Goal: Communication & Community: Ask a question

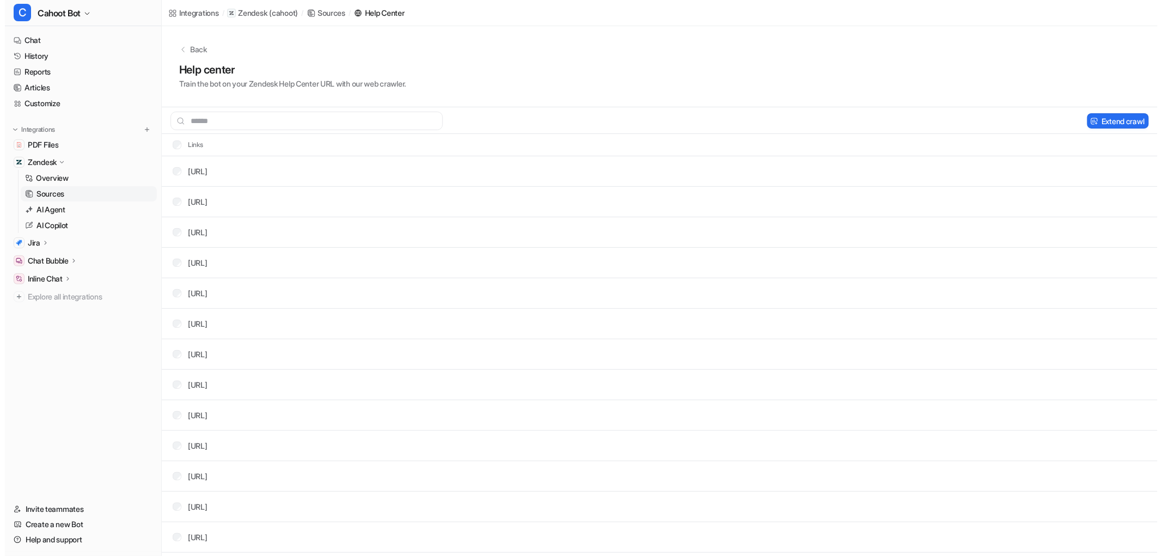
scroll to position [50, 0]
click at [42, 42] on link "Chat" at bounding box center [78, 40] width 148 height 15
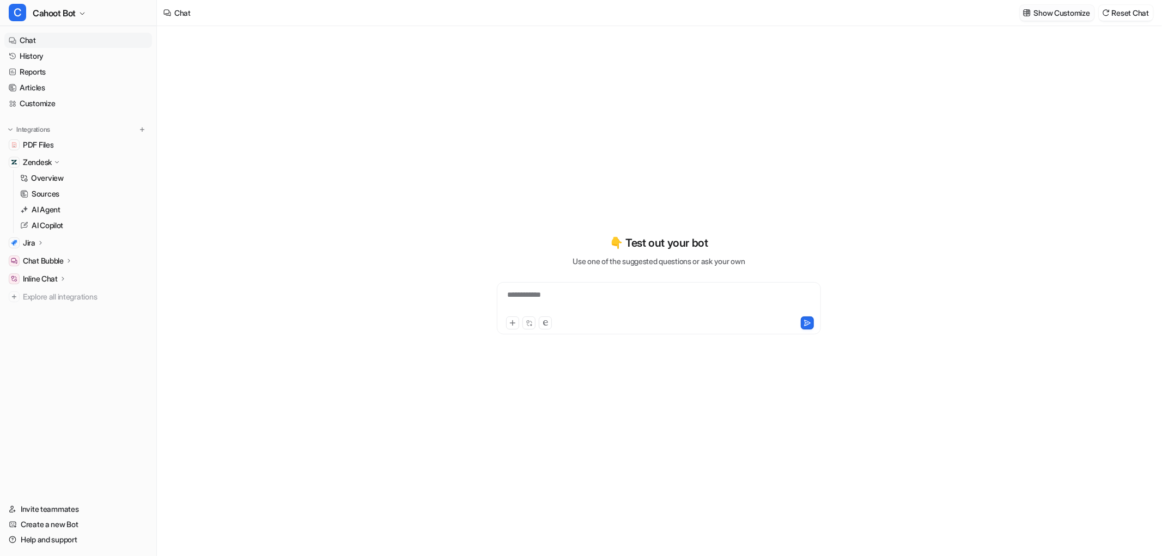
click at [1042, 13] on p "Show Customize" at bounding box center [1062, 12] width 56 height 11
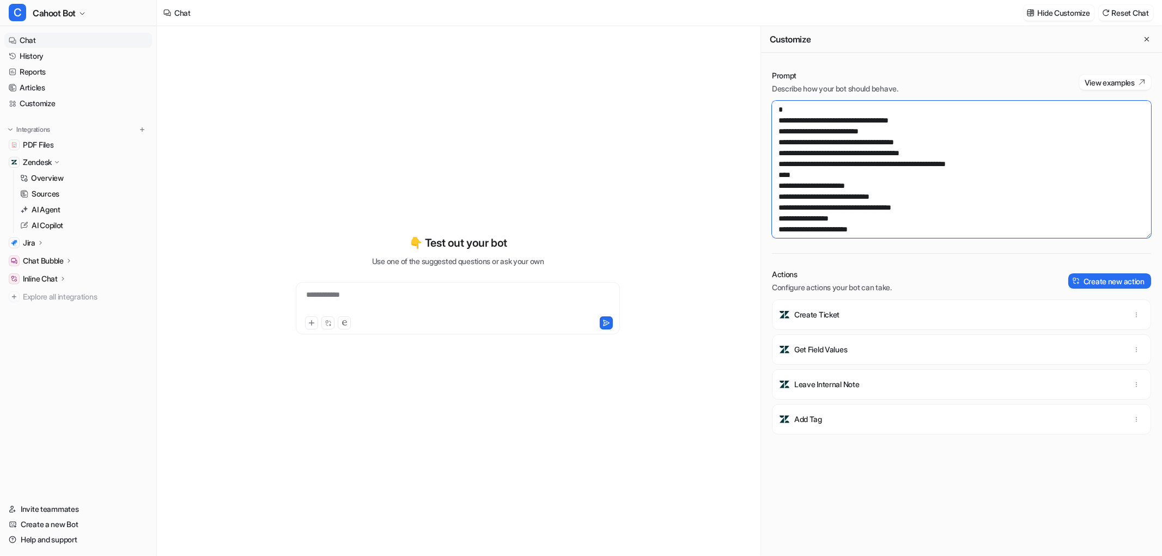
click at [818, 193] on textarea at bounding box center [961, 169] width 379 height 137
click at [830, 181] on textarea at bounding box center [961, 169] width 379 height 137
click at [921, 218] on textarea at bounding box center [961, 169] width 379 height 137
click at [918, 161] on textarea at bounding box center [961, 169] width 379 height 137
click at [1033, 167] on textarea at bounding box center [961, 169] width 379 height 137
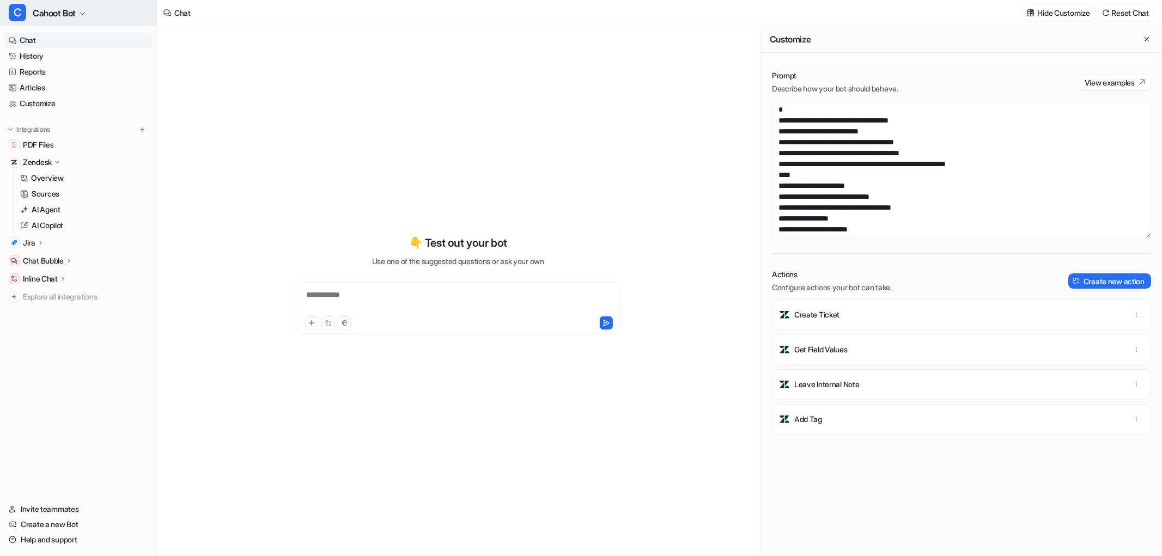
click at [62, 11] on span "Cahoot Bot" at bounding box center [54, 12] width 43 height 15
click at [52, 58] on div "I Internal Chat Bubble" at bounding box center [55, 59] width 80 height 11
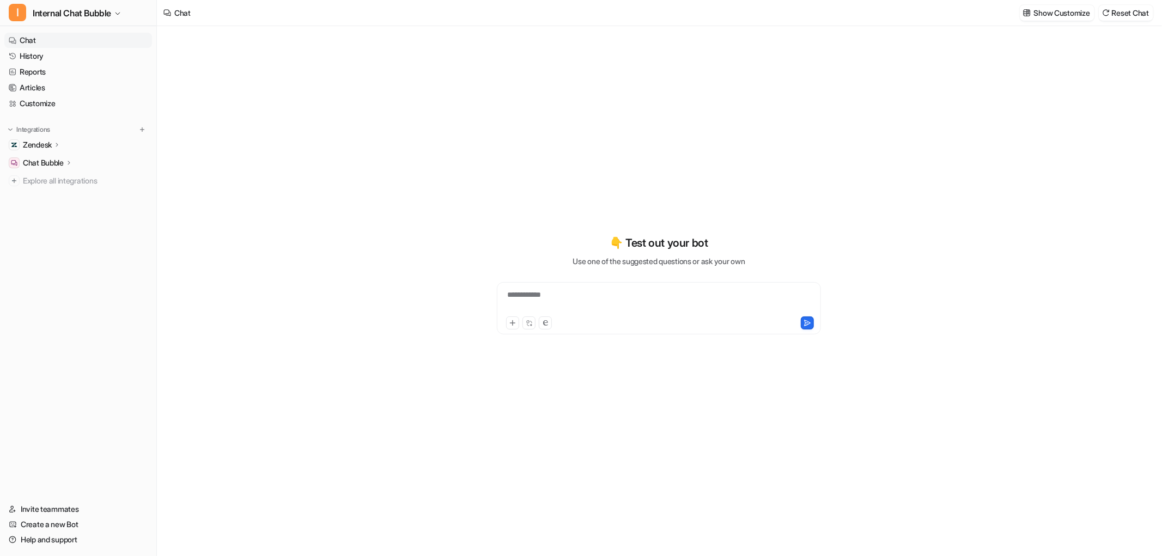
click at [42, 145] on p "Zendesk" at bounding box center [37, 144] width 29 height 11
click at [44, 179] on p "Sources" at bounding box center [46, 176] width 28 height 11
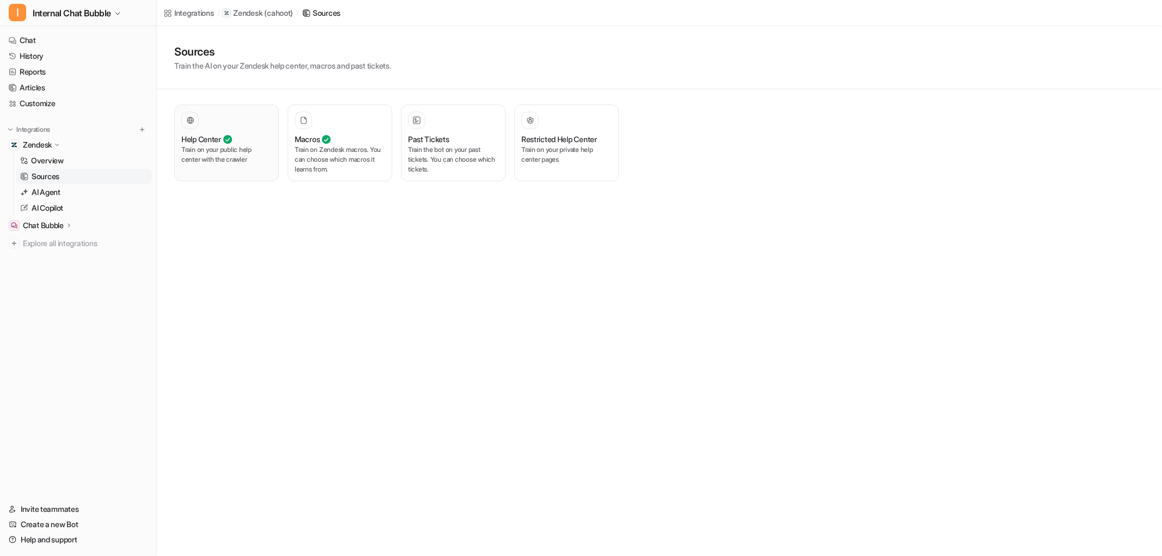
click at [230, 143] on icon at bounding box center [227, 139] width 9 height 9
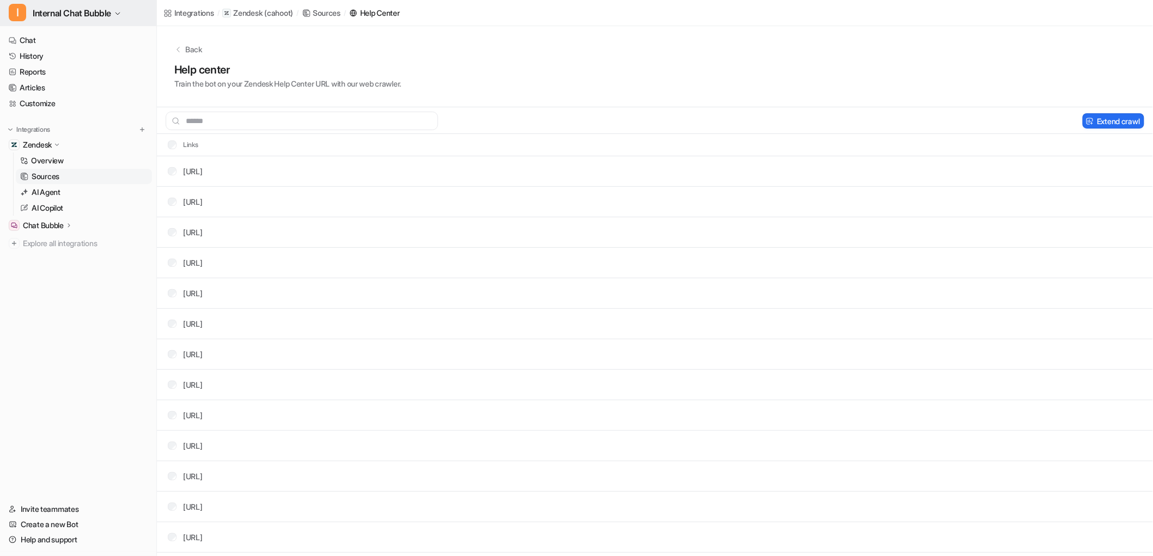
click at [53, 14] on span "Internal Chat Bubble" at bounding box center [72, 12] width 78 height 15
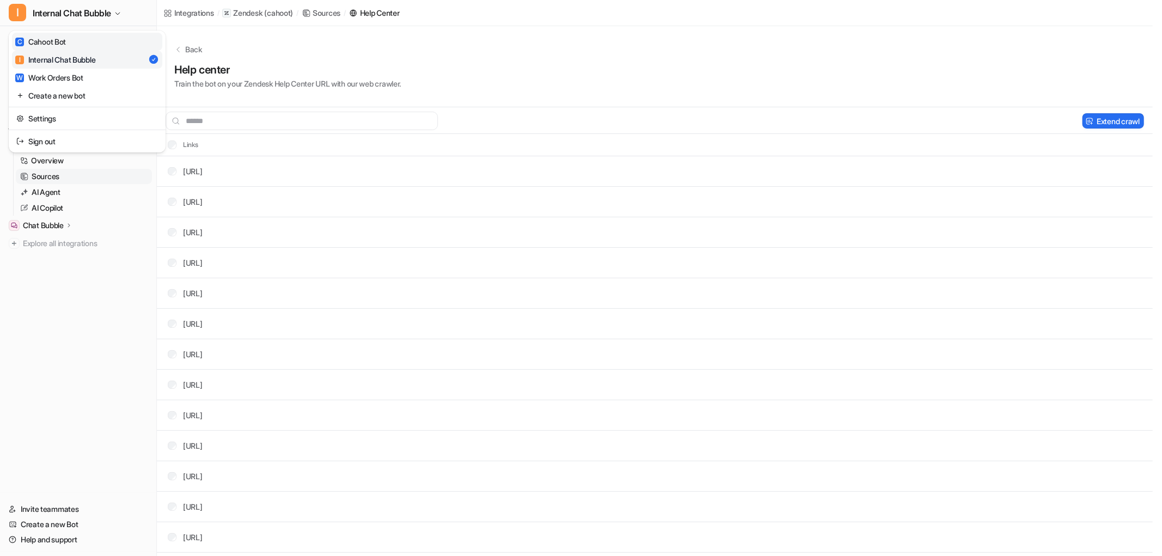
click at [44, 41] on div "C Cahoot Bot" at bounding box center [40, 41] width 51 height 11
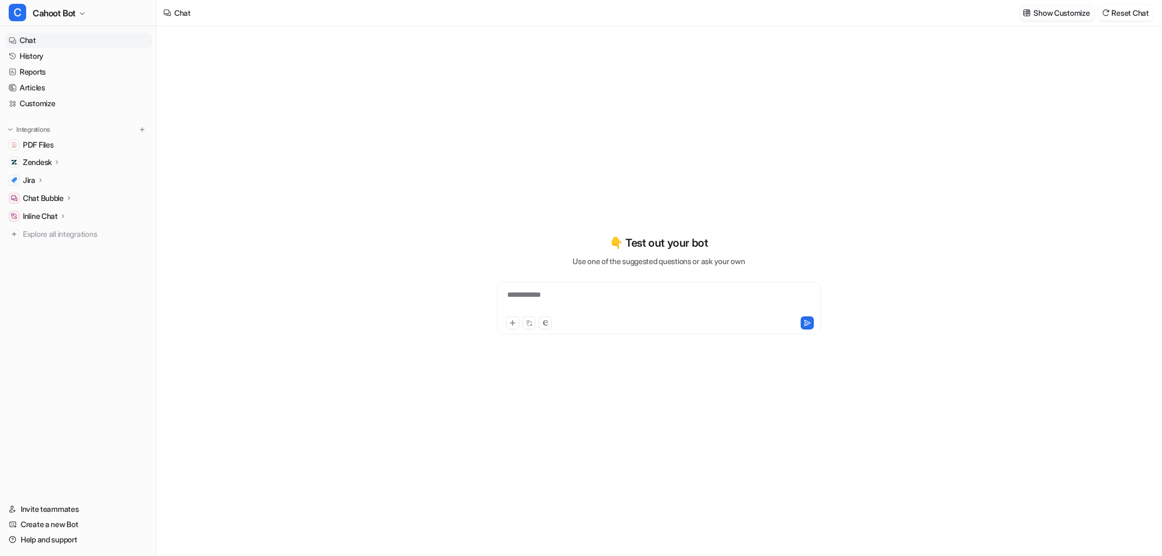
click at [1060, 12] on p "Show Customize" at bounding box center [1062, 12] width 56 height 11
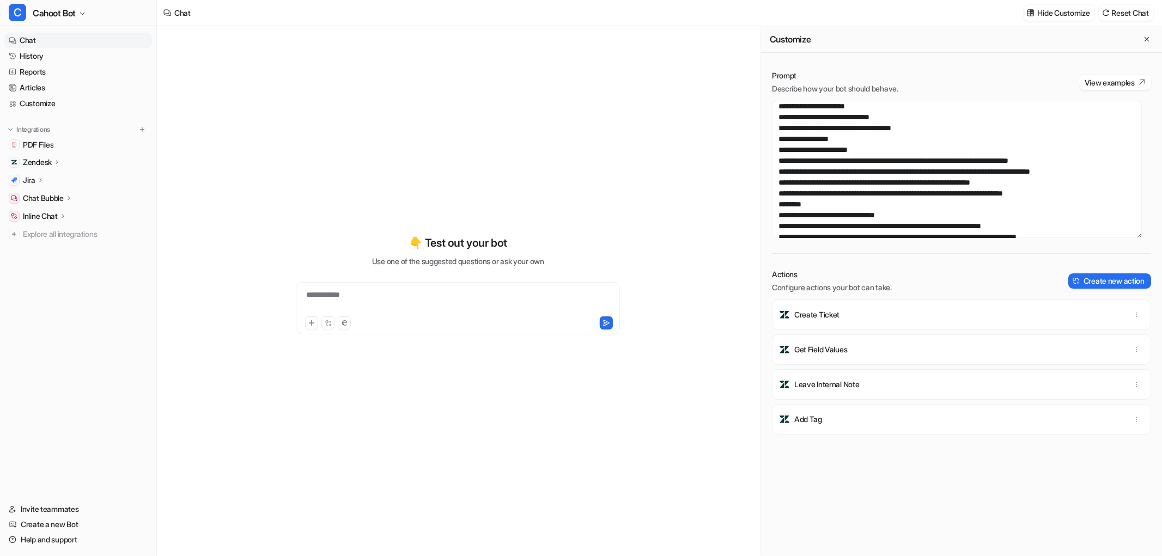
scroll to position [60, 0]
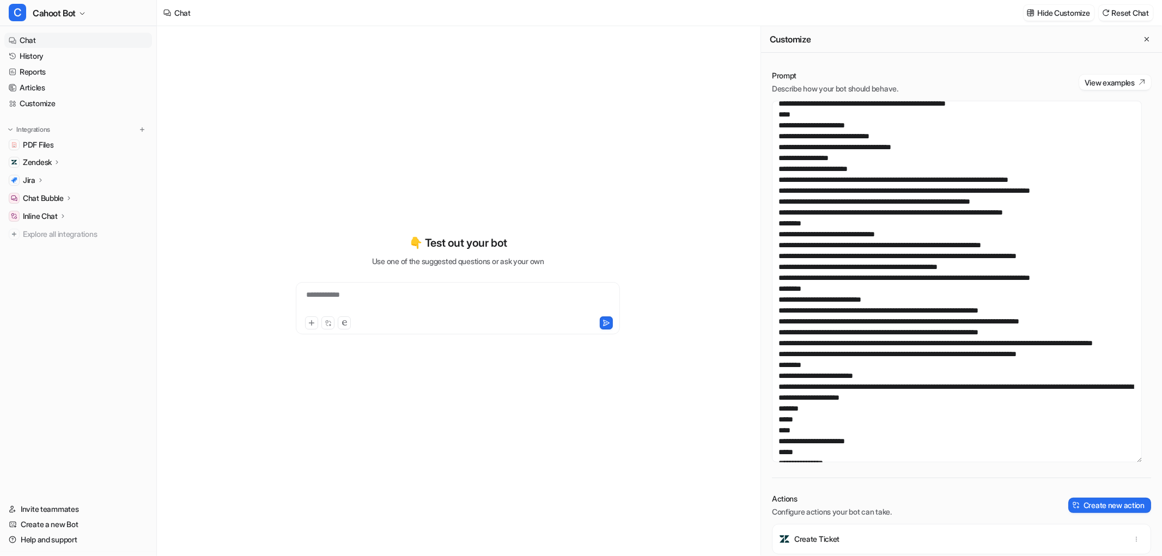
drag, startPoint x: 1139, startPoint y: 236, endPoint x: 1141, endPoint y: 483, distance: 246.8
click at [1141, 463] on textarea at bounding box center [957, 282] width 370 height 362
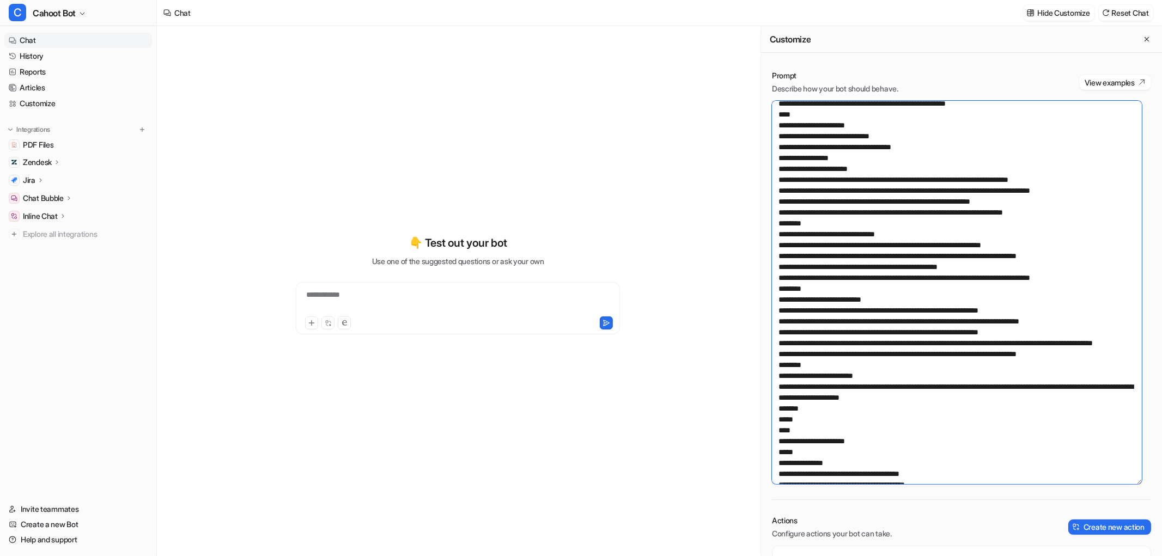
click at [875, 251] on textarea at bounding box center [957, 293] width 370 height 384
click at [811, 142] on textarea at bounding box center [957, 293] width 370 height 384
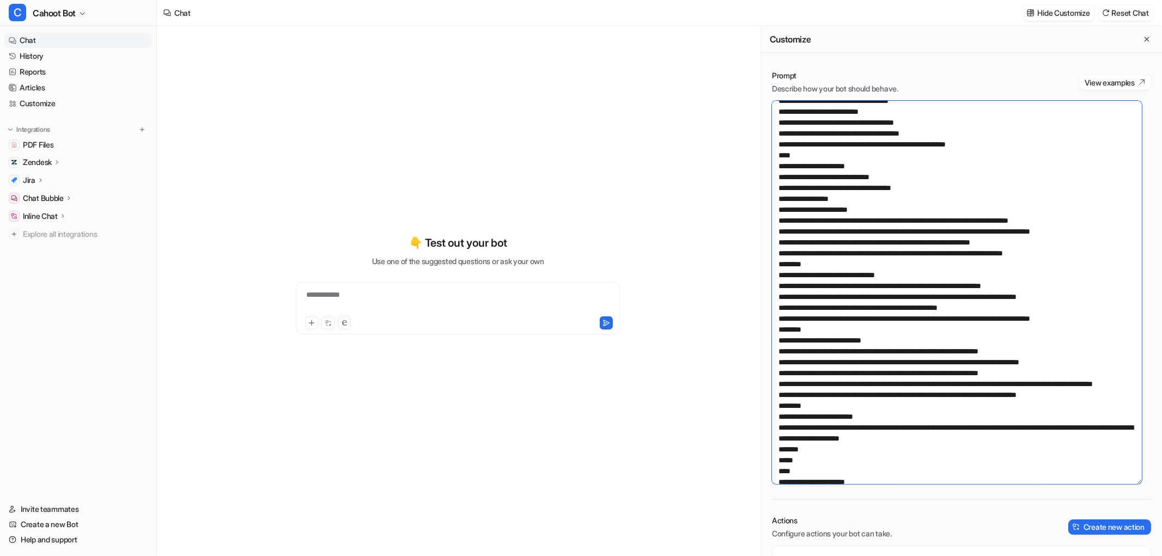
scroll to position [0, 0]
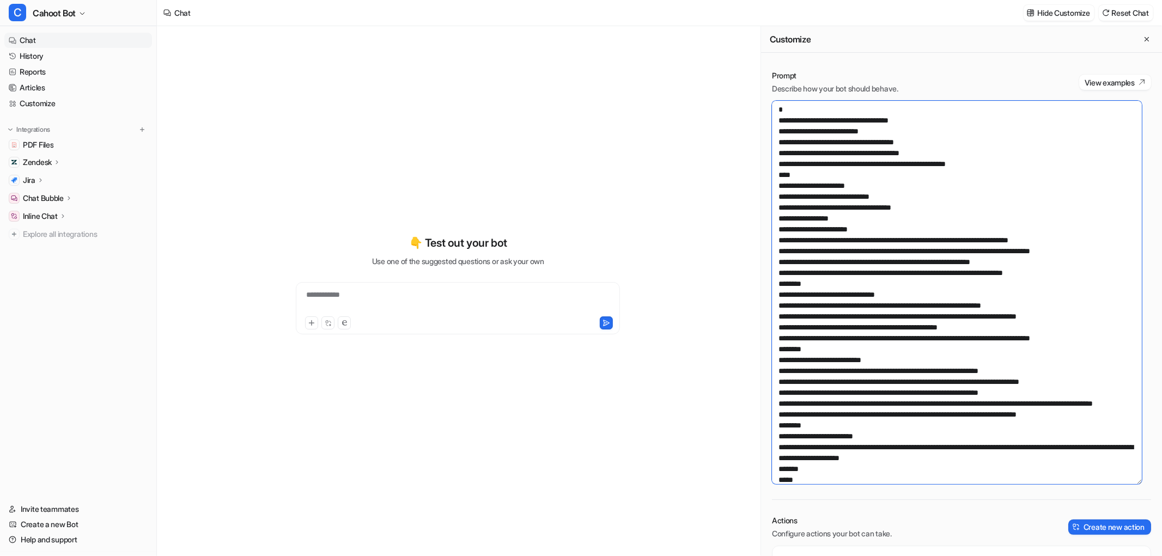
click at [923, 239] on textarea at bounding box center [957, 293] width 370 height 384
click at [907, 242] on textarea at bounding box center [957, 293] width 370 height 384
click at [826, 240] on textarea at bounding box center [957, 293] width 370 height 384
click at [863, 222] on textarea at bounding box center [957, 293] width 370 height 384
click at [843, 240] on textarea at bounding box center [957, 293] width 370 height 384
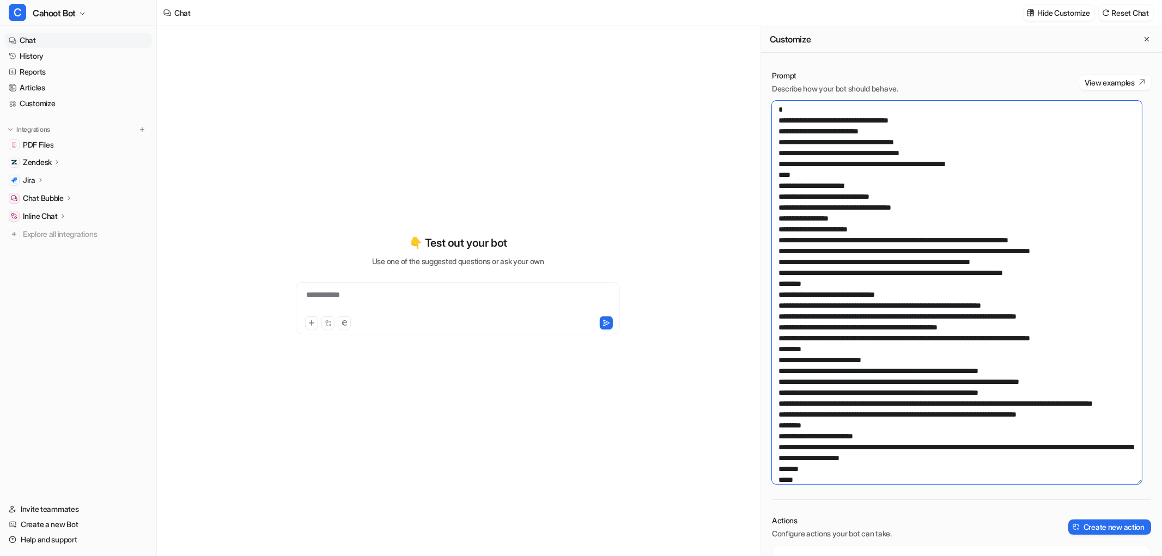
click at [1051, 239] on textarea at bounding box center [957, 293] width 370 height 384
drag, startPoint x: 842, startPoint y: 241, endPoint x: 1023, endPoint y: 236, distance: 180.4
click at [1023, 236] on textarea at bounding box center [957, 293] width 370 height 384
click at [1088, 243] on textarea at bounding box center [957, 293] width 370 height 384
click at [912, 263] on textarea at bounding box center [957, 293] width 370 height 384
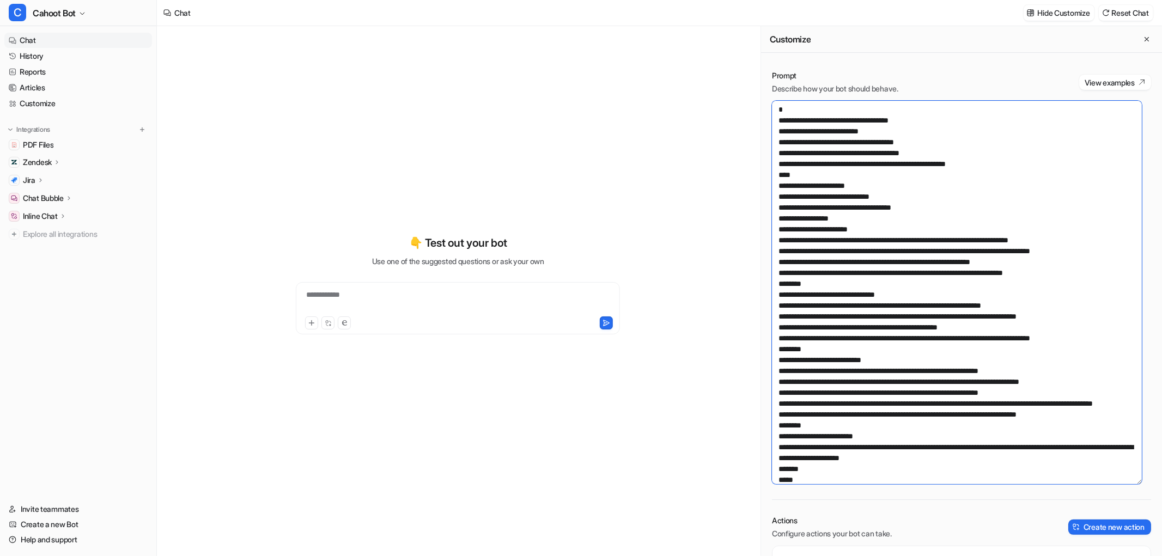
click at [901, 255] on textarea at bounding box center [957, 293] width 370 height 384
click at [899, 156] on textarea at bounding box center [957, 293] width 370 height 384
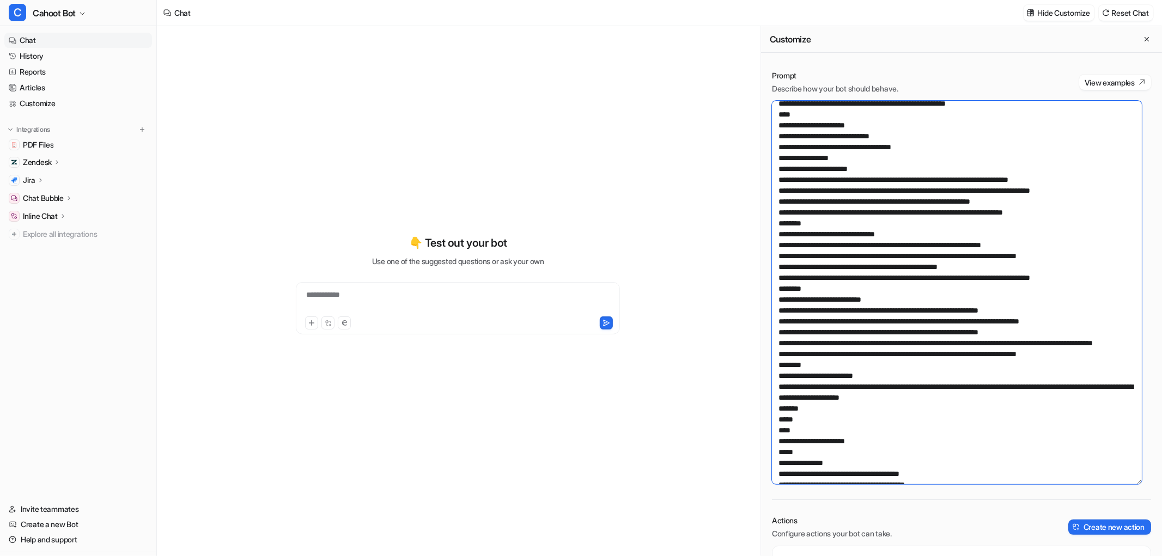
click at [922, 216] on textarea at bounding box center [957, 293] width 370 height 384
click at [829, 154] on textarea at bounding box center [957, 293] width 370 height 384
drag, startPoint x: 783, startPoint y: 159, endPoint x: 865, endPoint y: 224, distance: 104.3
click at [865, 224] on textarea at bounding box center [957, 293] width 370 height 384
paste textarea "**********"
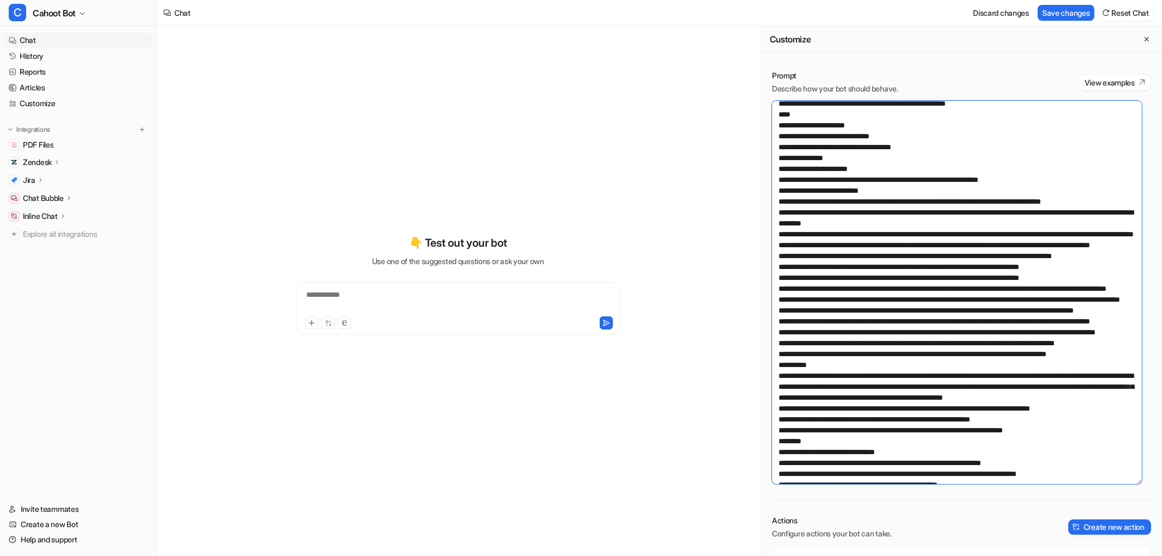
scroll to position [131, 0]
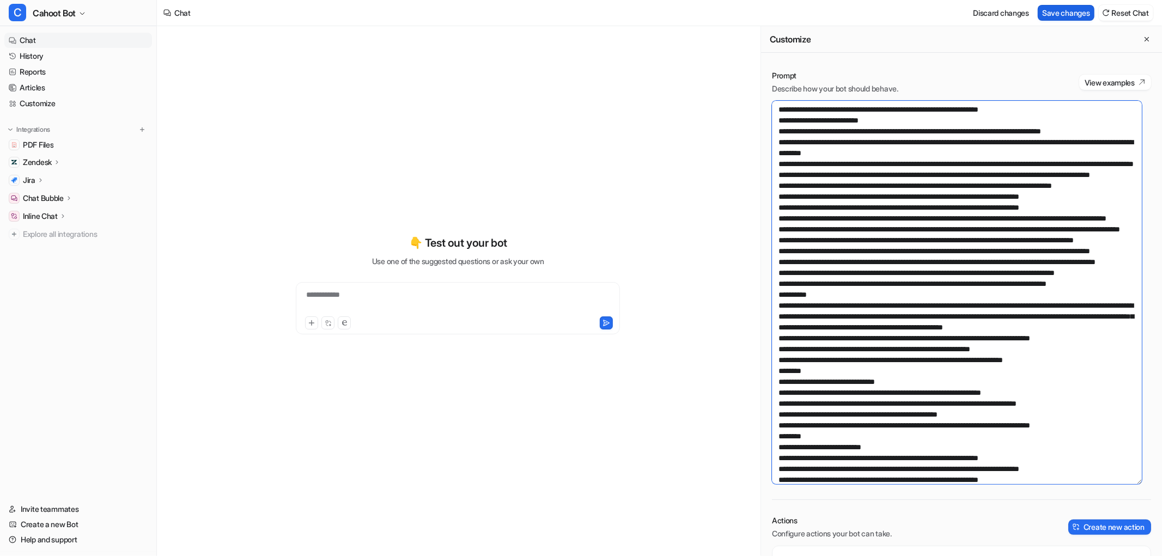
type textarea "**********"
click at [1055, 9] on button "Save changes" at bounding box center [1066, 13] width 57 height 16
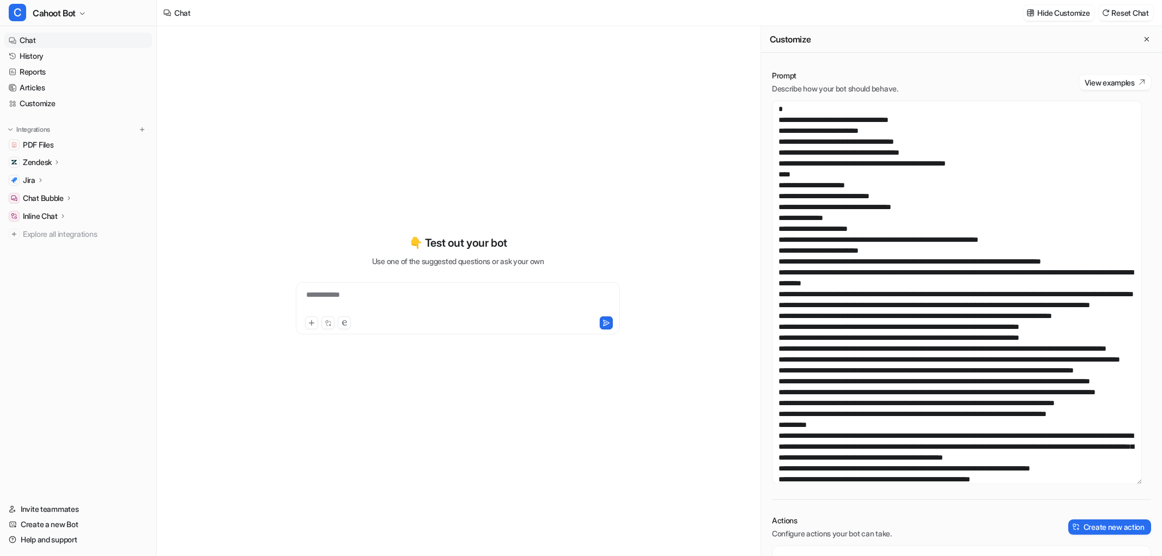
scroll to position [0, 0]
click at [911, 66] on div "Prompt Describe how your bot should behave. View examples Actions Configure act…" at bounding box center [961, 436] width 401 height 754
click at [41, 196] on p "Chat Bubble" at bounding box center [43, 198] width 41 height 11
click at [45, 213] on p "Overview" at bounding box center [47, 214] width 33 height 11
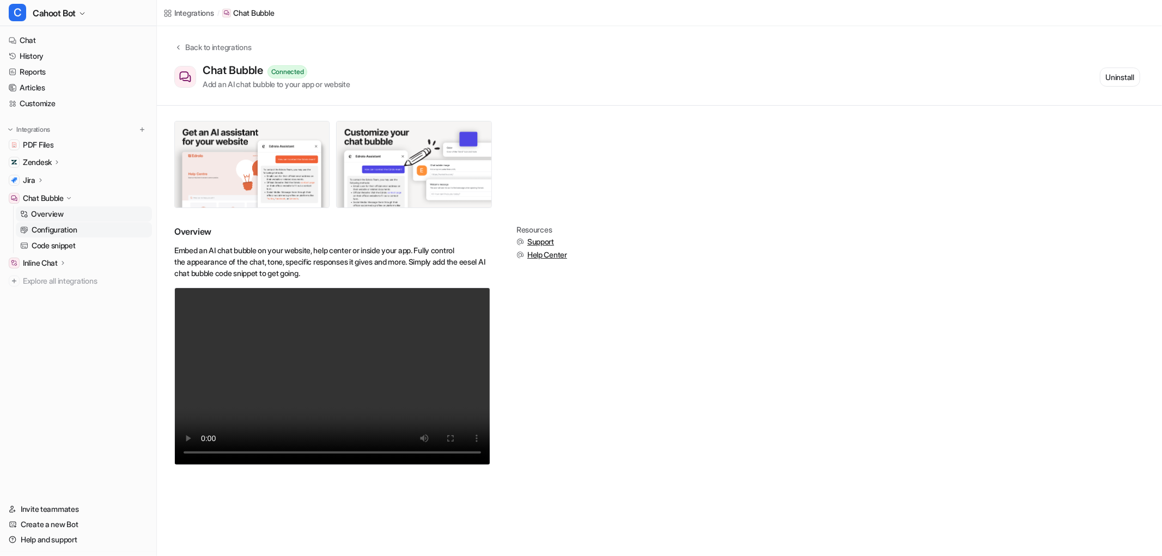
click at [45, 232] on p "Configuration" at bounding box center [54, 229] width 45 height 11
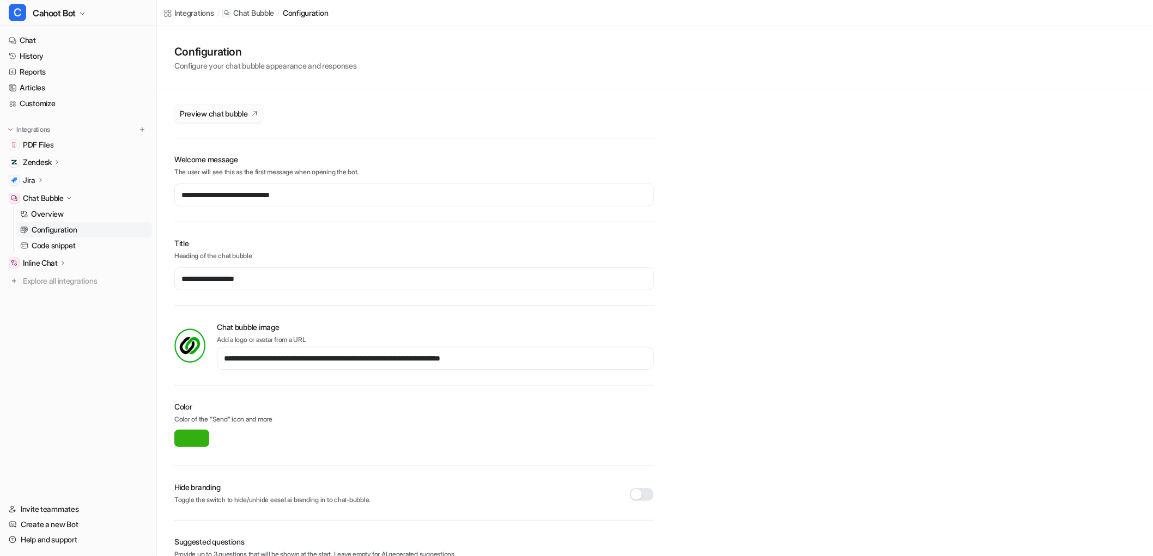
click at [241, 116] on span "Preview chat bubble" at bounding box center [214, 113] width 68 height 11
click at [23, 46] on link "Chat" at bounding box center [78, 40] width 148 height 15
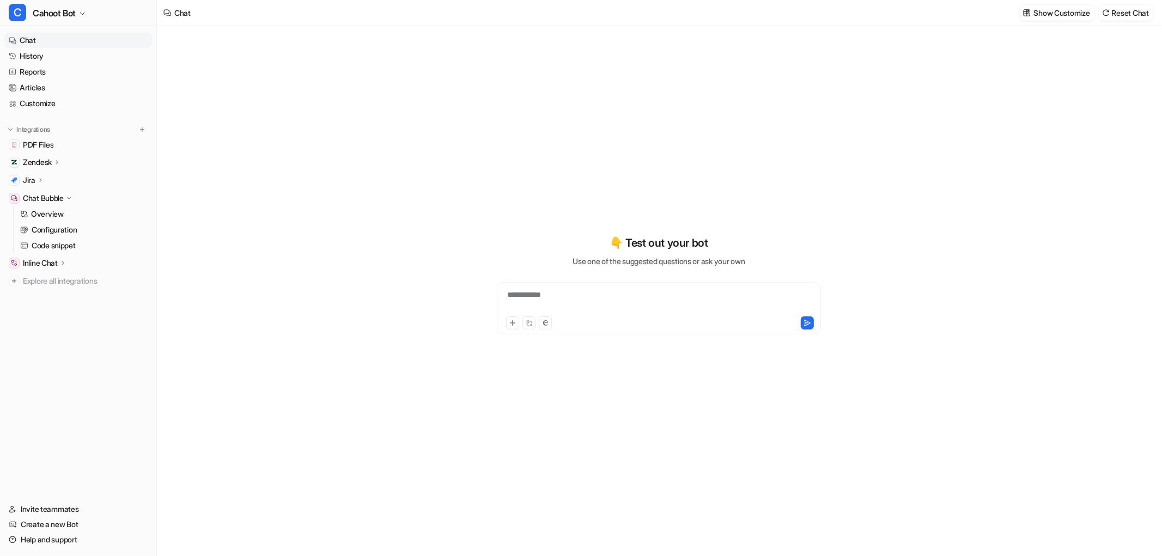
click at [581, 297] on div "**********" at bounding box center [659, 301] width 319 height 25
click at [1047, 18] on p "Show Customize" at bounding box center [1062, 12] width 56 height 11
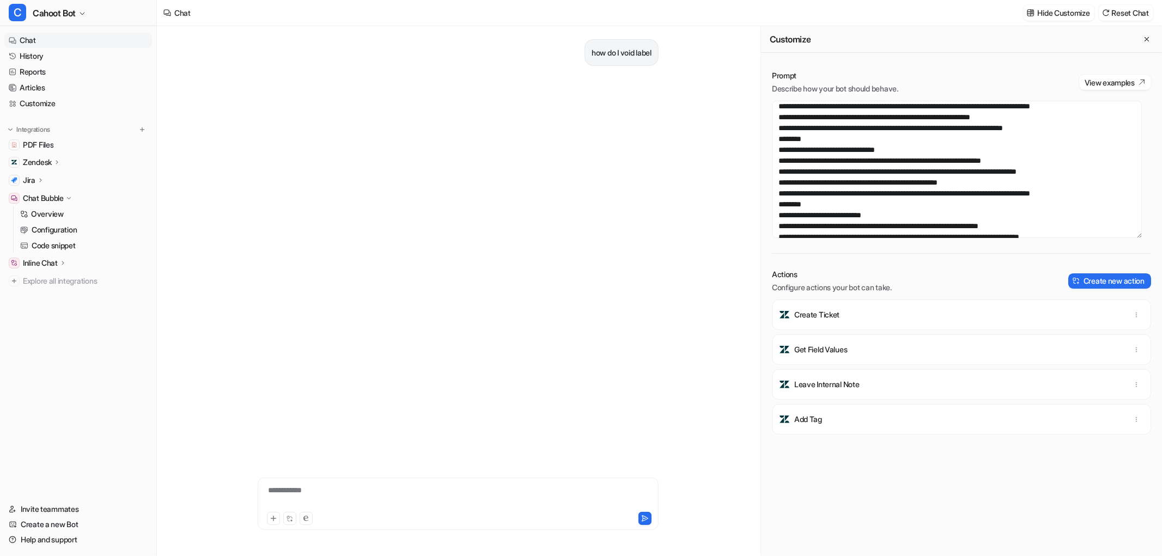
scroll to position [423, 0]
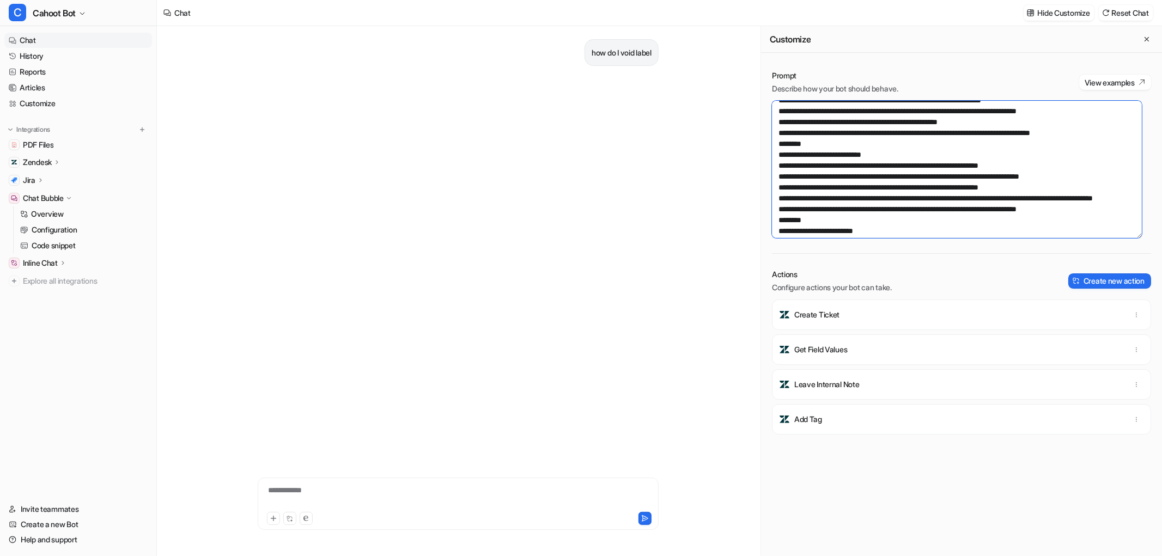
click at [890, 169] on textarea at bounding box center [957, 169] width 370 height 137
click at [889, 178] on textarea at bounding box center [957, 169] width 370 height 137
drag, startPoint x: 832, startPoint y: 179, endPoint x: 1043, endPoint y: 173, distance: 210.4
click at [1043, 173] on textarea at bounding box center [957, 169] width 370 height 137
click at [1044, 191] on textarea at bounding box center [957, 169] width 370 height 137
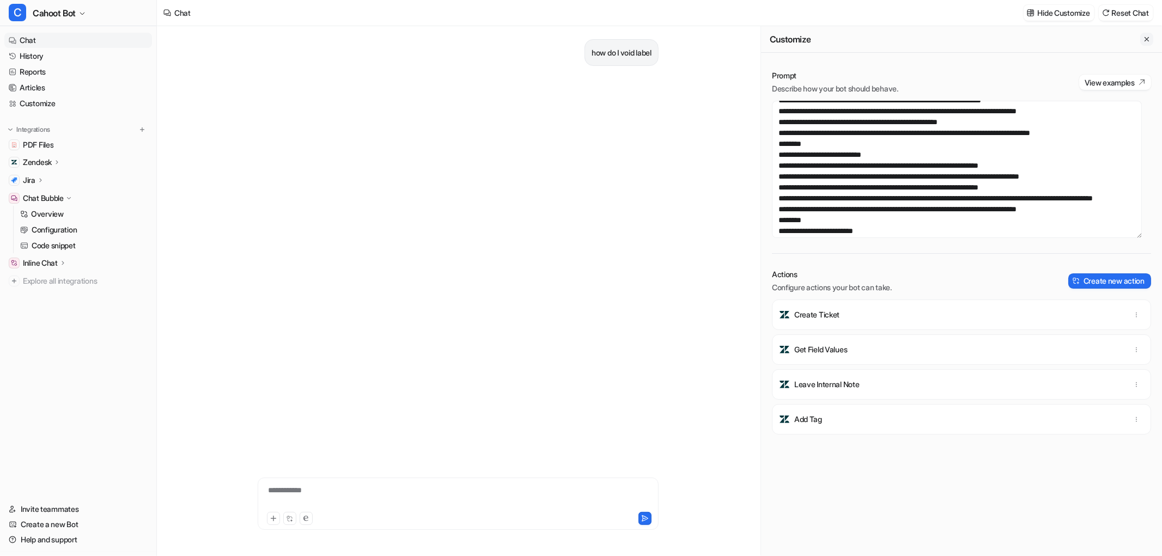
click at [1143, 41] on icon "Close flyout" at bounding box center [1147, 39] width 8 height 8
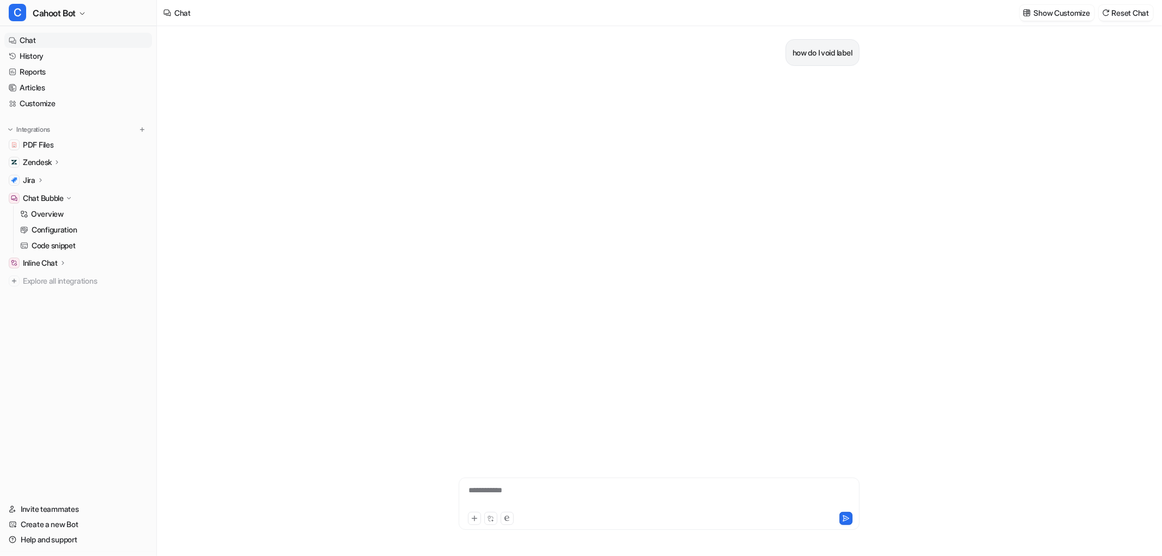
scroll to position [19676, 0]
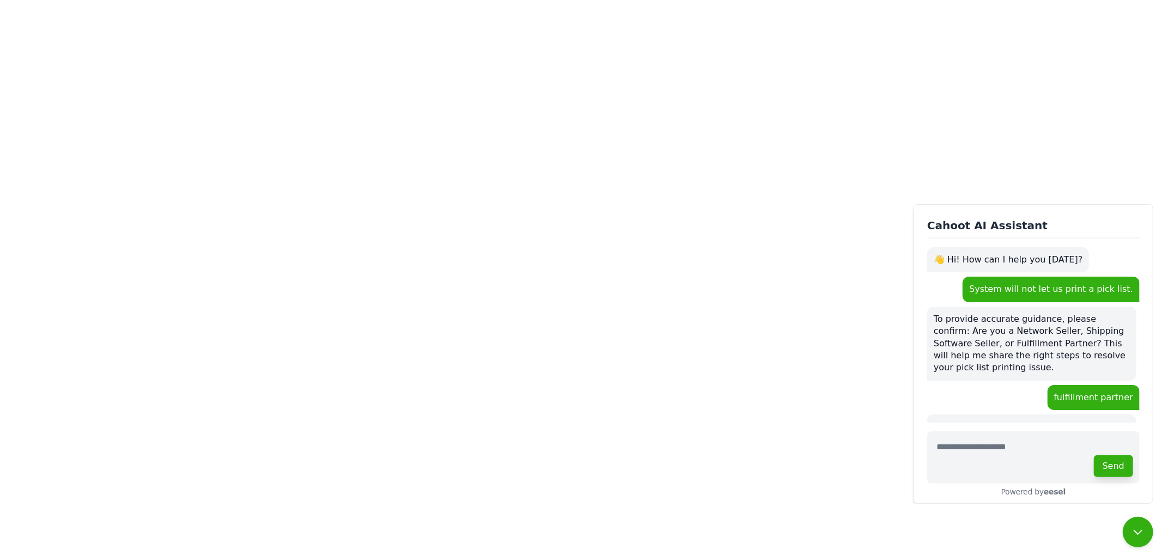
scroll to position [64, 0]
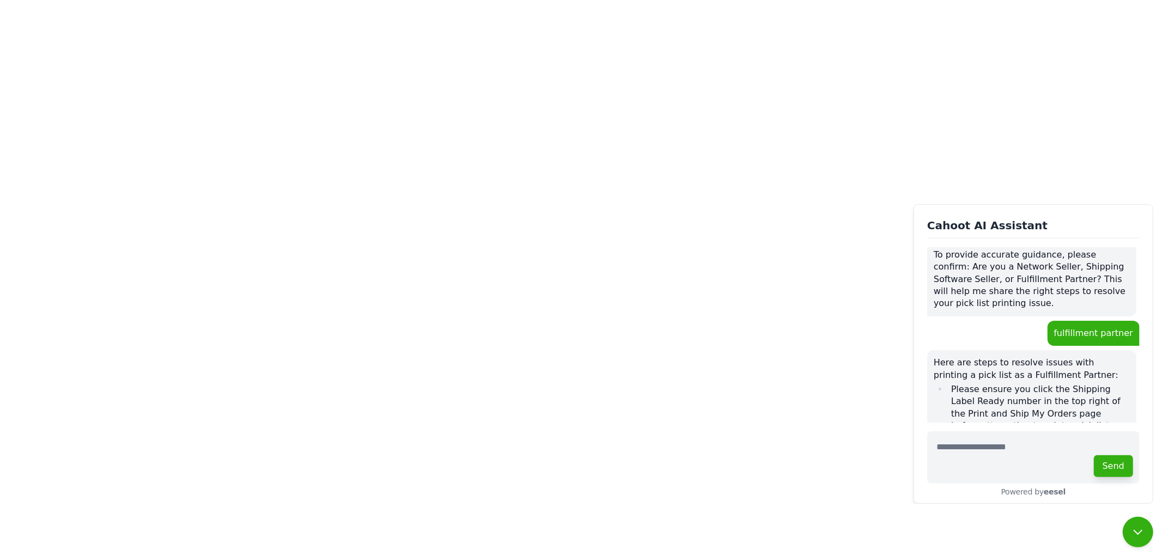
click at [589, 154] on body "Cahoot AI Assistant 👋 Hi! How can I help you today? System will not let us prin…" at bounding box center [581, 278] width 1162 height 556
click at [623, 92] on body "Cahoot AI Assistant 👋 Hi! How can I help you today? System will not let us prin…" at bounding box center [581, 278] width 1162 height 556
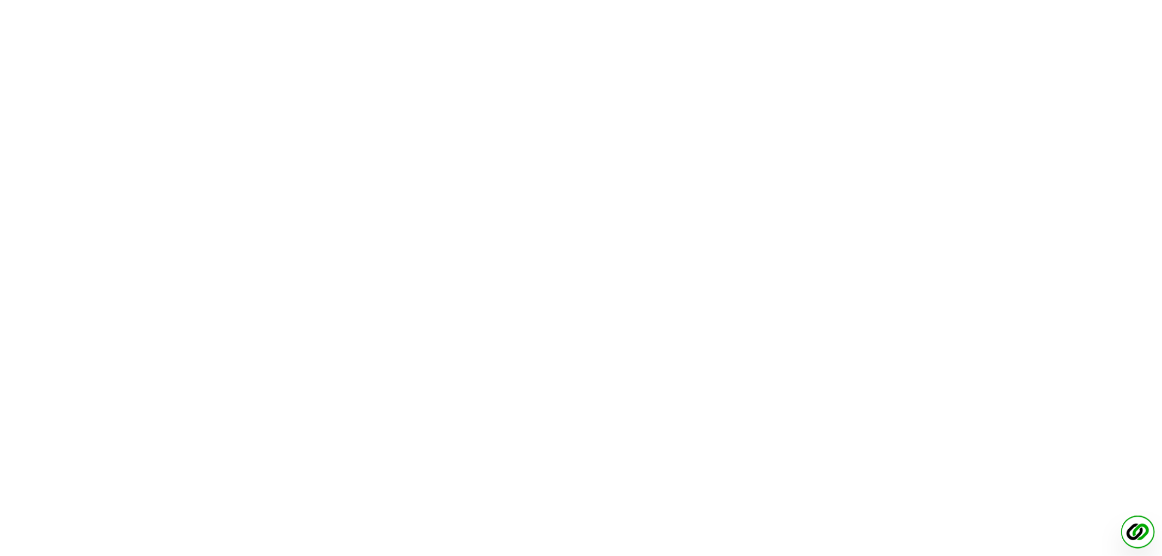
click at [1131, 531] on img at bounding box center [1138, 532] width 34 height 34
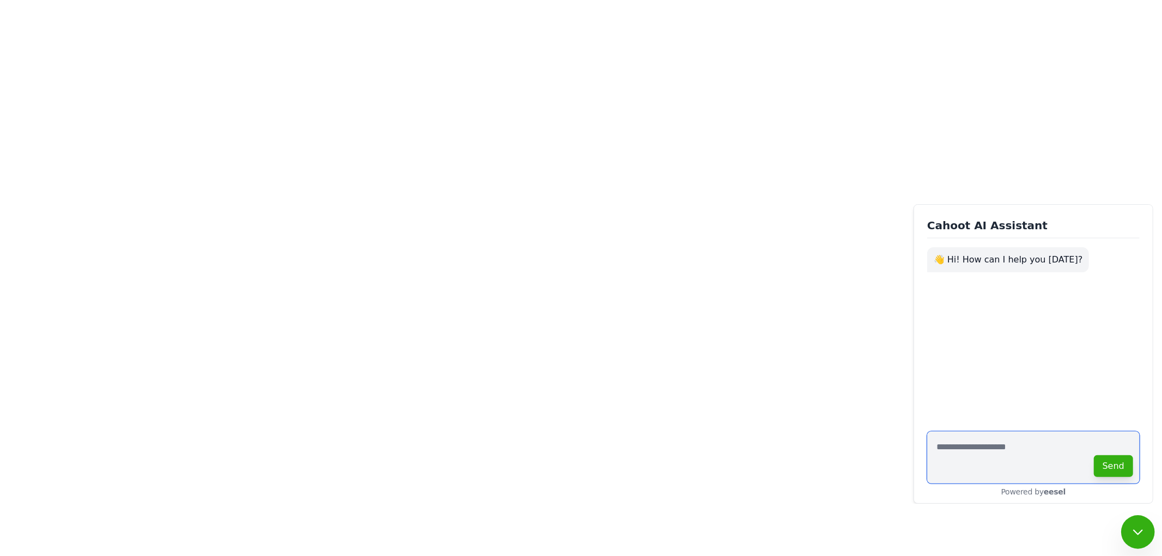
click at [981, 453] on textarea at bounding box center [1033, 457] width 212 height 52
type textarea "*"
type textarea "**********"
click at [982, 450] on textarea at bounding box center [1033, 457] width 212 height 52
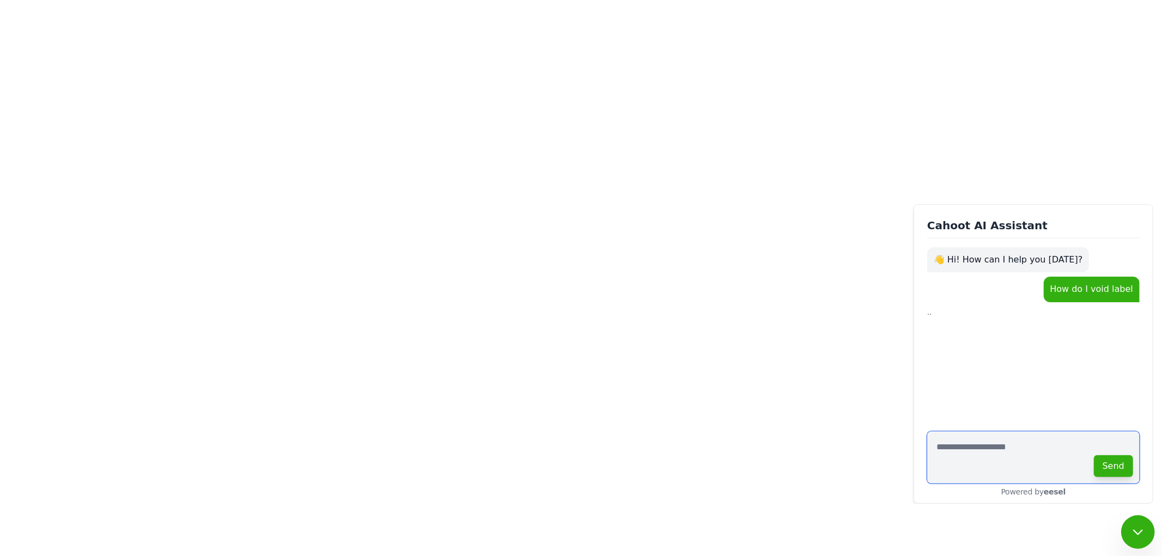
click at [948, 442] on textarea at bounding box center [1033, 457] width 212 height 52
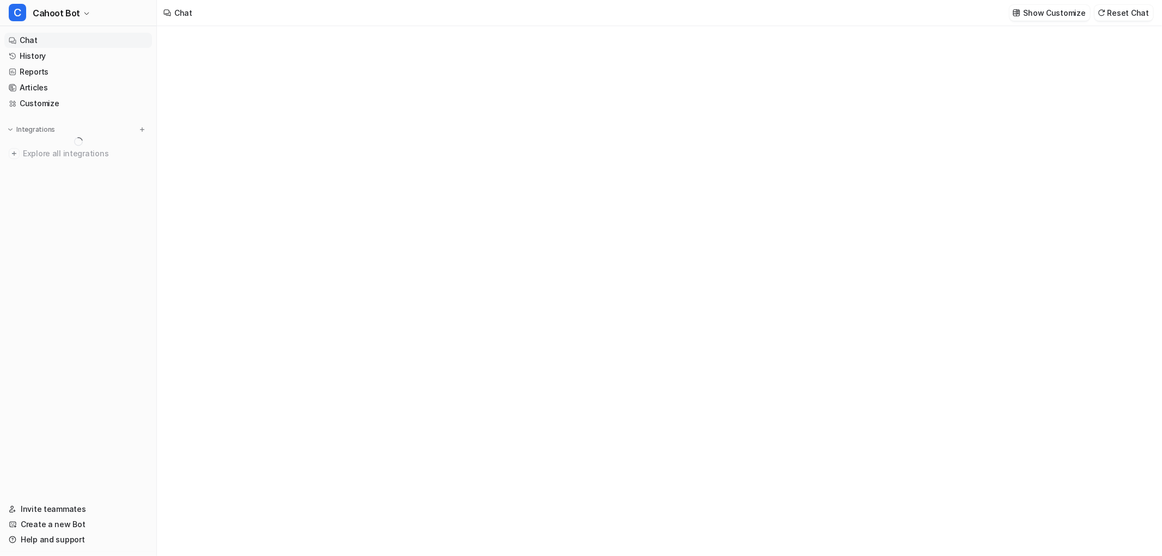
type textarea "**********"
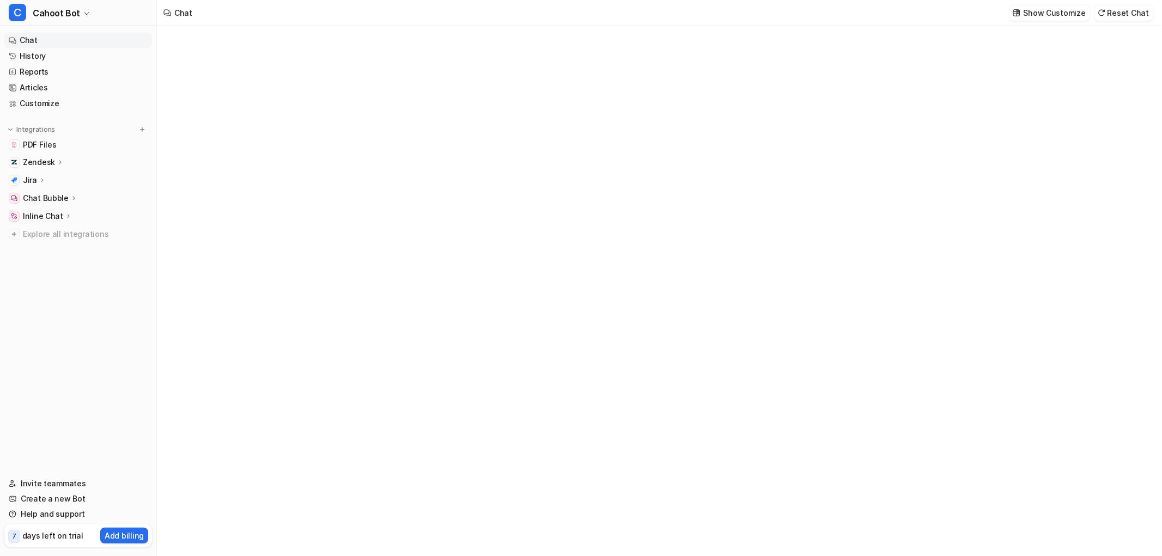
type textarea "**********"
click at [52, 52] on link "History" at bounding box center [78, 55] width 148 height 15
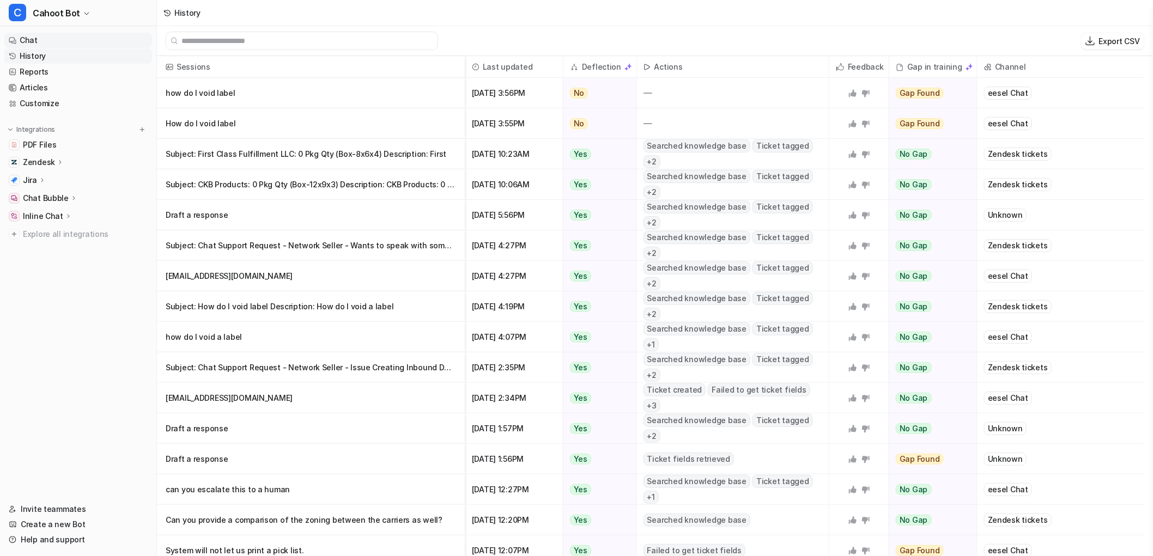
click at [16, 44] on link "Chat" at bounding box center [78, 40] width 148 height 15
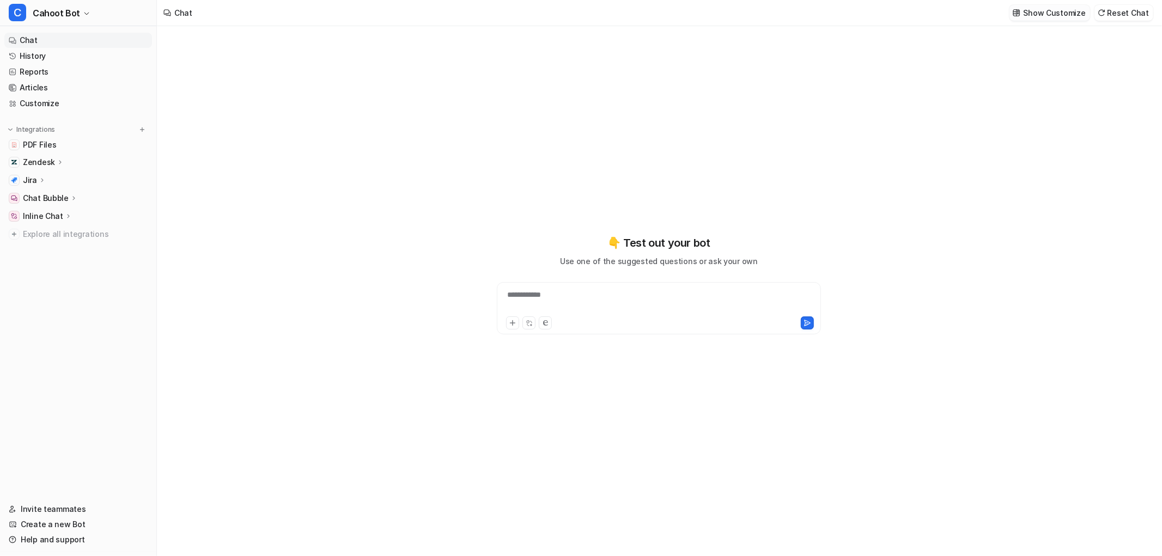
click at [1055, 15] on p "Show Customize" at bounding box center [1055, 12] width 62 height 11
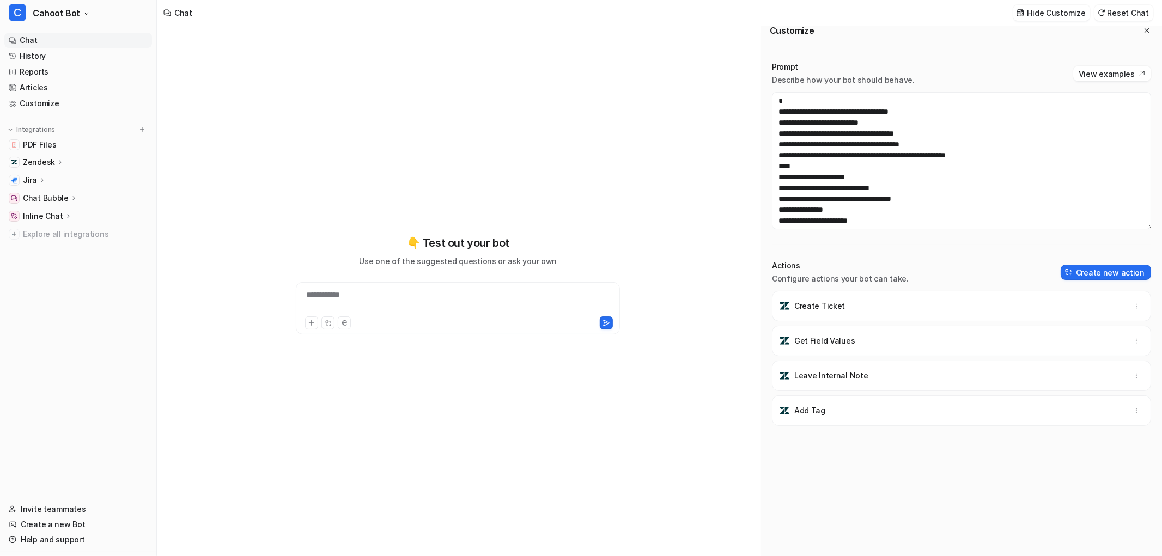
scroll to position [11, 0]
drag, startPoint x: 299, startPoint y: 300, endPoint x: 307, endPoint y: 298, distance: 8.9
click at [300, 300] on div "**********" at bounding box center [458, 301] width 319 height 25
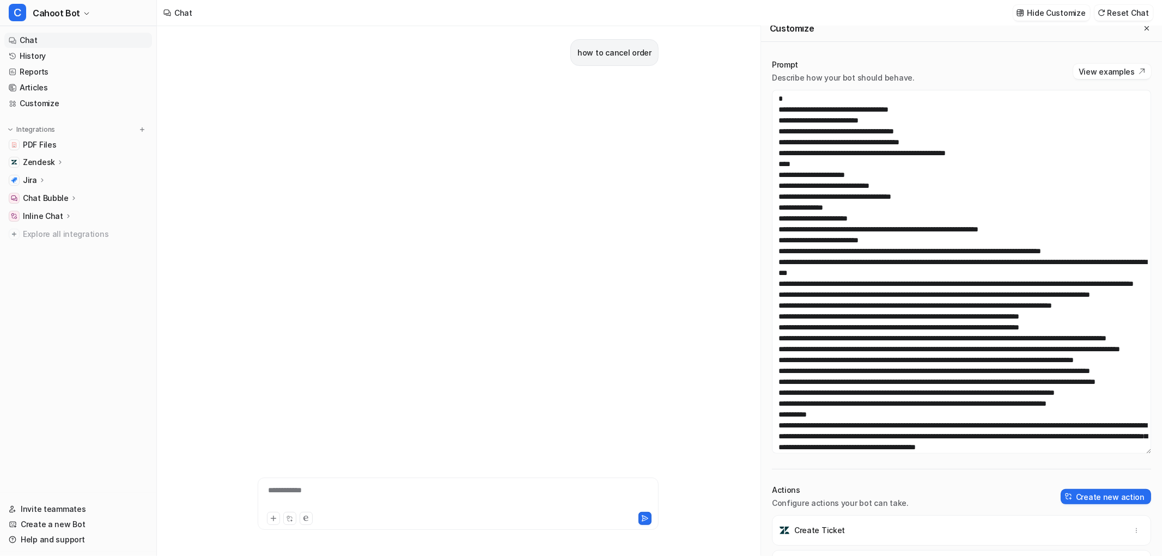
drag, startPoint x: 1139, startPoint y: 222, endPoint x: 1147, endPoint y: 450, distance: 227.9
click at [1147, 450] on div "Prompt Describe how your bot should behave. View examples Actions Configure act…" at bounding box center [961, 415] width 401 height 734
click at [982, 223] on textarea at bounding box center [961, 272] width 379 height 364
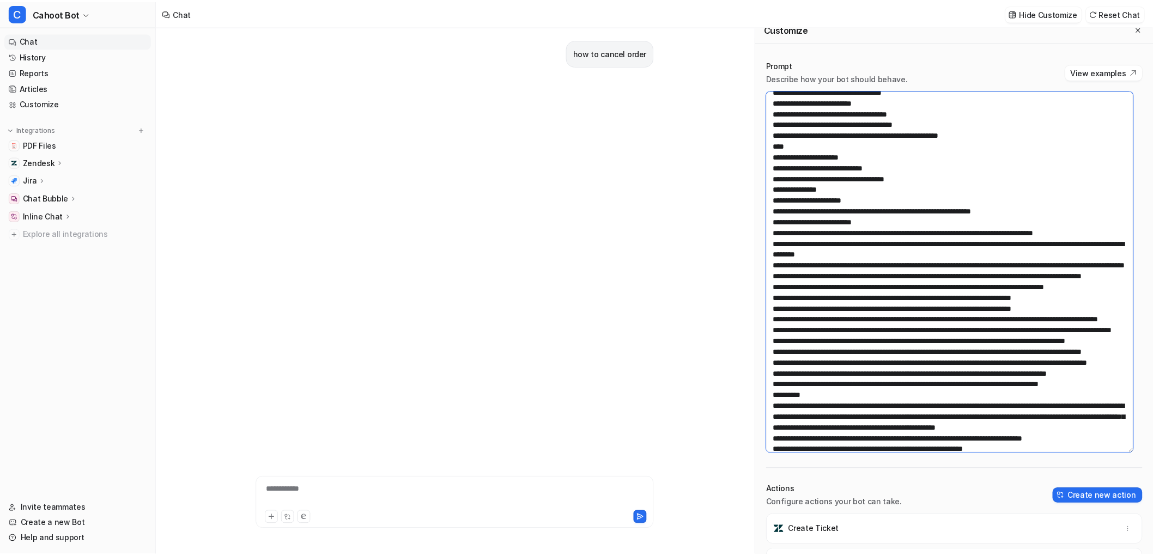
scroll to position [0, 0]
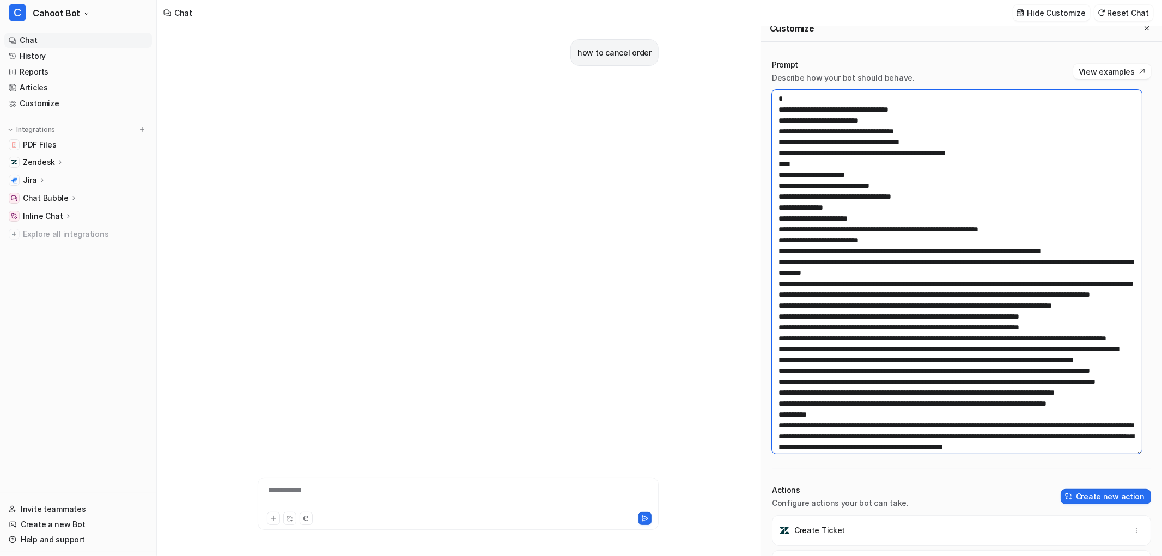
click at [876, 235] on textarea at bounding box center [957, 272] width 370 height 364
click at [850, 204] on textarea at bounding box center [957, 272] width 370 height 364
drag, startPoint x: 813, startPoint y: 208, endPoint x: 862, endPoint y: 204, distance: 49.2
click at [862, 204] on textarea at bounding box center [957, 272] width 370 height 364
click at [880, 186] on textarea at bounding box center [957, 272] width 370 height 364
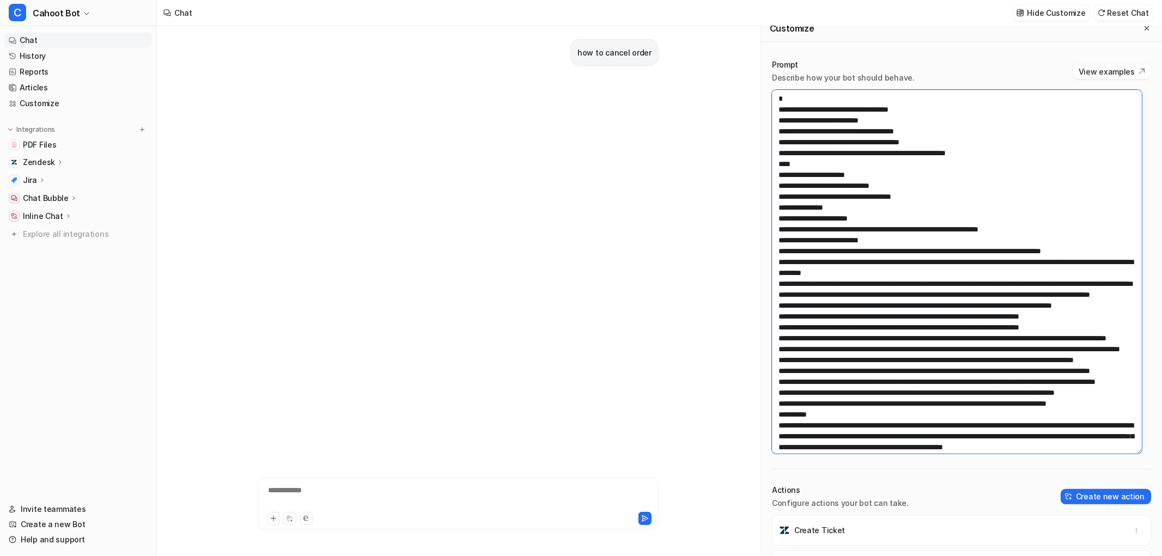
click at [888, 160] on textarea at bounding box center [957, 272] width 370 height 364
drag, startPoint x: 879, startPoint y: 146, endPoint x: 967, endPoint y: 148, distance: 88.3
click at [967, 148] on textarea at bounding box center [957, 272] width 370 height 364
click at [1000, 150] on textarea at bounding box center [957, 272] width 370 height 364
click at [583, 89] on div "how to cancel order" at bounding box center [458, 237] width 401 height 423
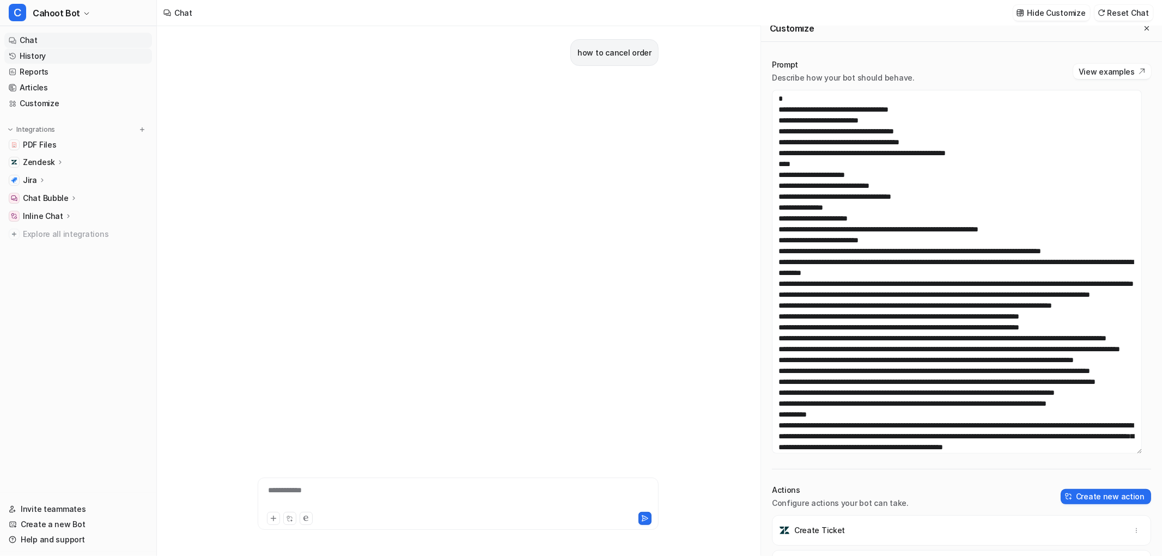
click at [34, 53] on link "History" at bounding box center [78, 55] width 148 height 15
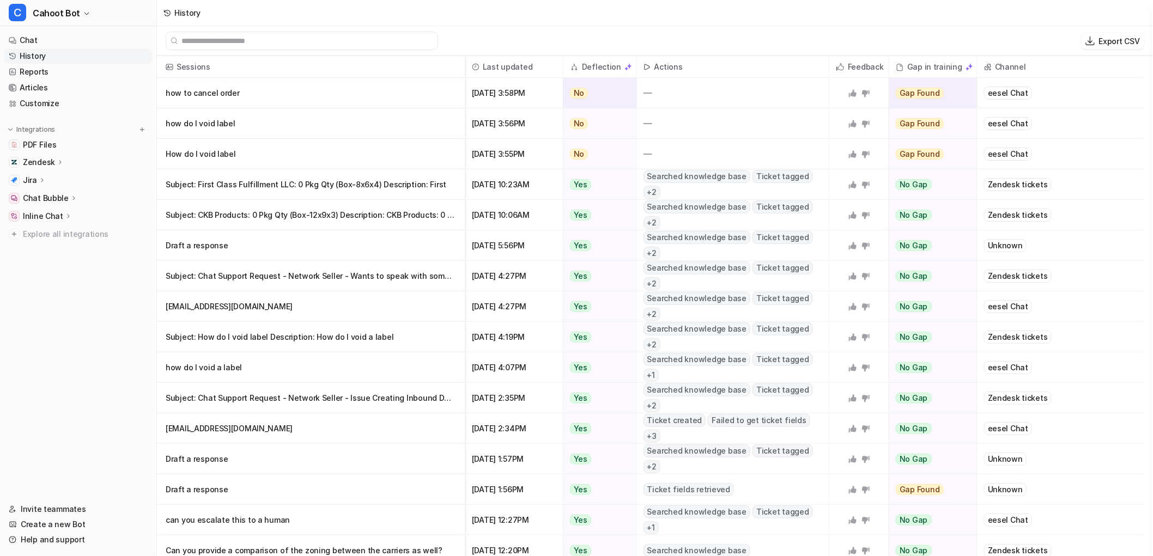
click at [1003, 92] on div "eesel Chat" at bounding box center [1008, 93] width 48 height 13
click at [1000, 148] on div "eesel Chat" at bounding box center [1008, 154] width 48 height 13
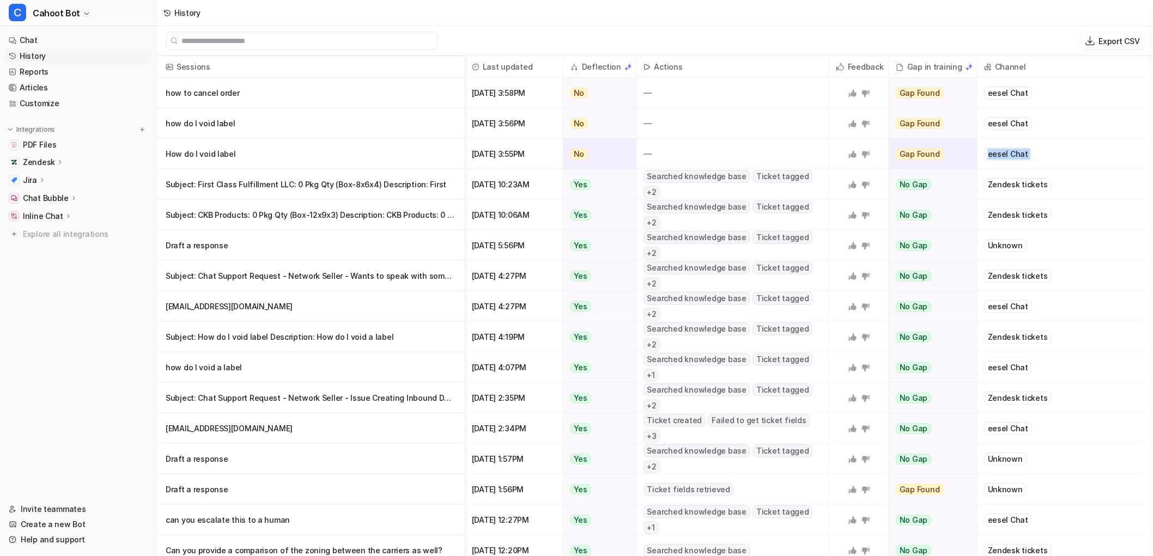
click at [1000, 148] on div "eesel Chat" at bounding box center [1008, 154] width 48 height 13
click at [474, 21] on div "History" at bounding box center [655, 13] width 996 height 26
click at [36, 36] on link "Chat" at bounding box center [78, 40] width 148 height 15
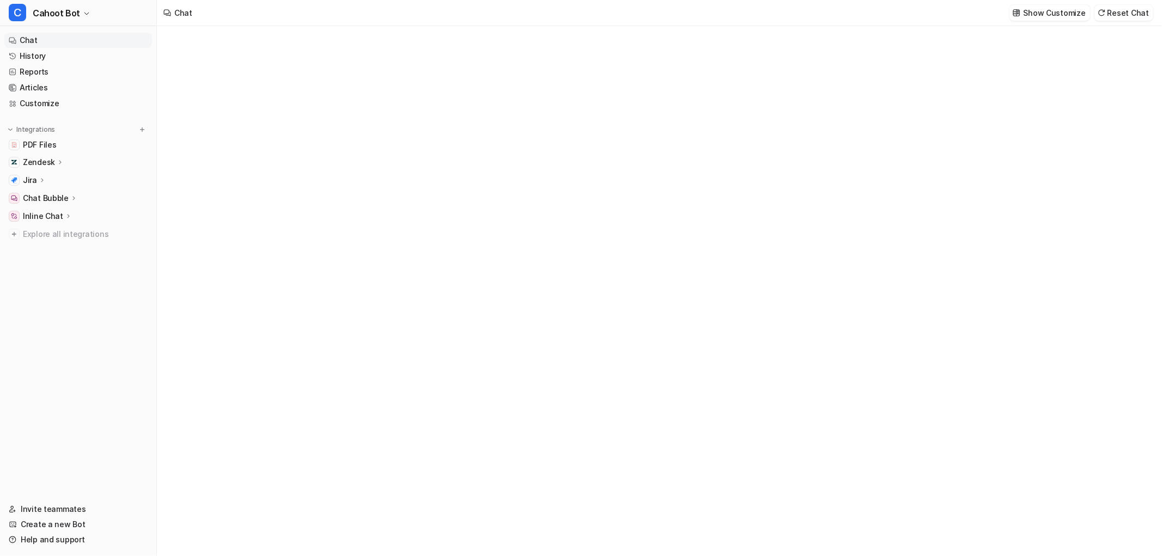
type textarea "**********"
click at [1058, 25] on div "Chat Show Customize Reset Chat" at bounding box center [659, 13] width 1005 height 26
click at [1055, 19] on button "Show Customize" at bounding box center [1049, 13] width 81 height 16
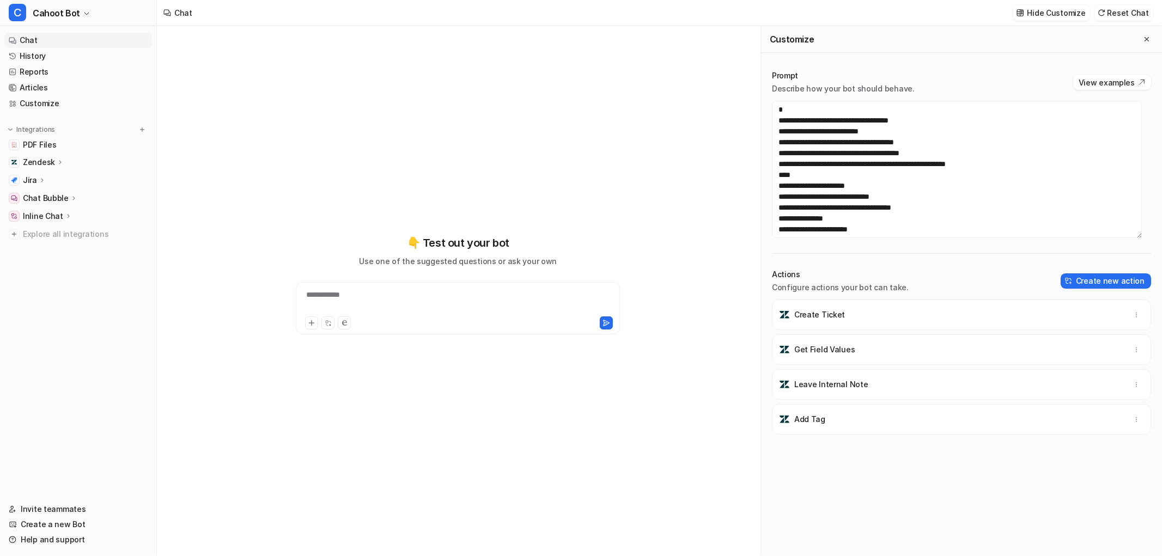
click at [38, 202] on p "Chat Bubble" at bounding box center [46, 198] width 46 height 11
click at [64, 227] on p "Configuration" at bounding box center [58, 229] width 52 height 11
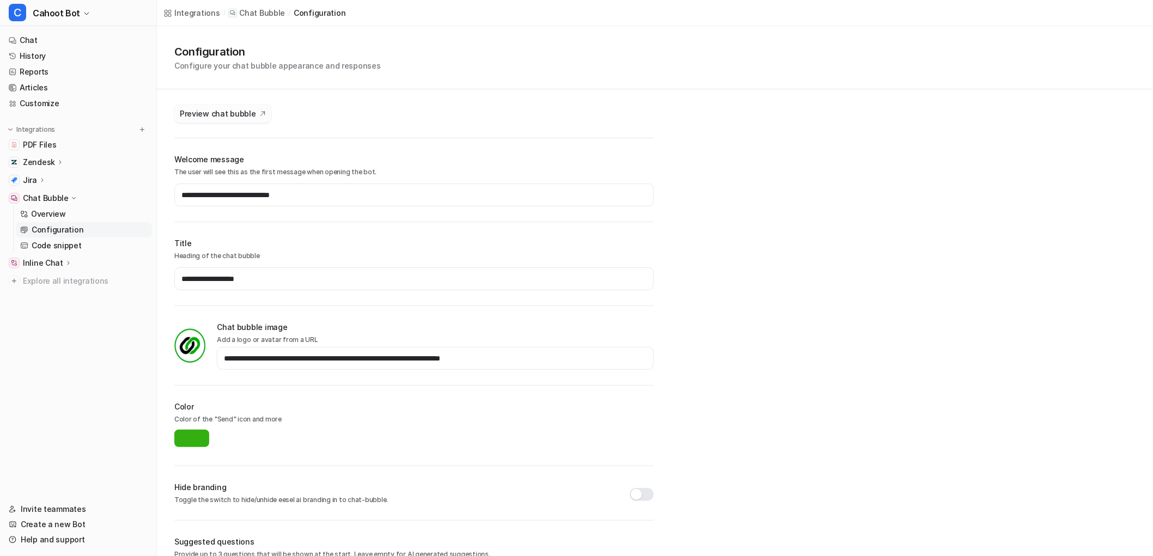
click at [228, 105] on button "Preview chat bubble" at bounding box center [222, 114] width 97 height 18
click at [50, 36] on link "Chat" at bounding box center [78, 40] width 148 height 15
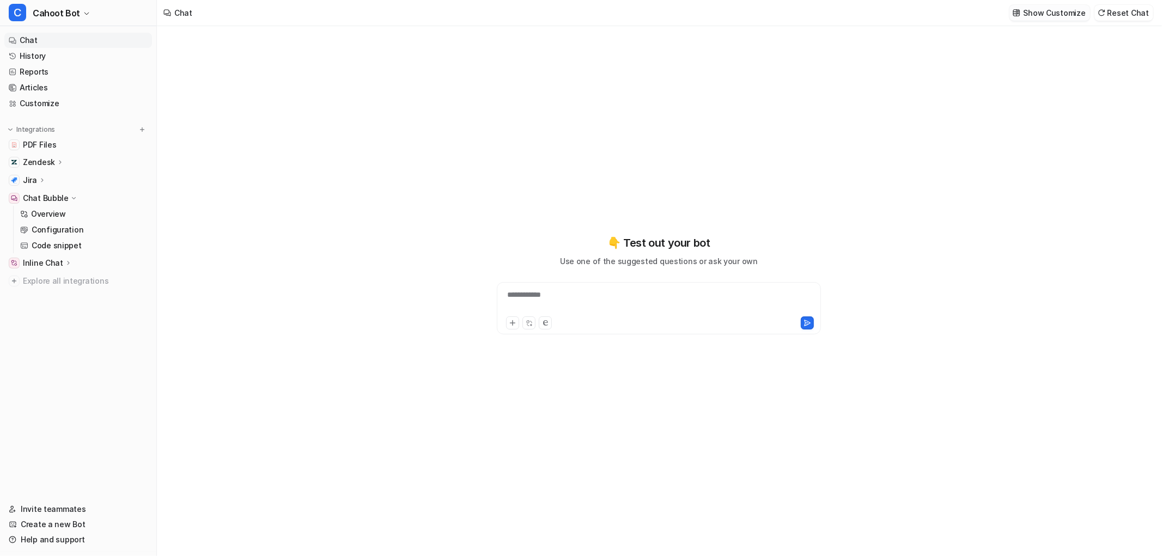
click at [1039, 10] on p "Show Customize" at bounding box center [1055, 12] width 62 height 11
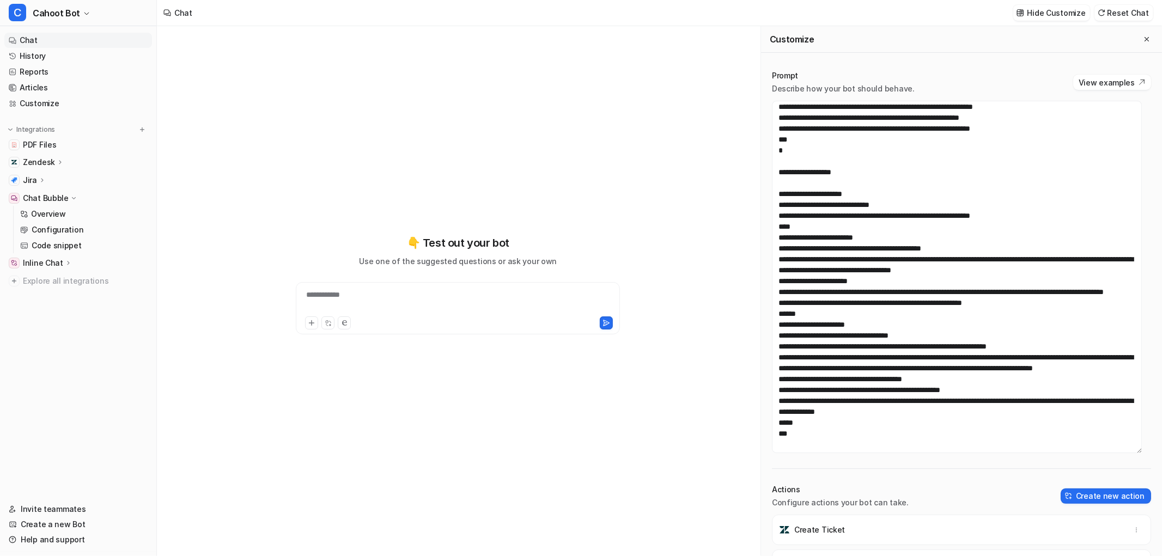
drag, startPoint x: 1136, startPoint y: 254, endPoint x: 1160, endPoint y: 447, distance: 194.9
click at [1152, 447] on div "Customize Prompt Describe how your bot should behave. View examples Actions Con…" at bounding box center [961, 291] width 401 height 530
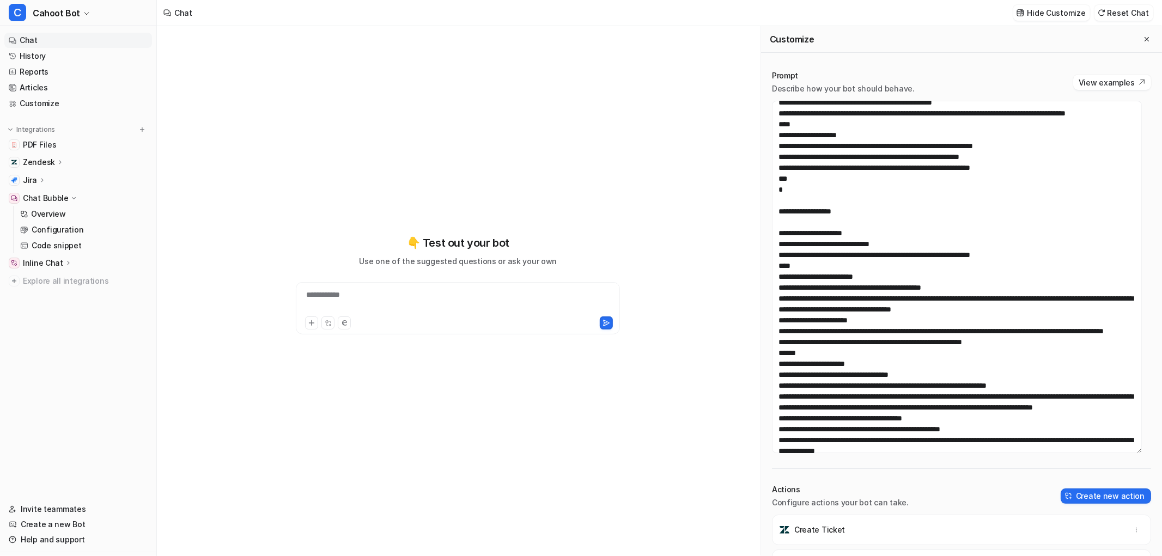
scroll to position [933, 0]
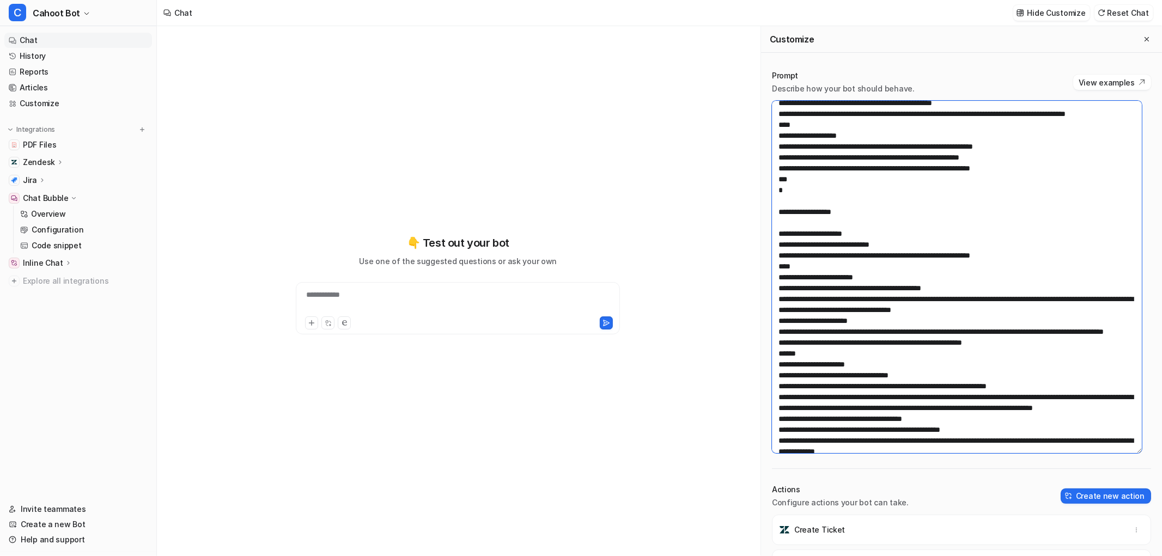
click at [812, 307] on textarea at bounding box center [957, 277] width 370 height 352
click at [831, 311] on textarea at bounding box center [957, 277] width 370 height 352
click at [1014, 282] on textarea at bounding box center [957, 277] width 370 height 352
click at [1021, 284] on textarea at bounding box center [957, 277] width 370 height 352
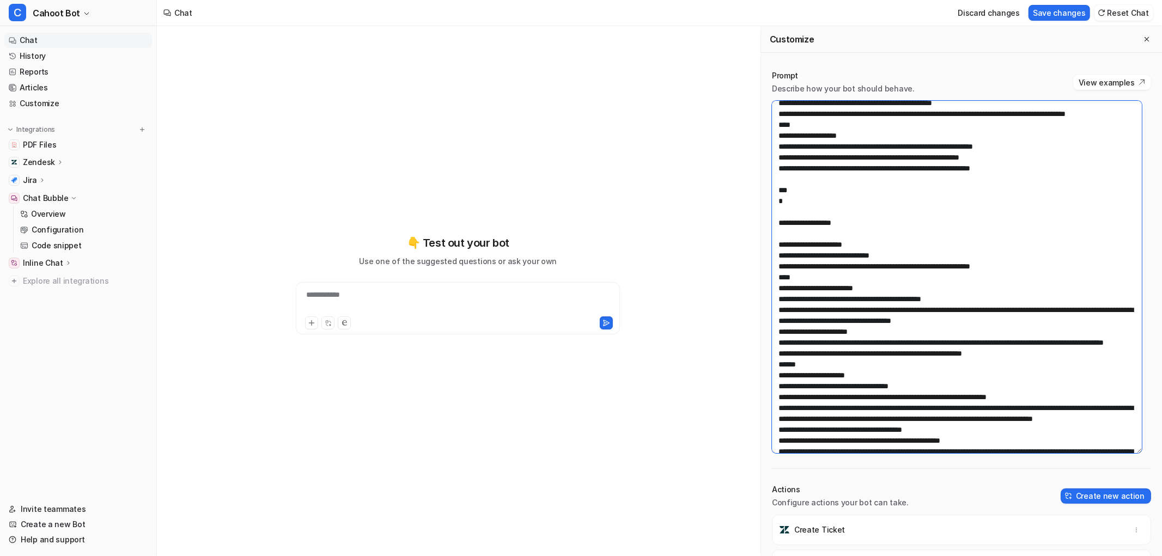
paste textarea "**********"
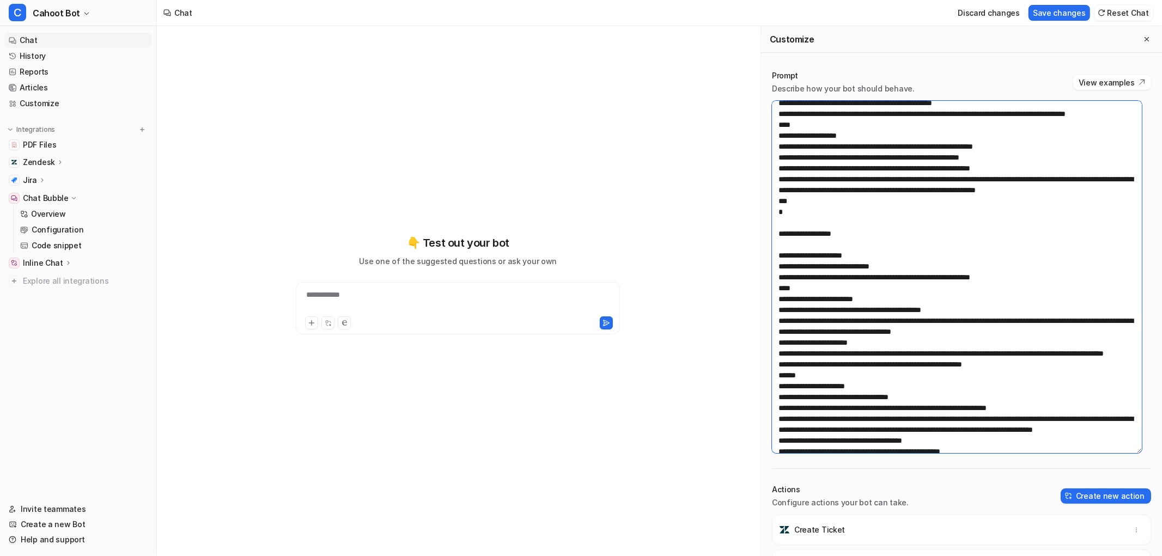
click at [892, 344] on textarea at bounding box center [957, 277] width 370 height 352
click at [880, 326] on textarea at bounding box center [957, 277] width 370 height 352
click at [874, 317] on textarea at bounding box center [957, 277] width 370 height 352
type textarea "**********"
click at [1070, 18] on button "Save changes" at bounding box center [1060, 13] width 62 height 16
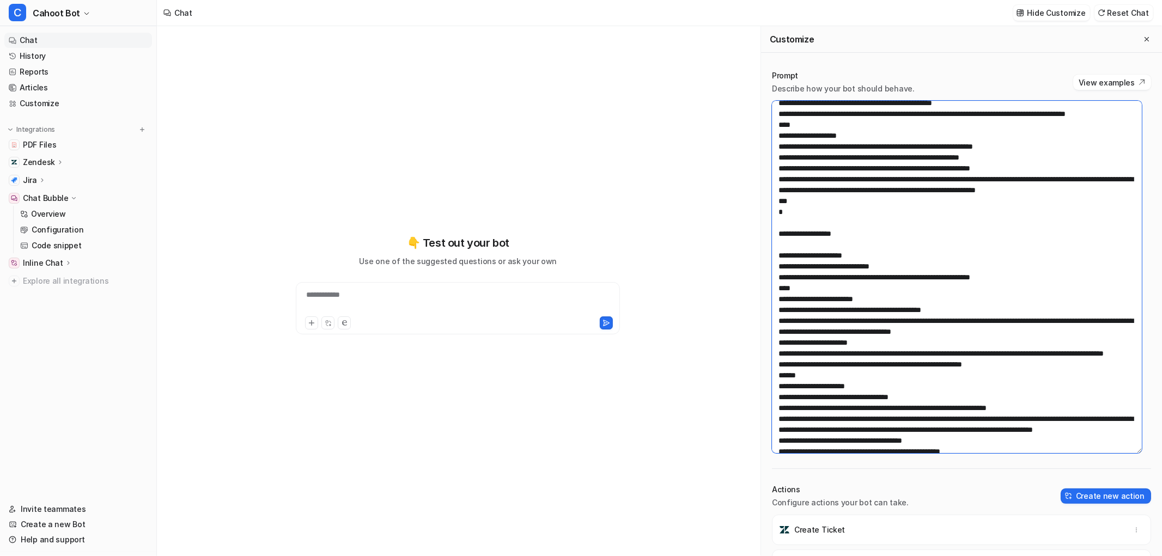
click at [934, 307] on textarea at bounding box center [957, 277] width 370 height 352
click at [944, 268] on textarea at bounding box center [957, 277] width 370 height 352
click at [390, 295] on div at bounding box center [458, 301] width 319 height 25
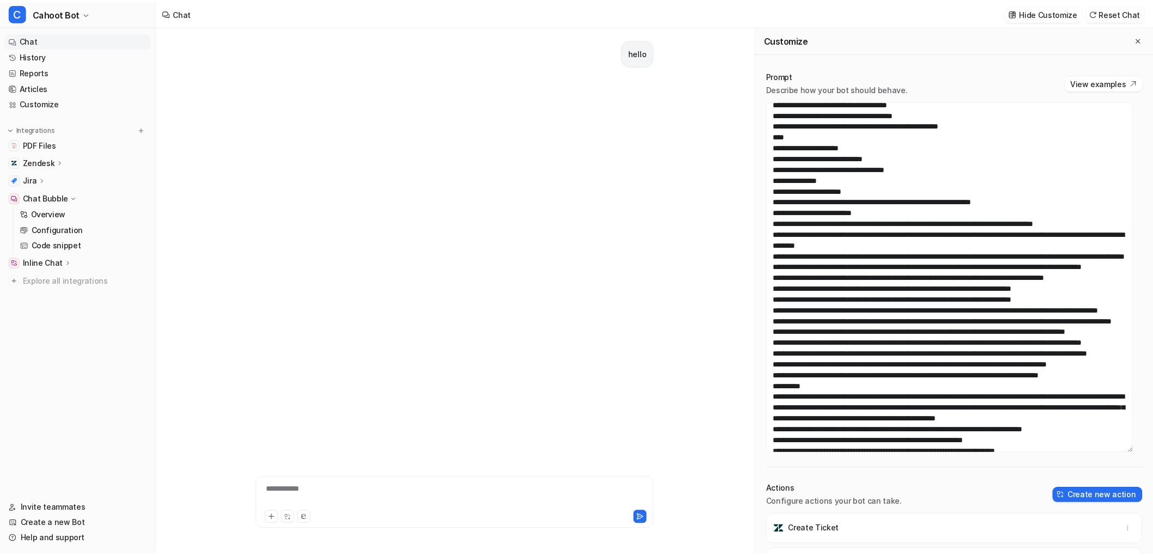
scroll to position [60, 0]
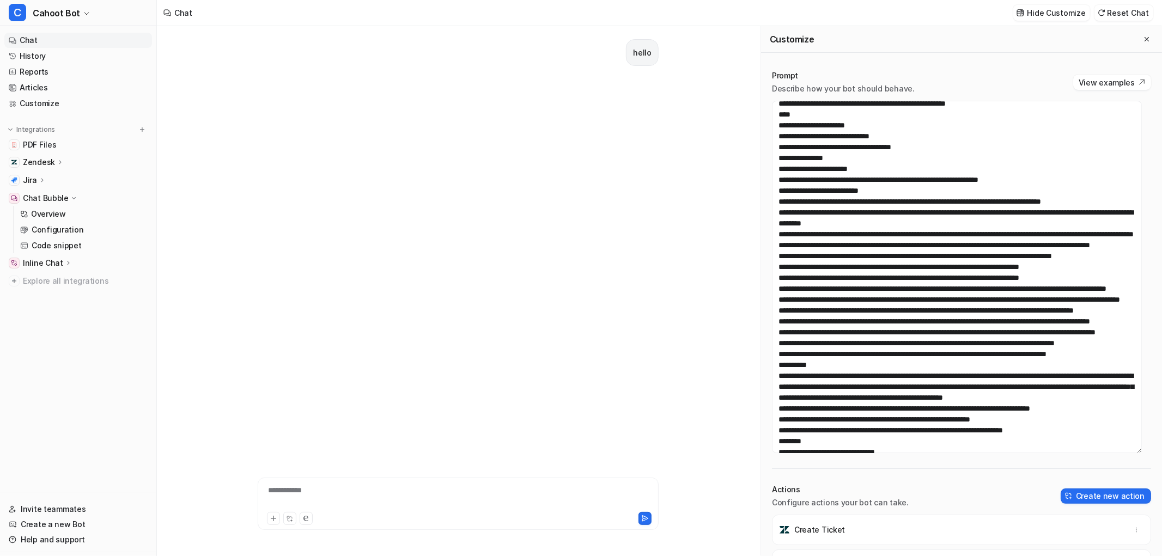
click at [767, 192] on div "Prompt Describe how your bot should behave. View examples Actions Configure act…" at bounding box center [961, 420] width 401 height 723
click at [819, 210] on textarea at bounding box center [957, 277] width 370 height 352
click at [53, 54] on link "History" at bounding box center [78, 55] width 148 height 15
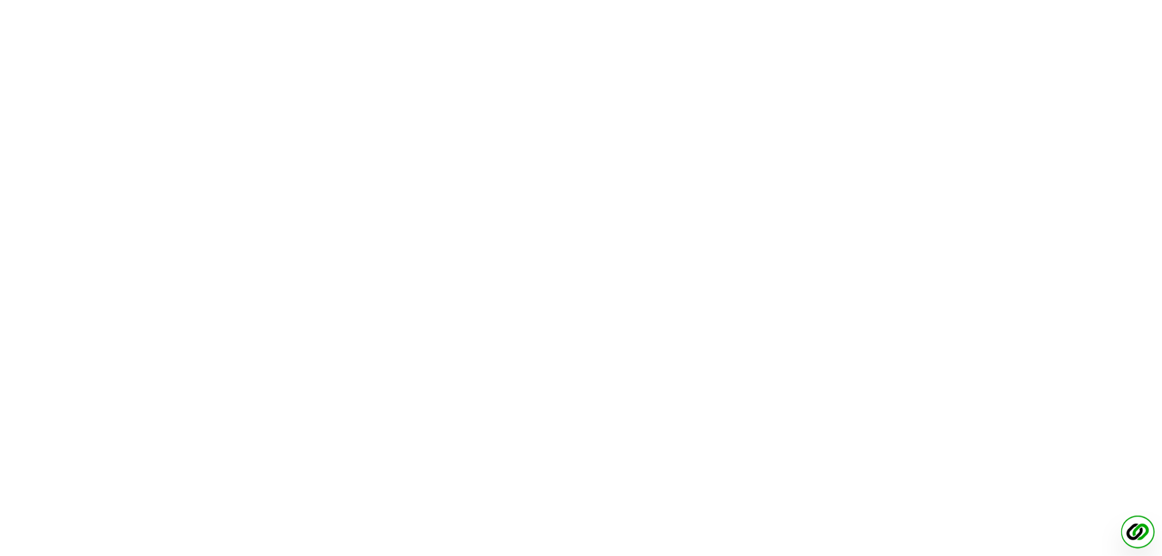
click at [1144, 524] on img at bounding box center [1138, 532] width 34 height 34
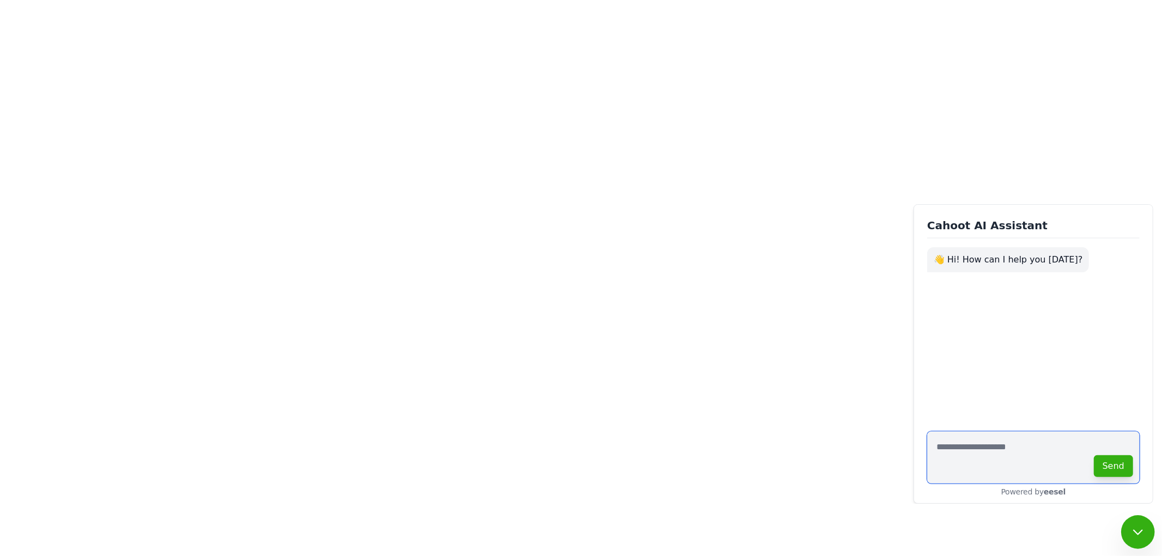
click at [1000, 458] on textarea at bounding box center [1033, 457] width 212 height 52
type textarea "*****"
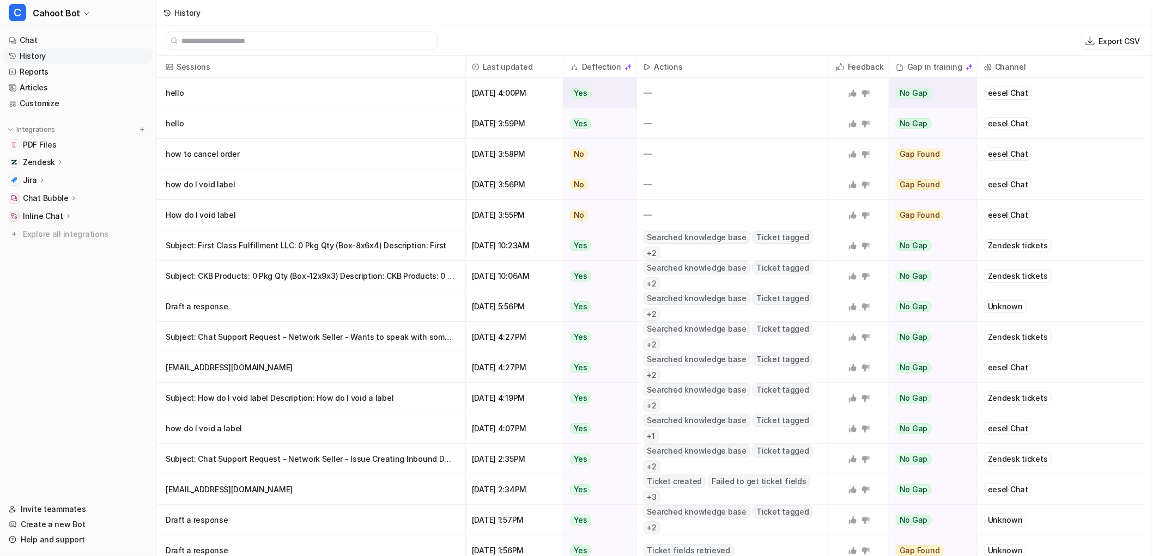
click at [277, 93] on p "hello" at bounding box center [311, 93] width 290 height 31
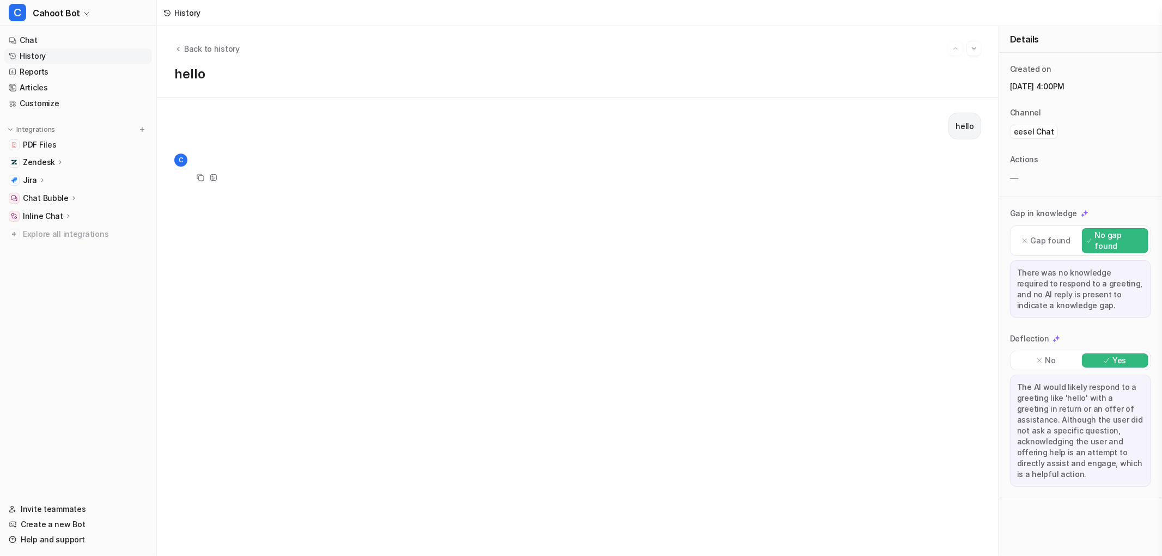
click at [191, 117] on div "hello" at bounding box center [577, 126] width 807 height 27
click at [1030, 131] on p "eesel Chat" at bounding box center [1034, 131] width 40 height 11
click at [1024, 156] on p "Actions" at bounding box center [1024, 159] width 28 height 11
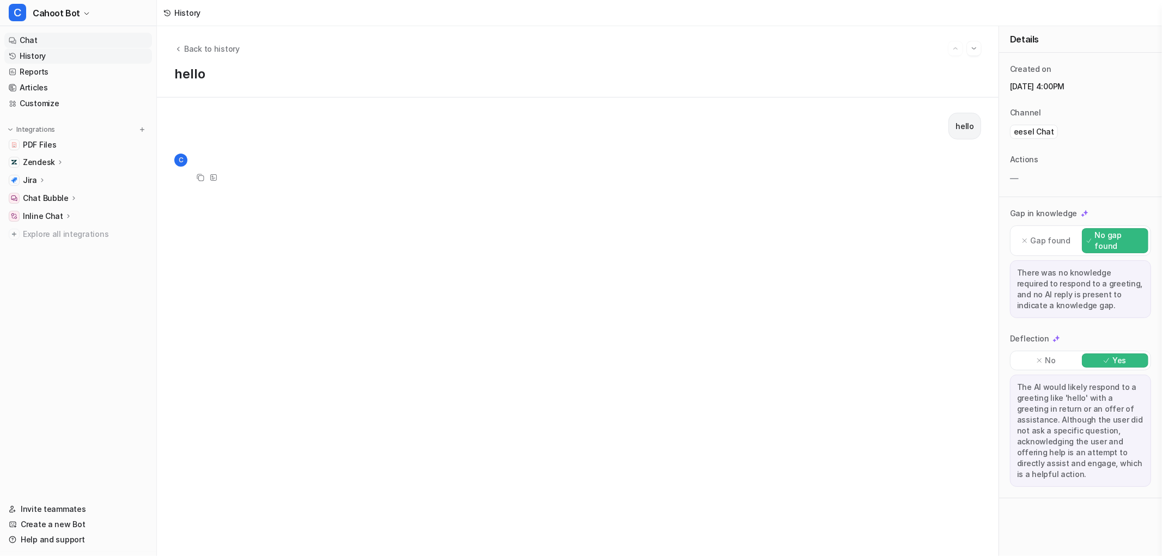
click at [22, 35] on link "Chat" at bounding box center [78, 40] width 148 height 15
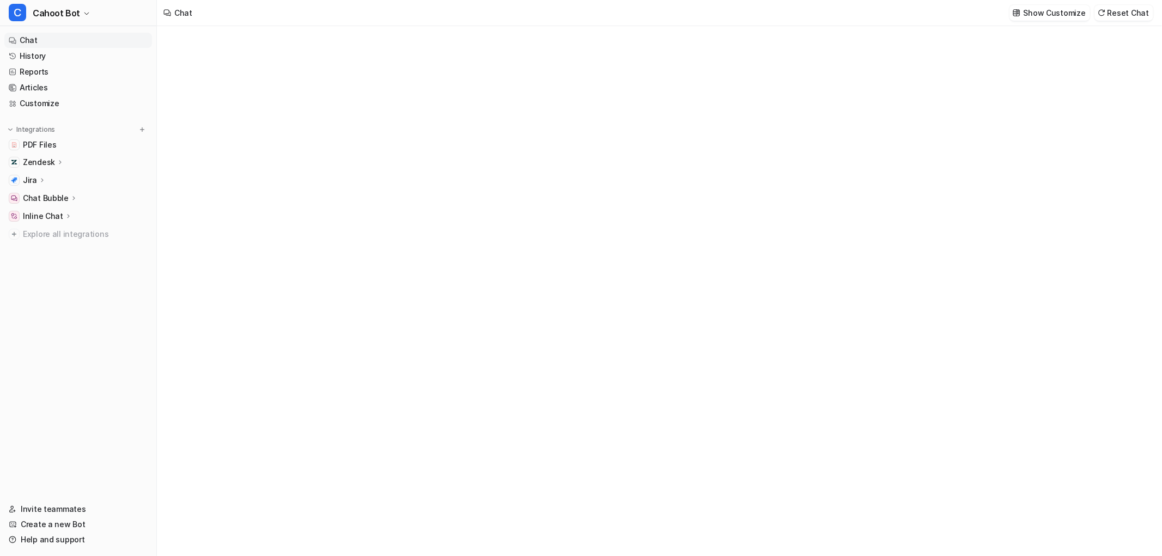
type textarea "**********"
click at [86, 13] on icon "button" at bounding box center [86, 13] width 7 height 7
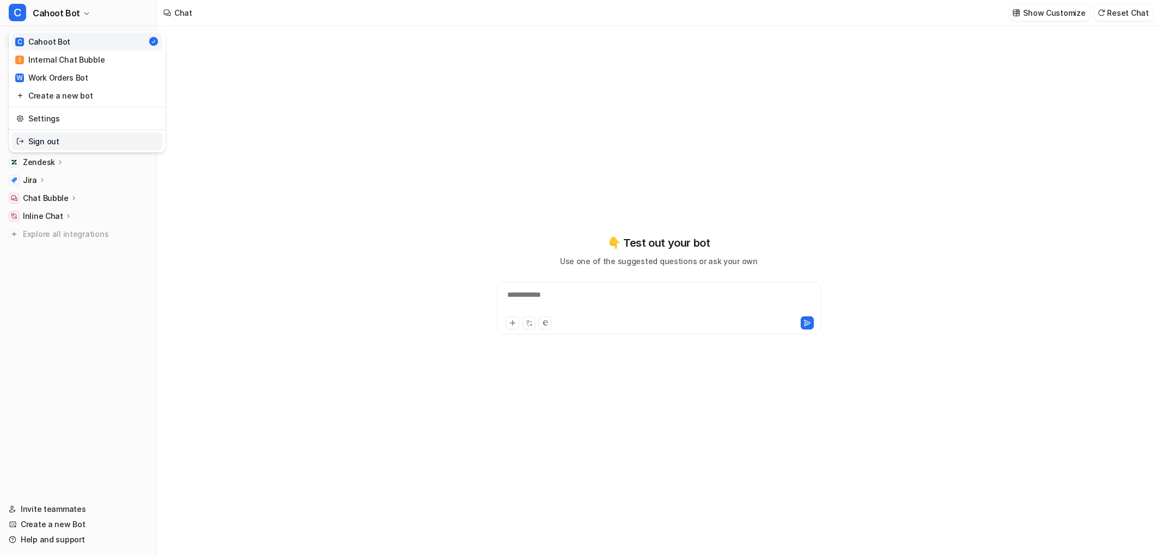
click at [60, 140] on link "Sign out" at bounding box center [87, 141] width 150 height 18
type textarea "**********"
click at [1072, 15] on p "Show Customize" at bounding box center [1055, 12] width 62 height 11
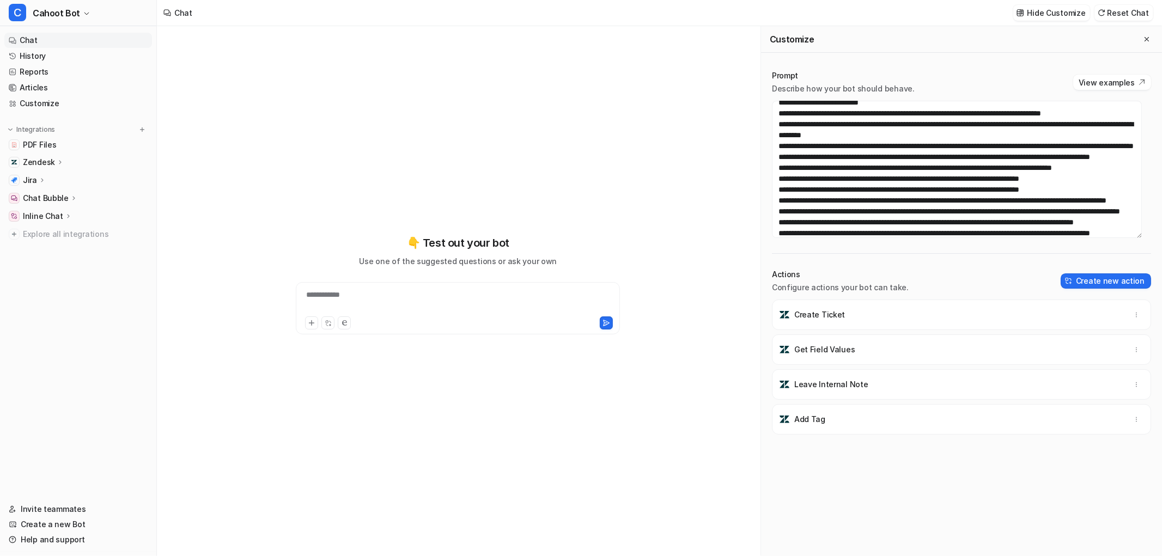
scroll to position [60, 0]
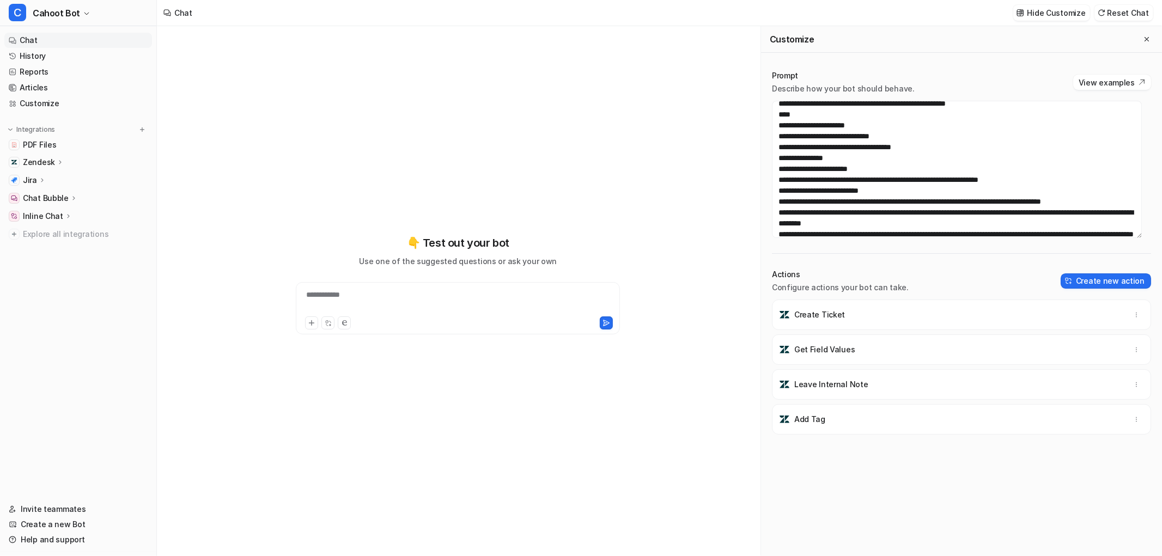
click at [366, 287] on div "**********" at bounding box center [458, 308] width 324 height 52
click at [367, 289] on div at bounding box center [458, 301] width 319 height 25
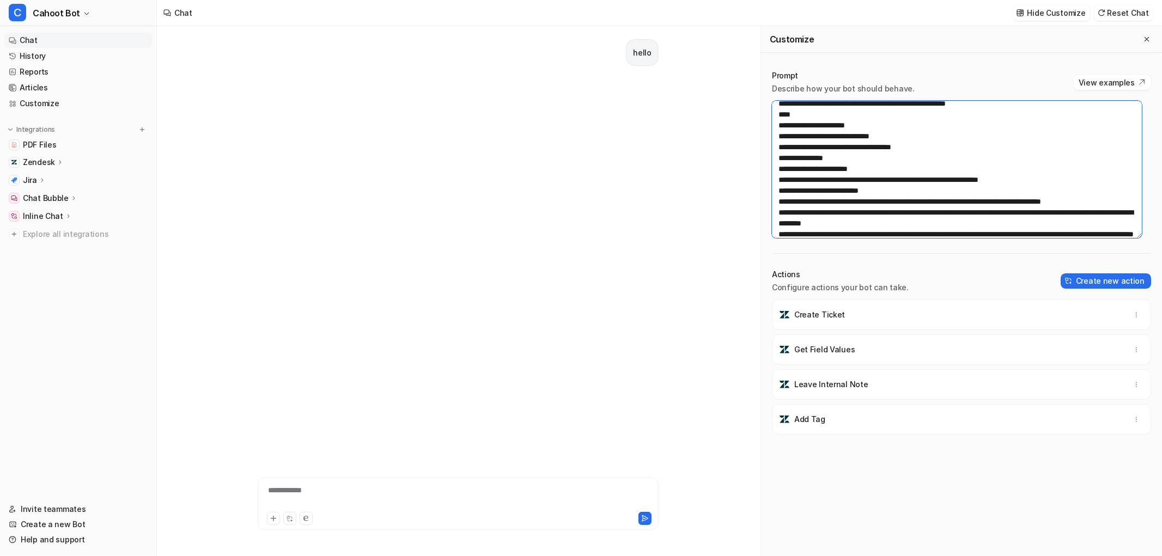
click at [911, 144] on textarea at bounding box center [957, 169] width 370 height 137
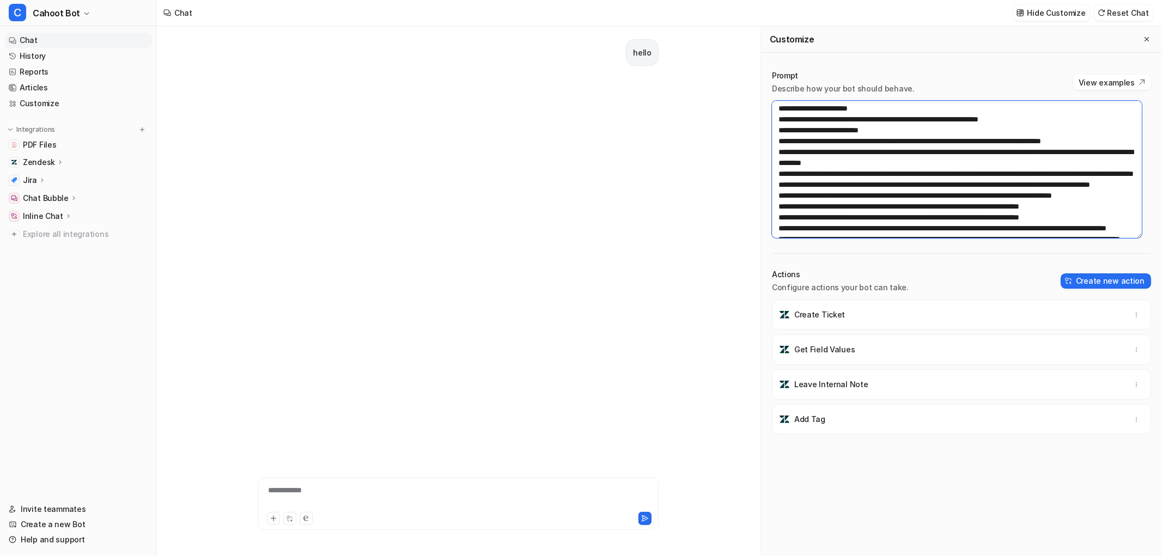
scroll to position [0, 0]
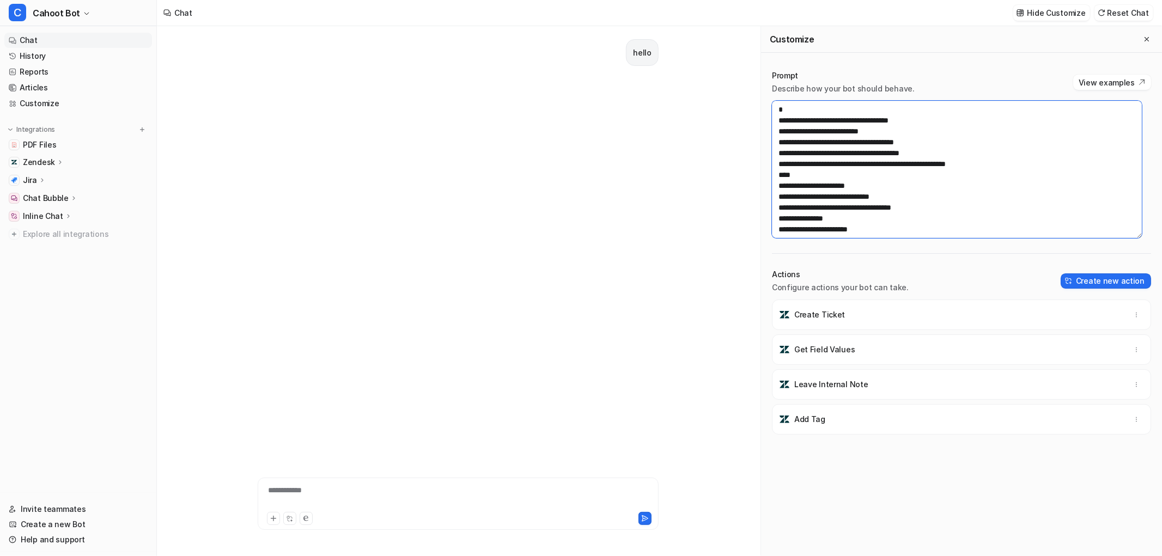
click at [839, 181] on textarea at bounding box center [957, 169] width 370 height 137
click at [859, 185] on textarea at bounding box center [957, 169] width 370 height 137
click at [544, 198] on div "hello" at bounding box center [458, 237] width 401 height 423
click at [927, 161] on textarea at bounding box center [957, 169] width 370 height 137
paste textarea "**********"
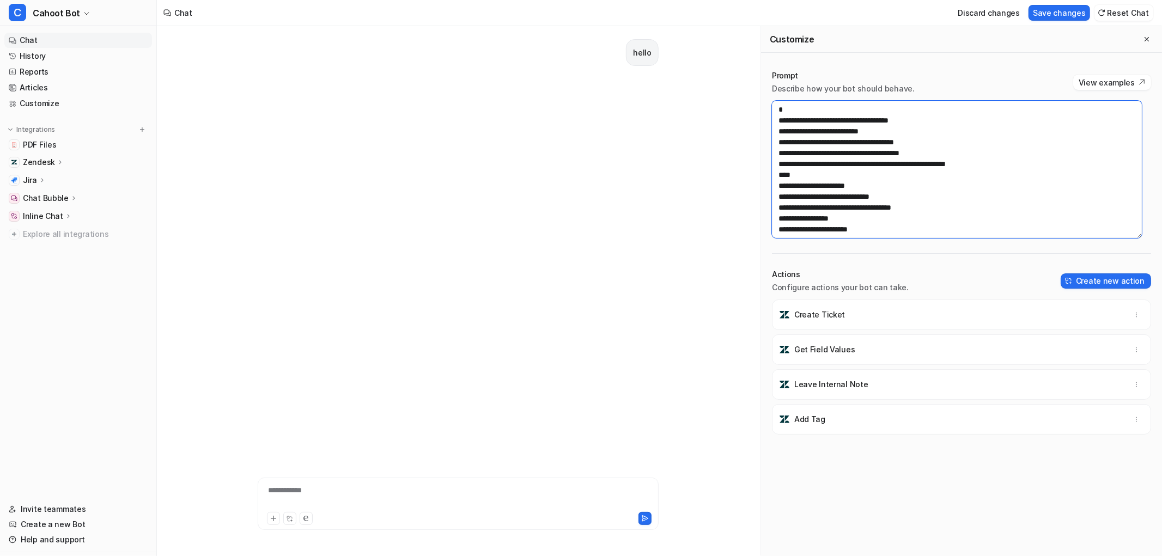
scroll to position [987, 0]
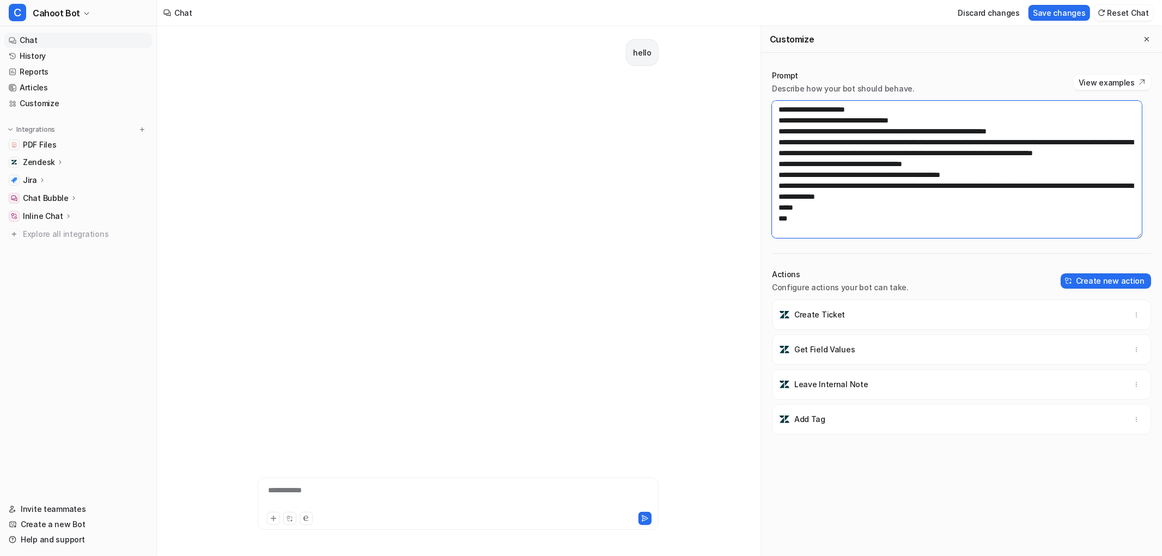
click at [912, 205] on textarea at bounding box center [957, 169] width 370 height 137
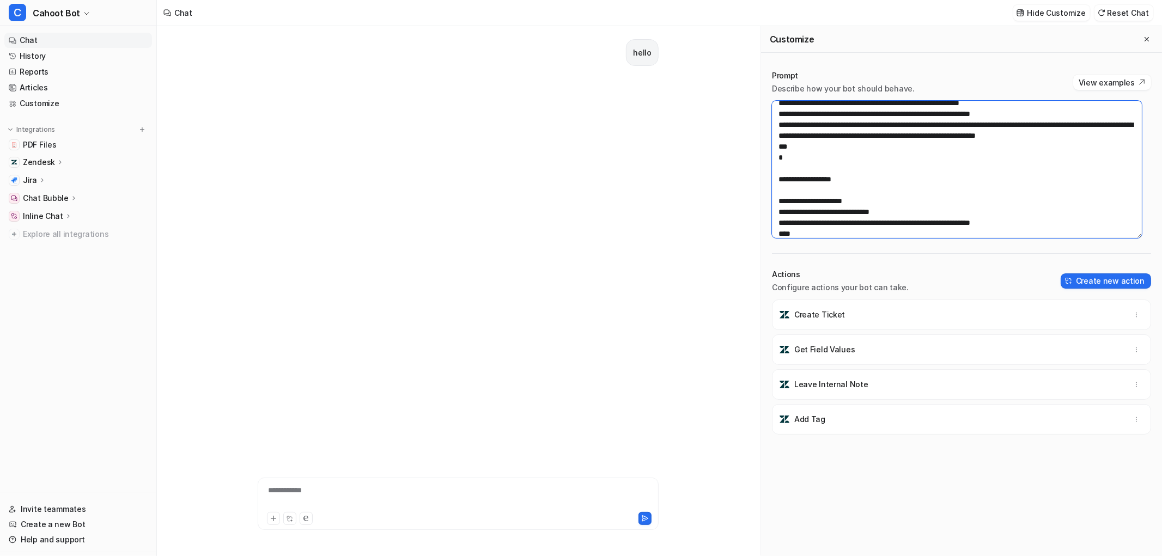
click at [909, 186] on textarea at bounding box center [957, 169] width 370 height 137
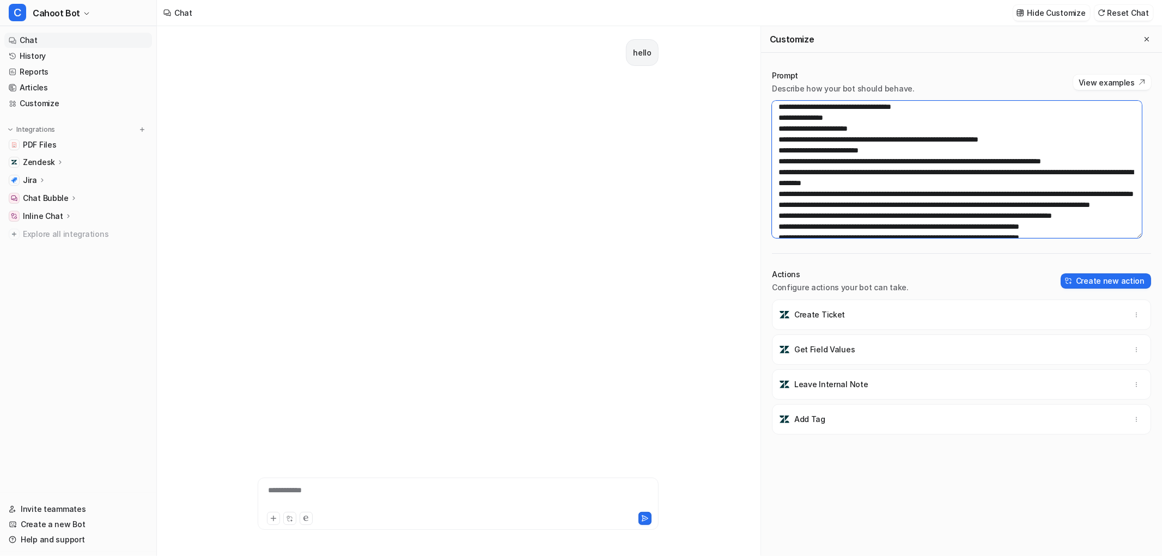
scroll to position [181, 0]
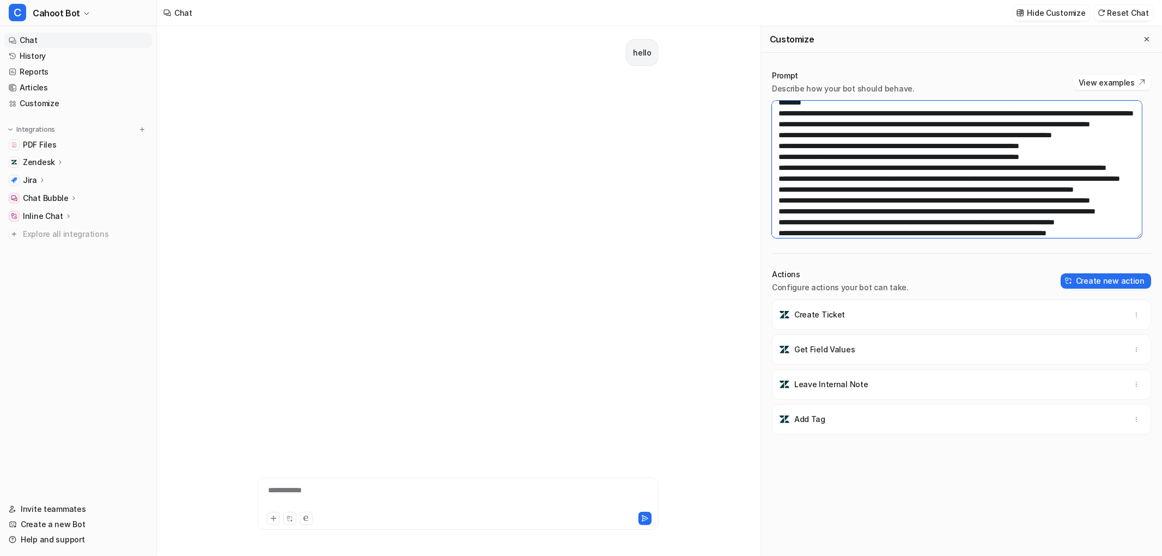
click at [964, 143] on textarea at bounding box center [957, 169] width 370 height 137
paste textarea "**********"
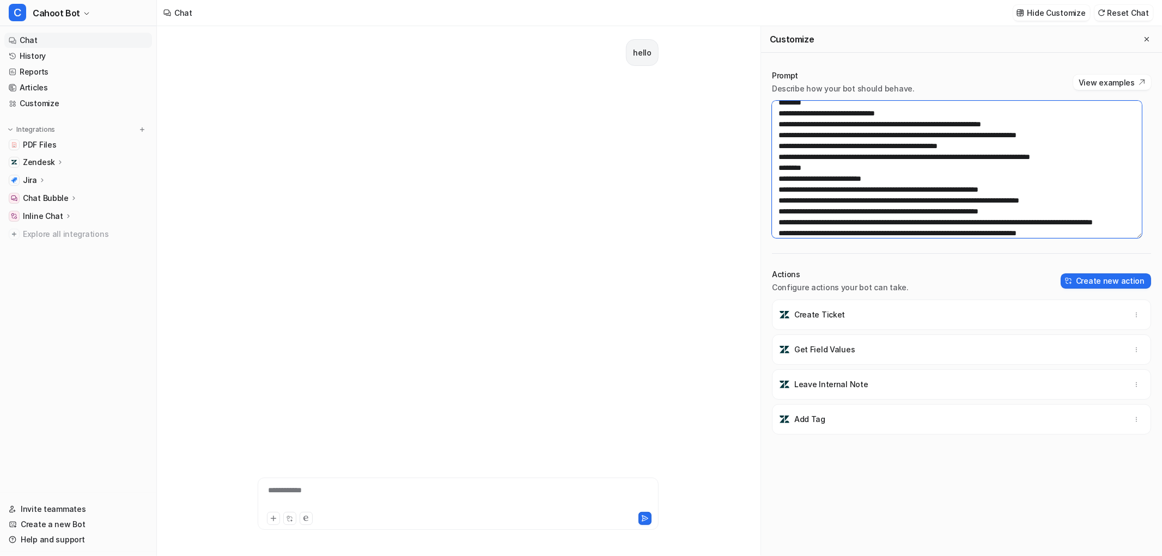
scroll to position [987, 0]
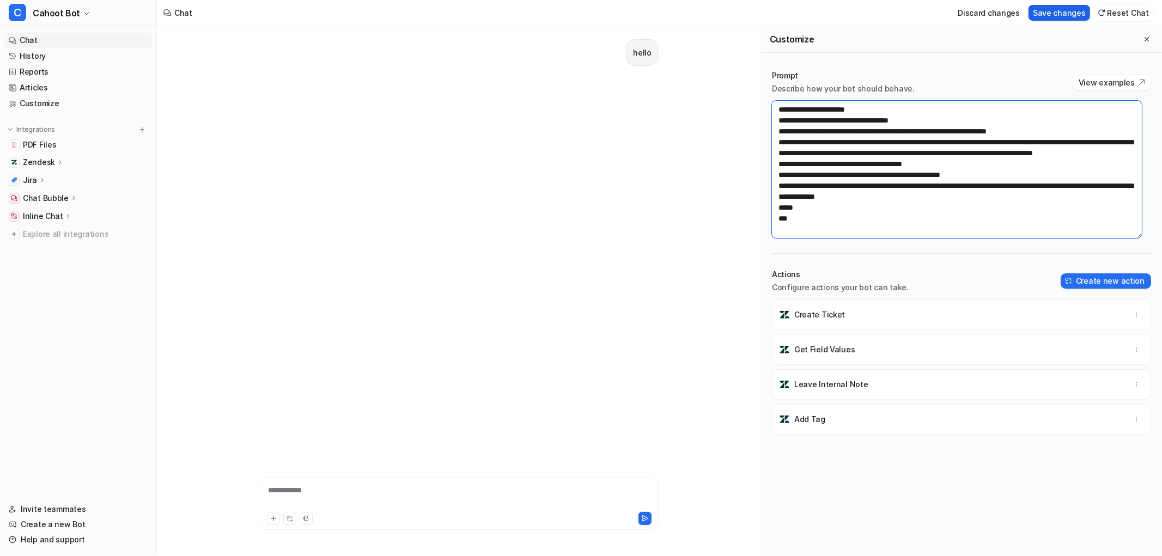
type textarea "**********"
click at [1056, 14] on button "Save changes" at bounding box center [1060, 13] width 62 height 16
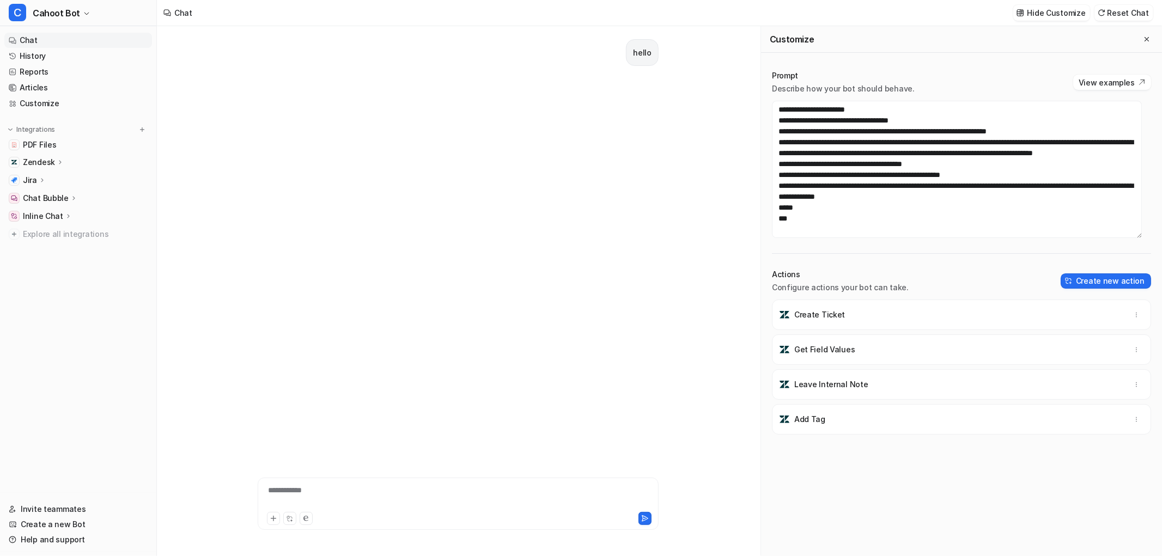
click at [333, 488] on div "**********" at bounding box center [458, 497] width 396 height 25
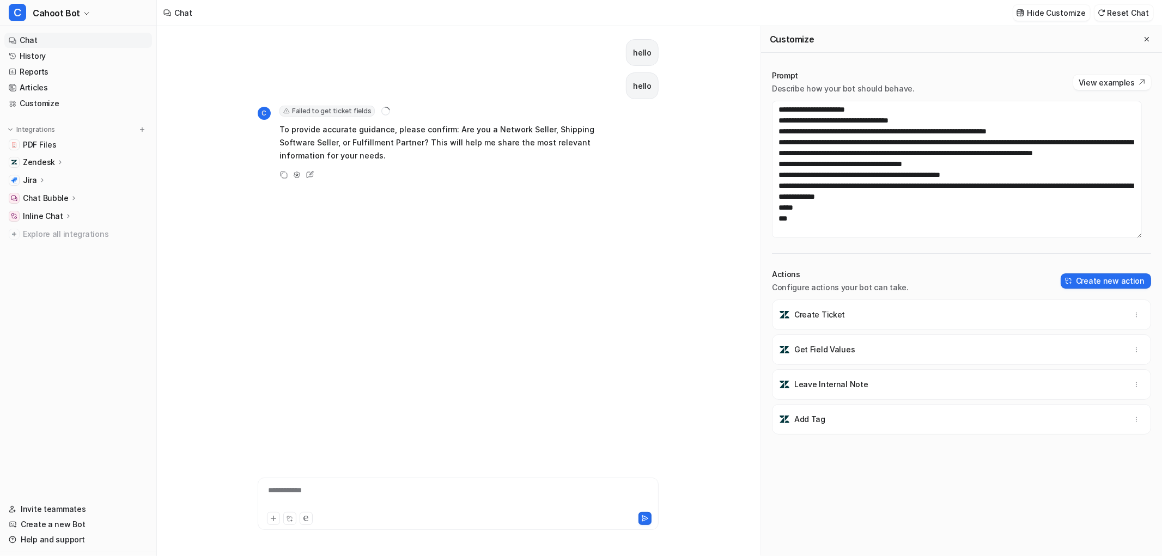
click at [355, 68] on div "hello hello C Failed to get ticket fields error : "Error: ToolException('Failed…" at bounding box center [458, 237] width 401 height 423
click at [932, 125] on textarea at bounding box center [957, 169] width 370 height 137
click at [340, 192] on div "hello hello C Failed to get ticket fields error : "Error: ToolException('Failed…" at bounding box center [458, 237] width 401 height 423
click at [474, 61] on div "hello" at bounding box center [458, 52] width 401 height 27
click at [1130, 13] on button "Reset Chat" at bounding box center [1123, 13] width 59 height 16
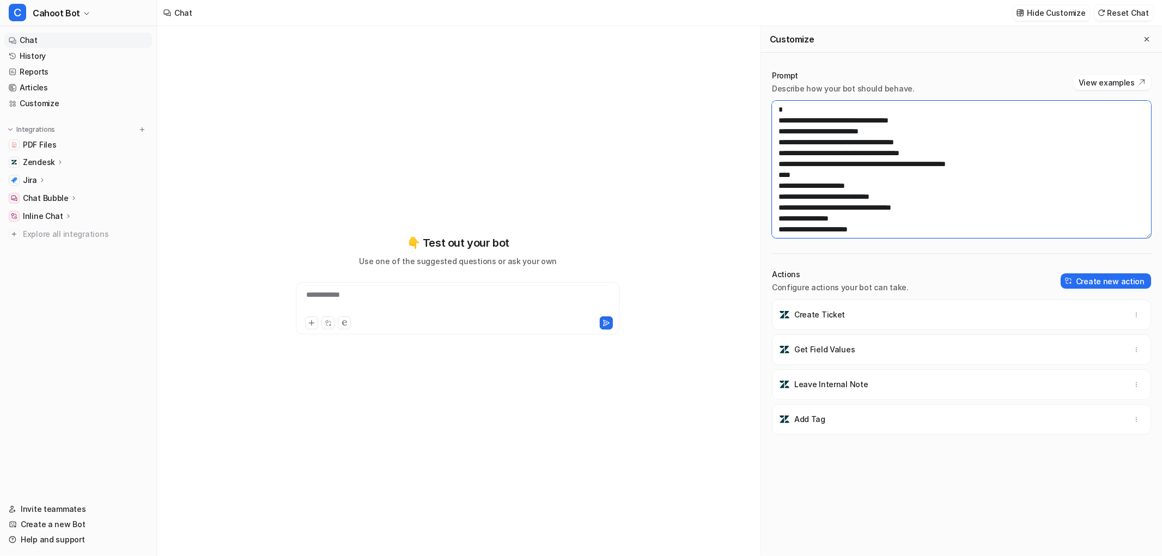
click at [845, 169] on textarea at bounding box center [961, 169] width 379 height 137
paste textarea "**********"
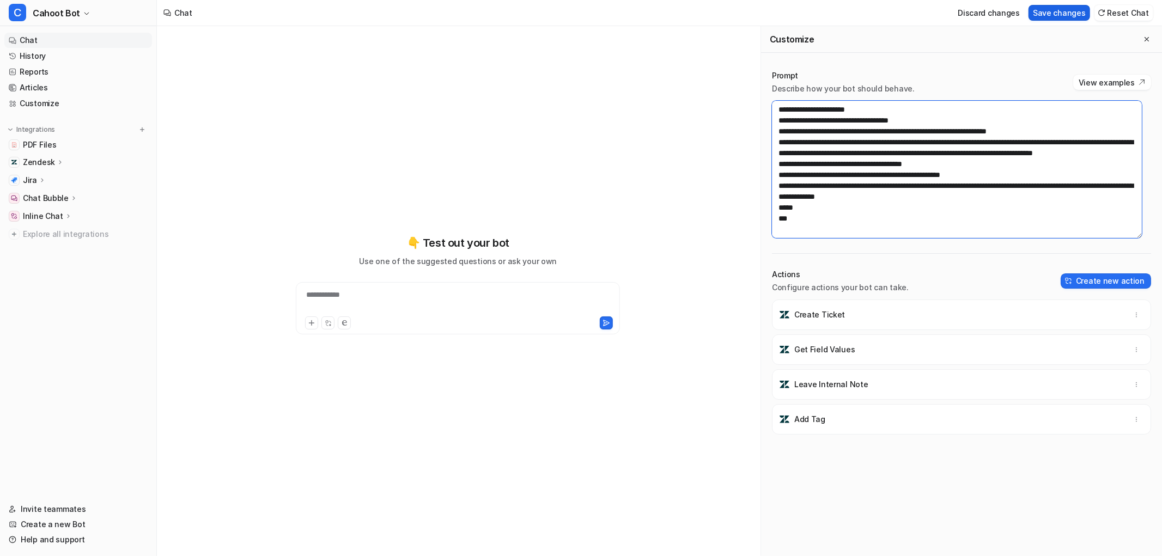
type textarea "**********"
click at [1060, 13] on button "Save changes" at bounding box center [1060, 13] width 62 height 16
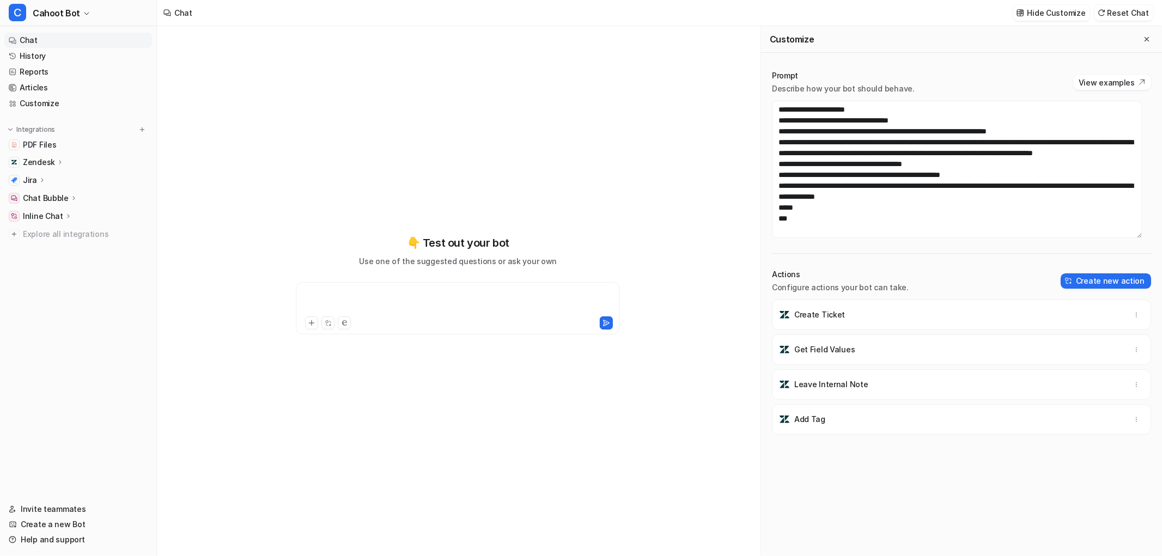
click at [380, 302] on div at bounding box center [458, 301] width 319 height 25
click at [1127, 7] on button "Reset Chat" at bounding box center [1123, 13] width 59 height 16
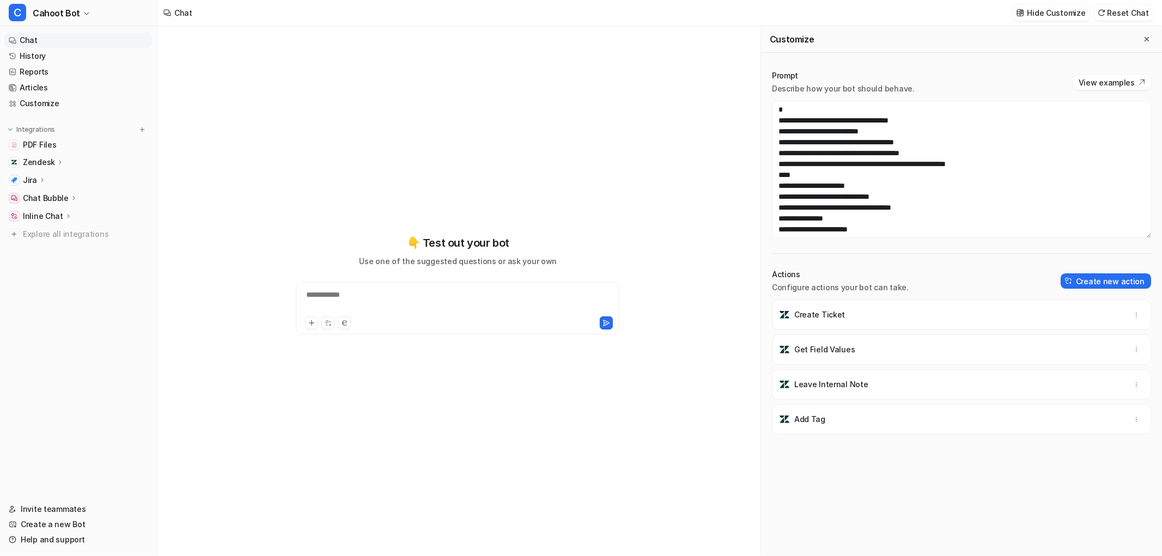
click at [543, 191] on div "**********" at bounding box center [458, 285] width 401 height 390
click at [1023, 188] on textarea at bounding box center [961, 169] width 379 height 137
click at [983, 172] on textarea at bounding box center [961, 169] width 379 height 137
paste textarea "**********"
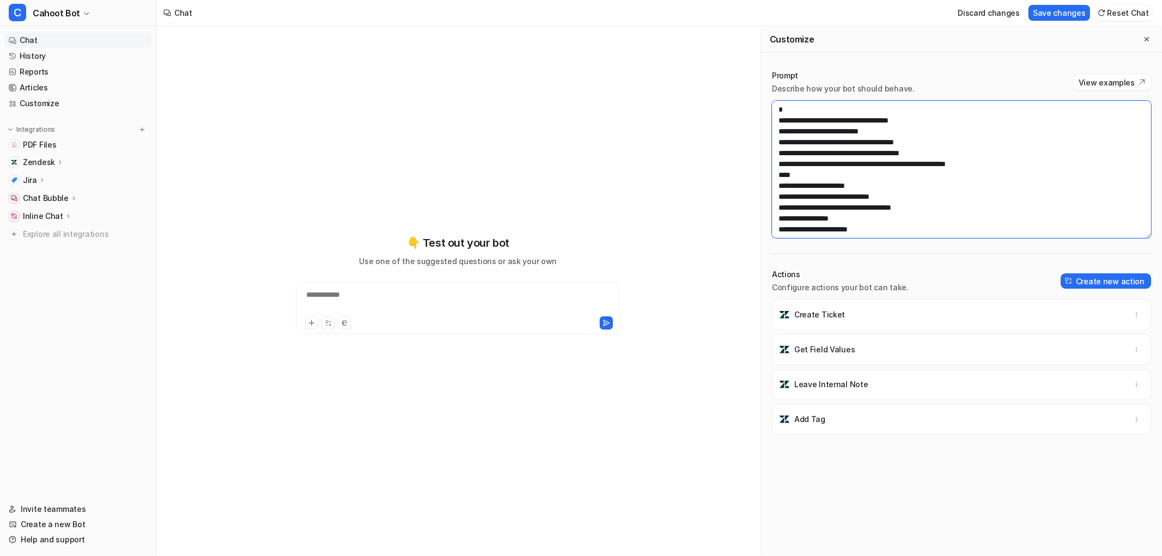
scroll to position [987, 0]
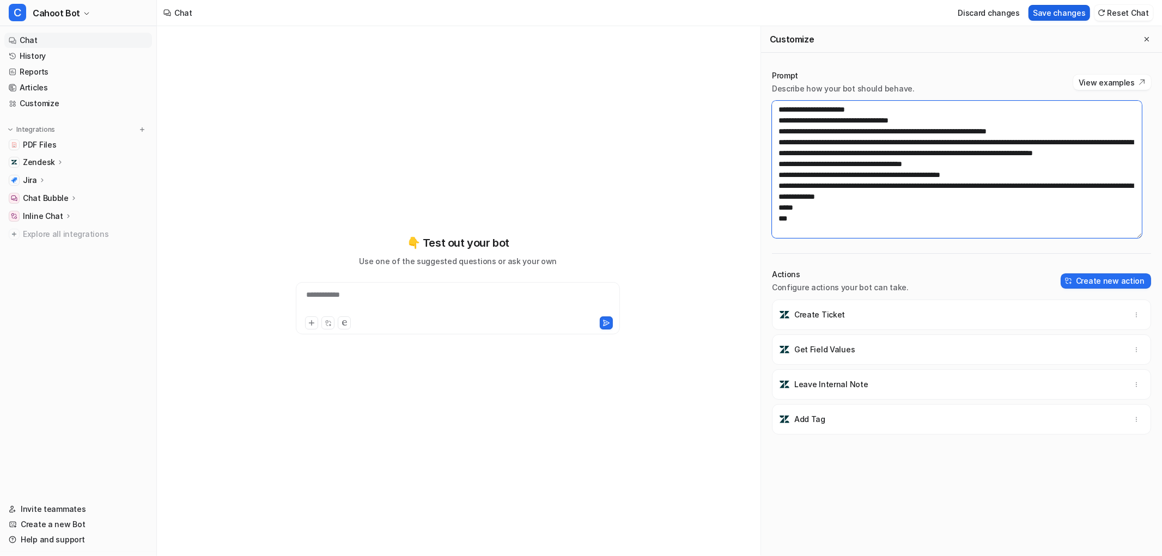
type textarea "**********"
click at [1060, 12] on button "Save changes" at bounding box center [1060, 13] width 62 height 16
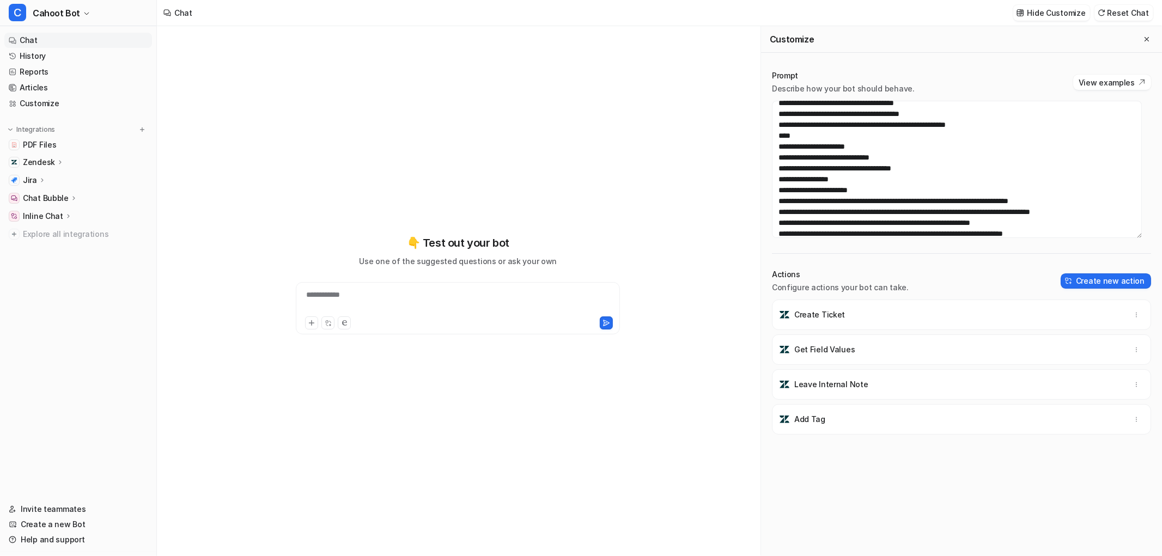
scroll to position [0, 0]
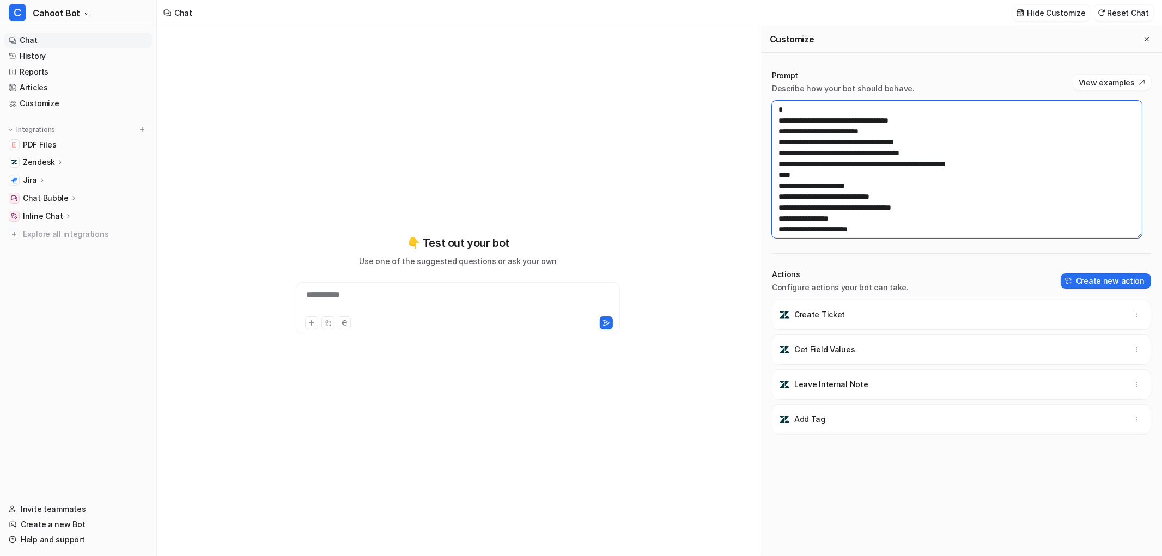
click at [983, 163] on textarea at bounding box center [957, 169] width 370 height 137
click at [1008, 162] on textarea at bounding box center [957, 169] width 370 height 137
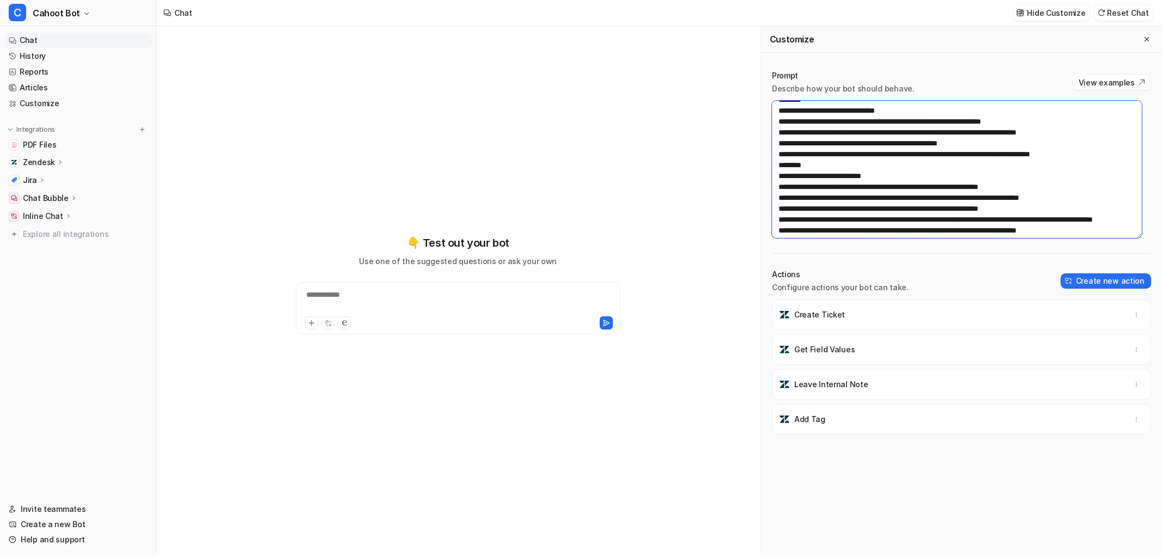
scroll to position [181, 0]
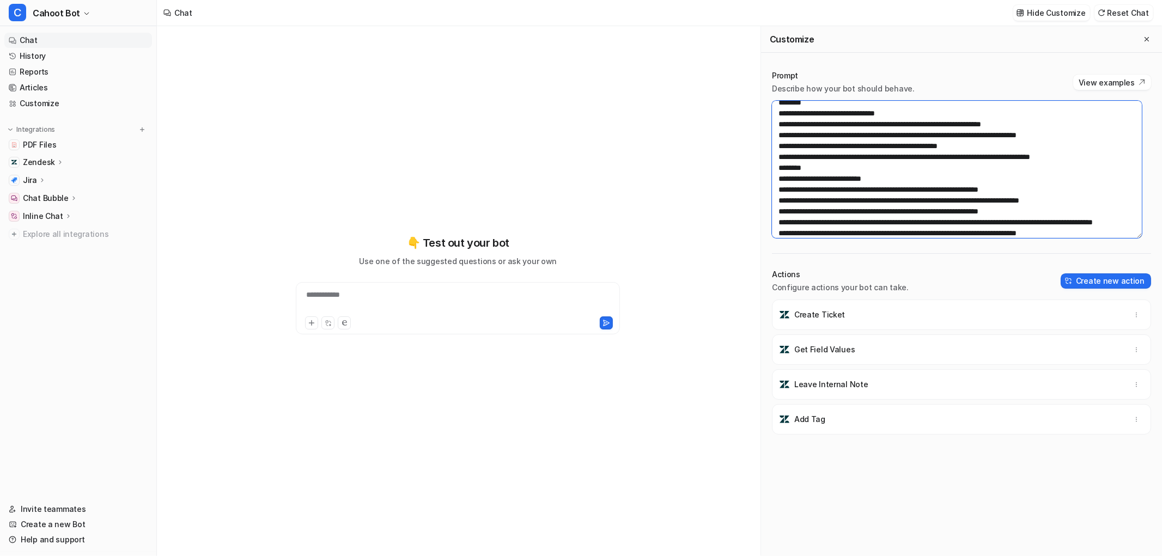
click at [941, 186] on textarea at bounding box center [957, 169] width 370 height 137
click at [519, 192] on div "**********" at bounding box center [458, 285] width 401 height 390
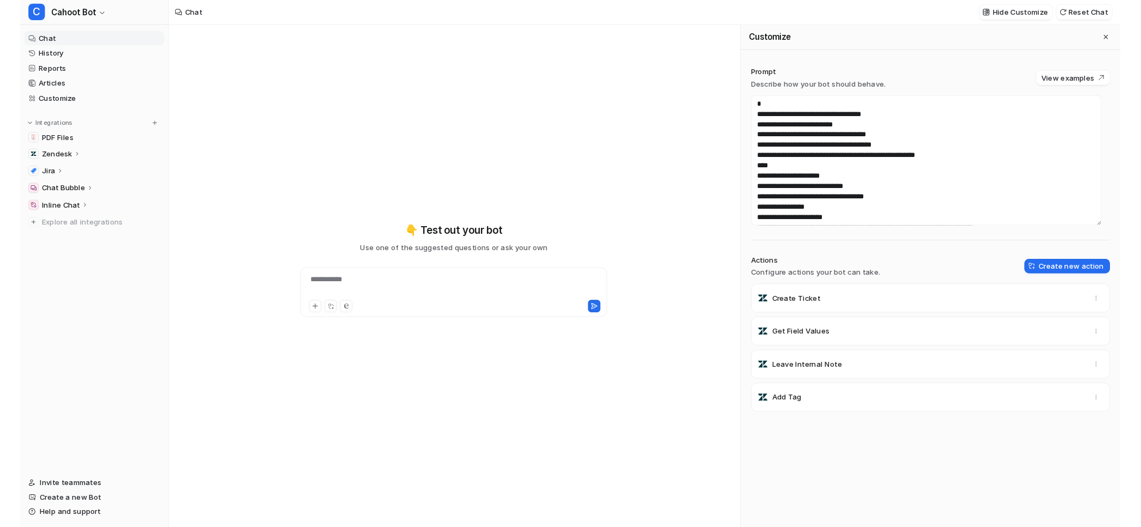
scroll to position [60, 0]
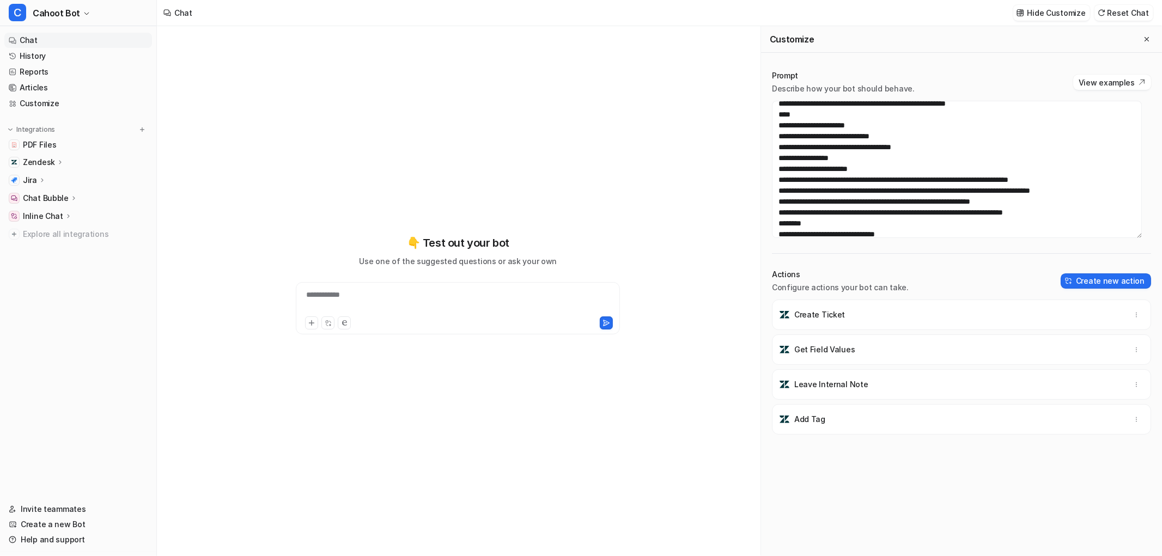
click at [34, 200] on p "Chat Bubble" at bounding box center [46, 198] width 46 height 11
click at [42, 230] on p "Configuration" at bounding box center [58, 229] width 52 height 11
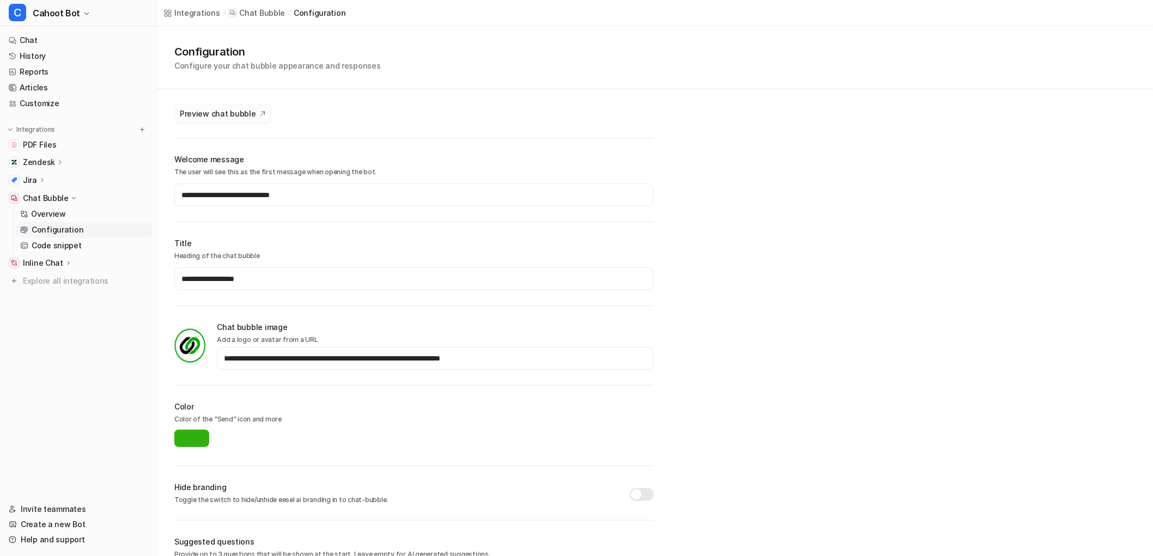
click at [209, 113] on span "Preview chat bubble" at bounding box center [218, 113] width 76 height 11
click at [28, 42] on link "Chat" at bounding box center [78, 40] width 148 height 15
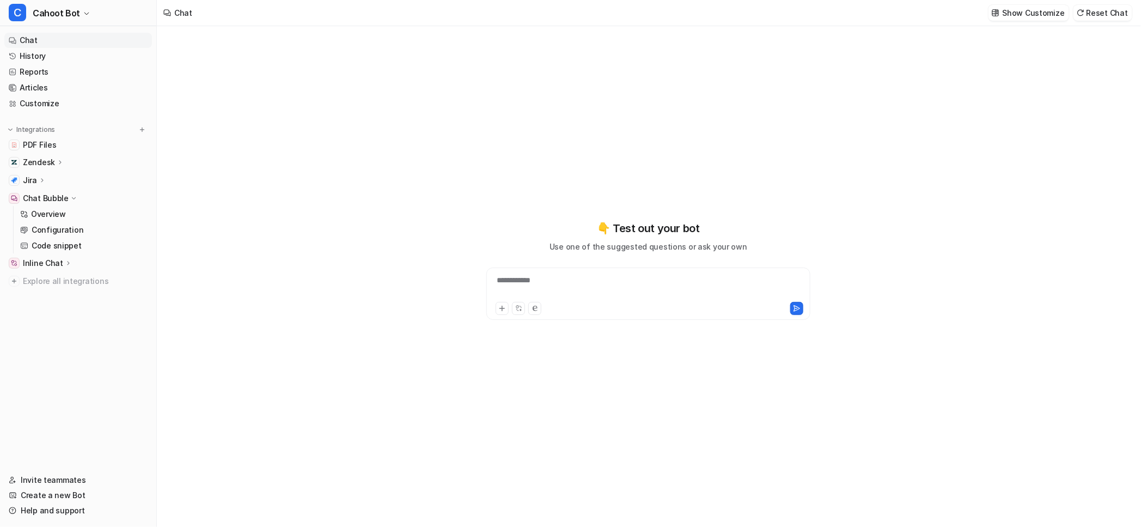
click at [443, 150] on div "**********" at bounding box center [649, 276] width 418 height 501
click at [437, 154] on div "**********" at bounding box center [648, 276] width 983 height 501
click at [529, 172] on div "**********" at bounding box center [648, 270] width 401 height 369
click at [1034, 15] on p "Show Customize" at bounding box center [1034, 12] width 62 height 11
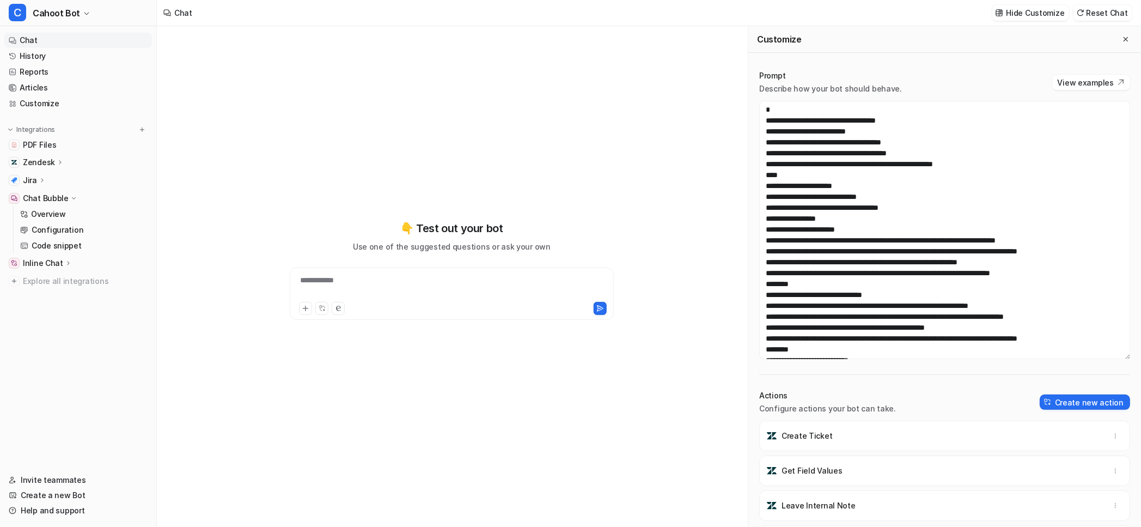
drag, startPoint x: 1119, startPoint y: 233, endPoint x: 1112, endPoint y: 355, distance: 122.2
click at [1112, 355] on textarea at bounding box center [944, 230] width 371 height 258
click at [889, 232] on textarea at bounding box center [944, 230] width 371 height 258
click at [512, 177] on div "**********" at bounding box center [452, 270] width 401 height 369
click at [883, 219] on textarea at bounding box center [944, 230] width 371 height 258
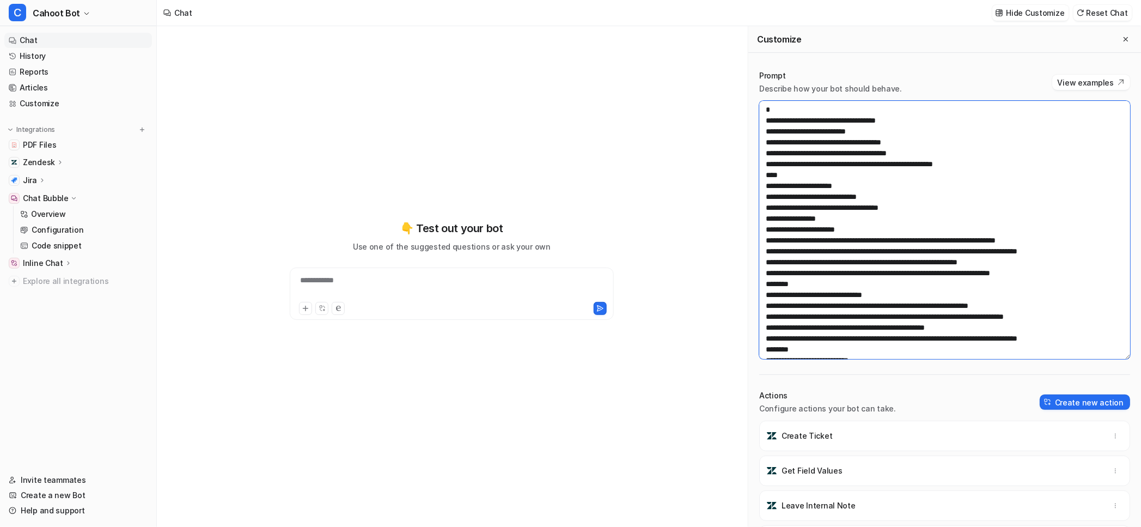
click at [879, 233] on textarea at bounding box center [944, 230] width 371 height 258
paste textarea "**********"
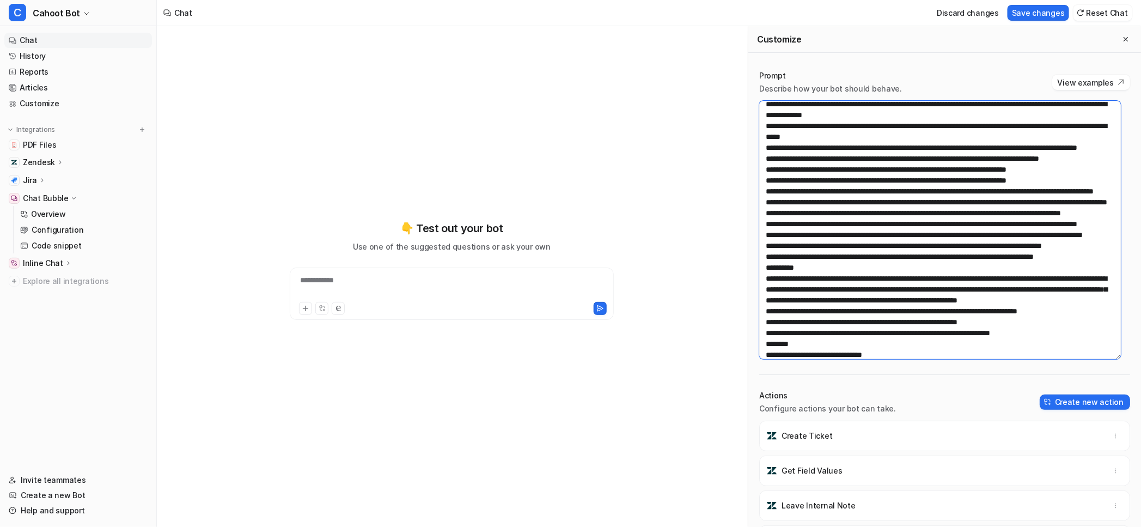
scroll to position [242, 0]
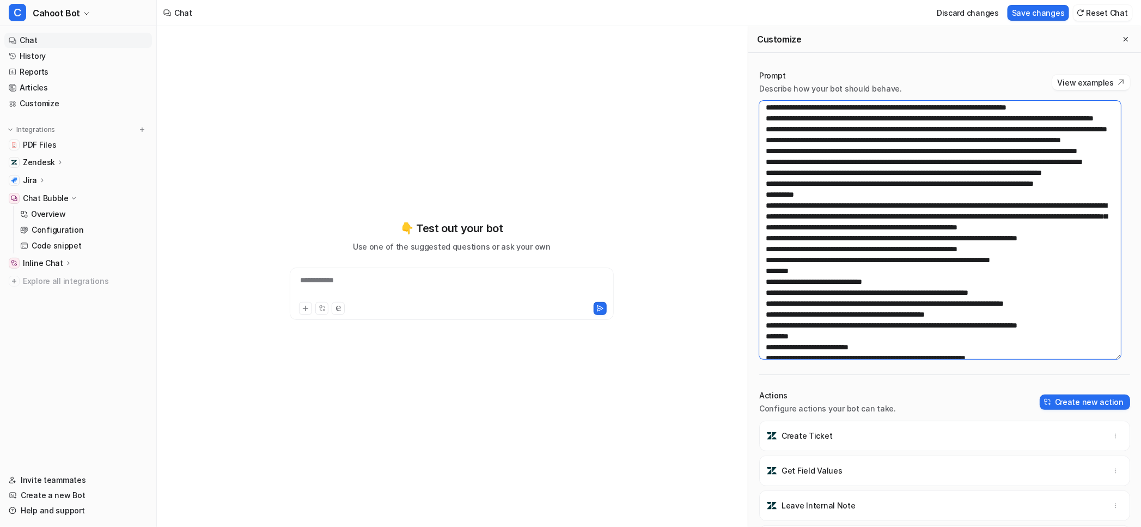
type textarea "**********"
click at [965, 166] on textarea at bounding box center [940, 230] width 362 height 258
click at [1042, 14] on button "Save changes" at bounding box center [1039, 13] width 62 height 16
click at [521, 163] on div "**********" at bounding box center [452, 270] width 401 height 369
click at [1044, 14] on p "Hide Customize" at bounding box center [1036, 12] width 58 height 11
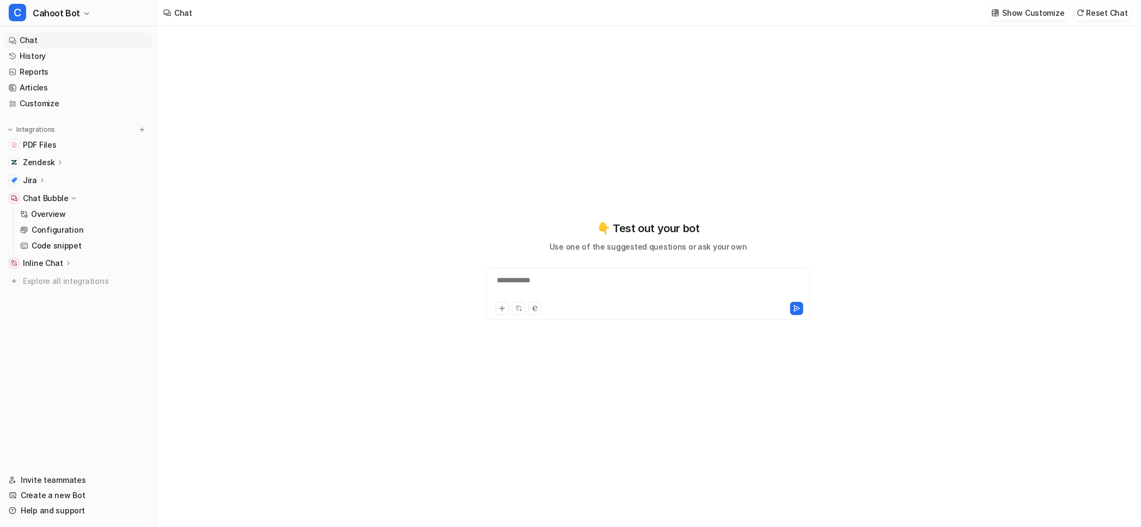
scroll to position [9122, 0]
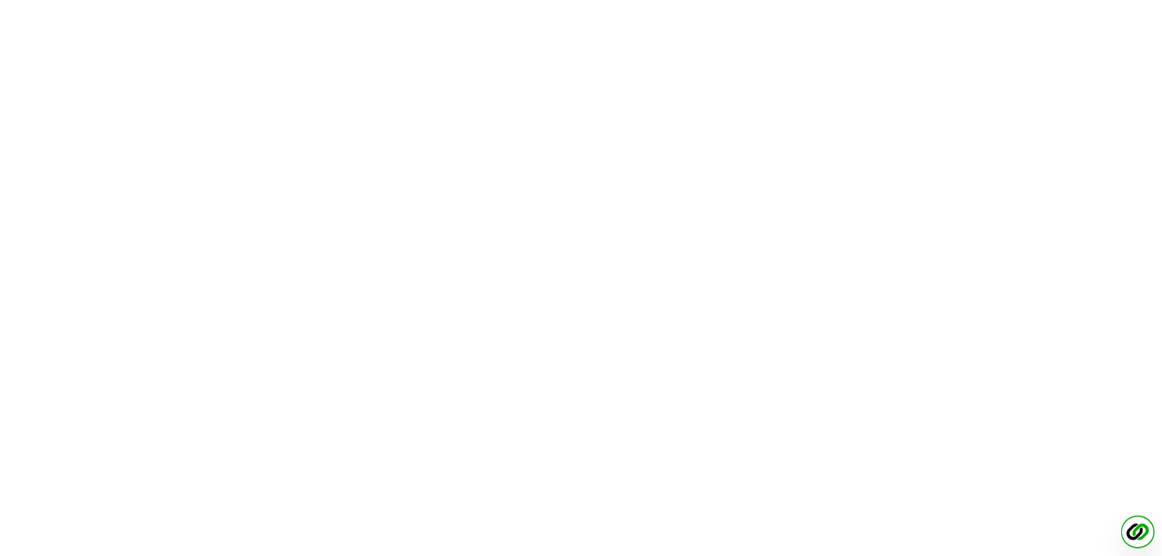
click at [1140, 526] on img at bounding box center [1138, 532] width 34 height 34
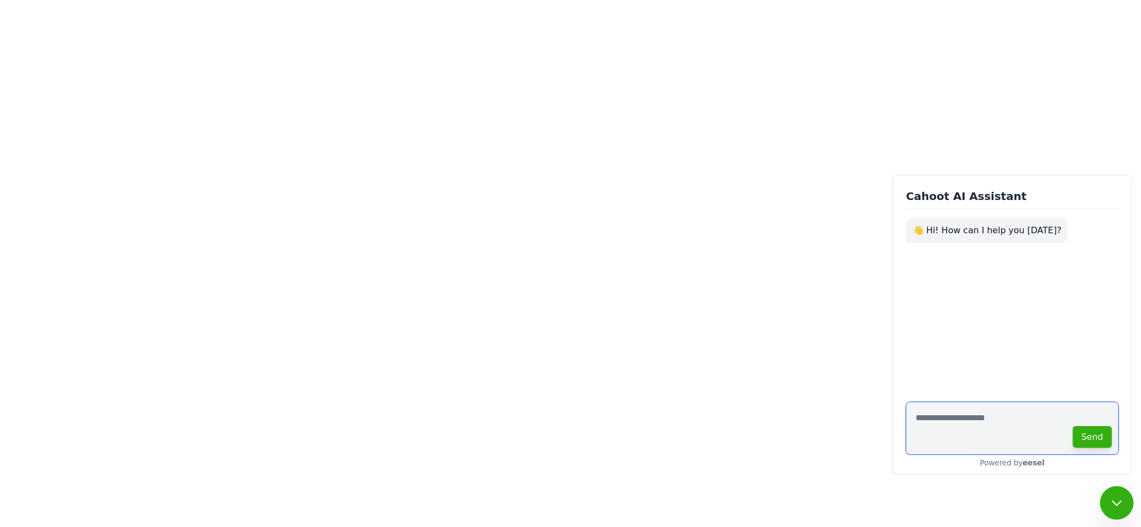
click at [951, 422] on textarea at bounding box center [1013, 428] width 212 height 52
type textarea "*****"
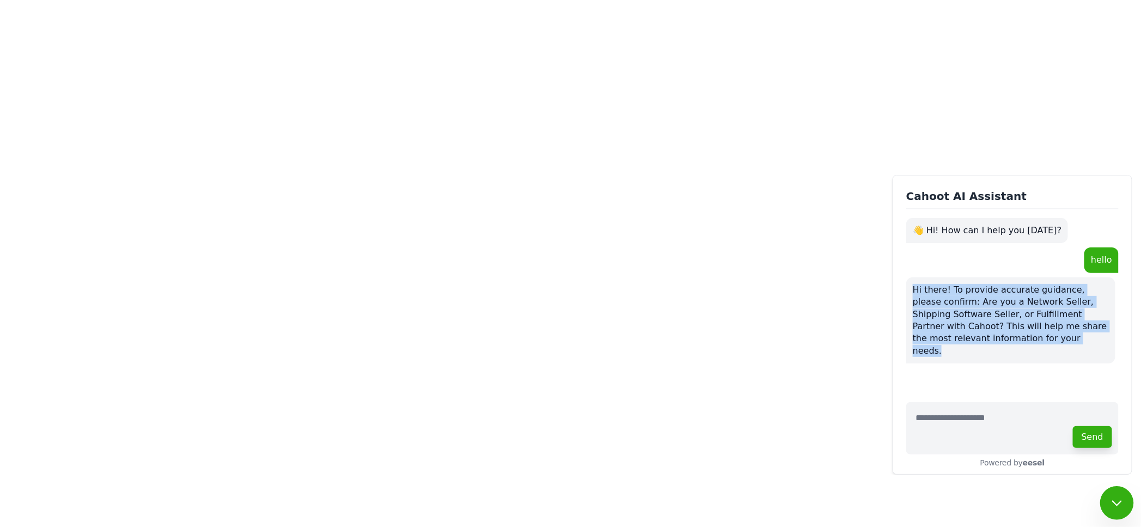
drag, startPoint x: 909, startPoint y: 290, endPoint x: 1021, endPoint y: 335, distance: 121.0
click at [1021, 335] on div "Hi there! To provide accurate guidance, please confirm: Are you a Network Selle…" at bounding box center [1011, 320] width 209 height 86
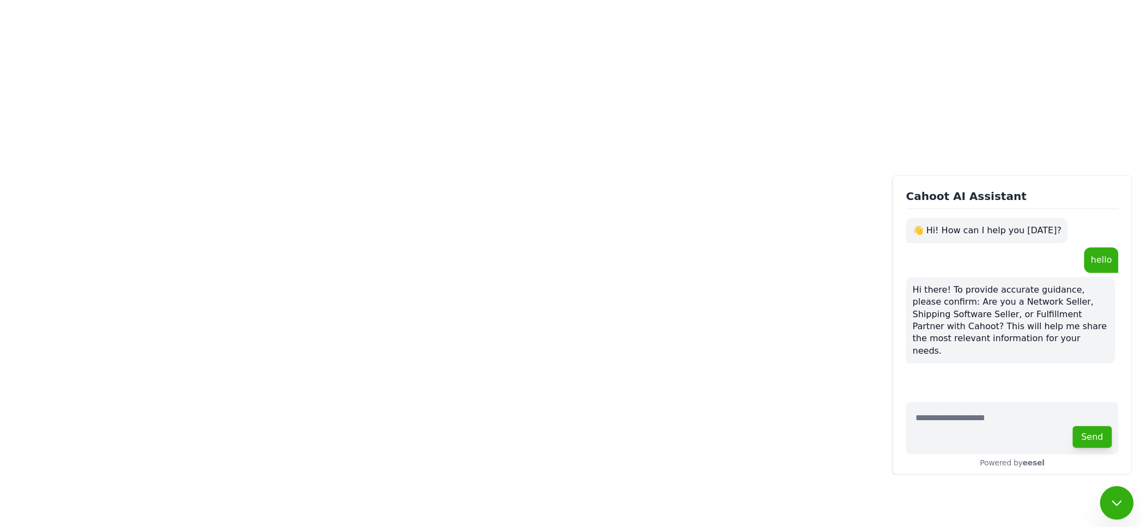
click at [1042, 374] on div "👋 Hi! How can I help you [DATE]? hello Hi there! To provide accurate guidance, …" at bounding box center [1013, 320] width 212 height 205
click at [945, 254] on div "hello" at bounding box center [1013, 259] width 212 height 25
click at [1009, 269] on div "hello" at bounding box center [1013, 259] width 212 height 25
click at [950, 428] on textarea at bounding box center [1013, 428] width 212 height 52
type textarea "*****"
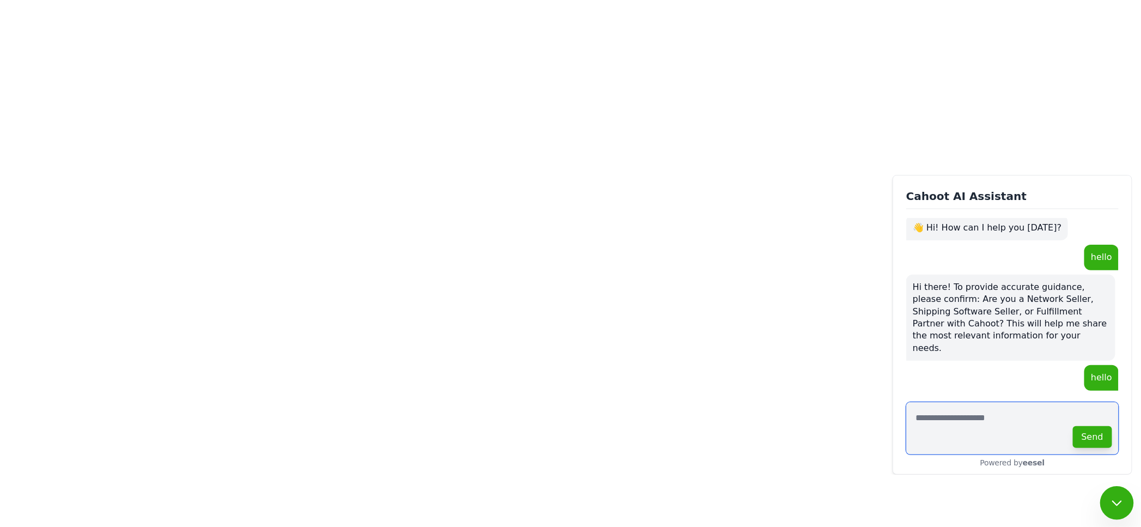
scroll to position [4, 0]
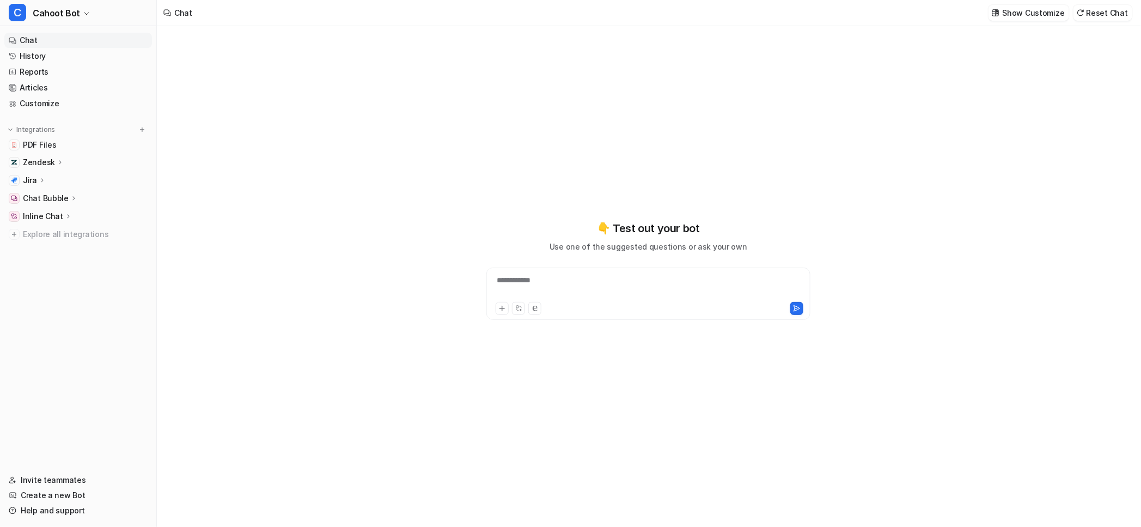
click at [513, 280] on div "**********" at bounding box center [648, 287] width 319 height 25
click at [31, 509] on link "Help and support" at bounding box center [78, 510] width 148 height 15
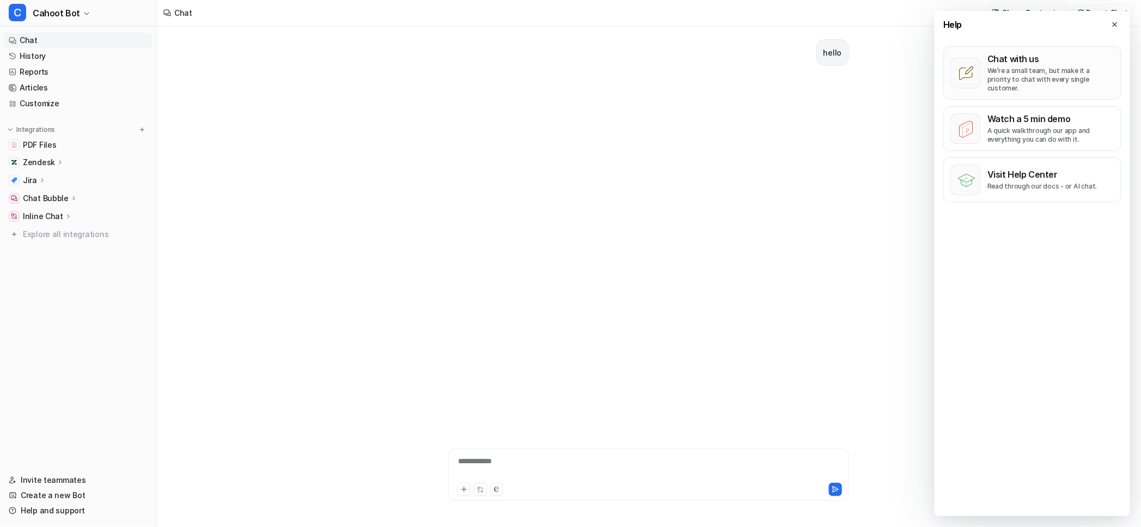
click at [1049, 63] on p "Chat with us" at bounding box center [1051, 58] width 127 height 11
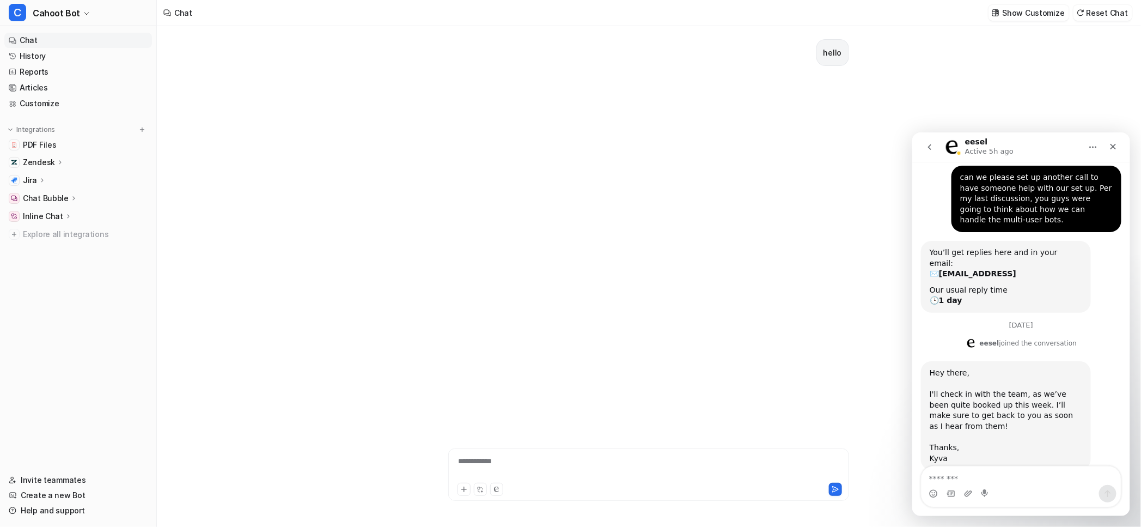
scroll to position [50, 0]
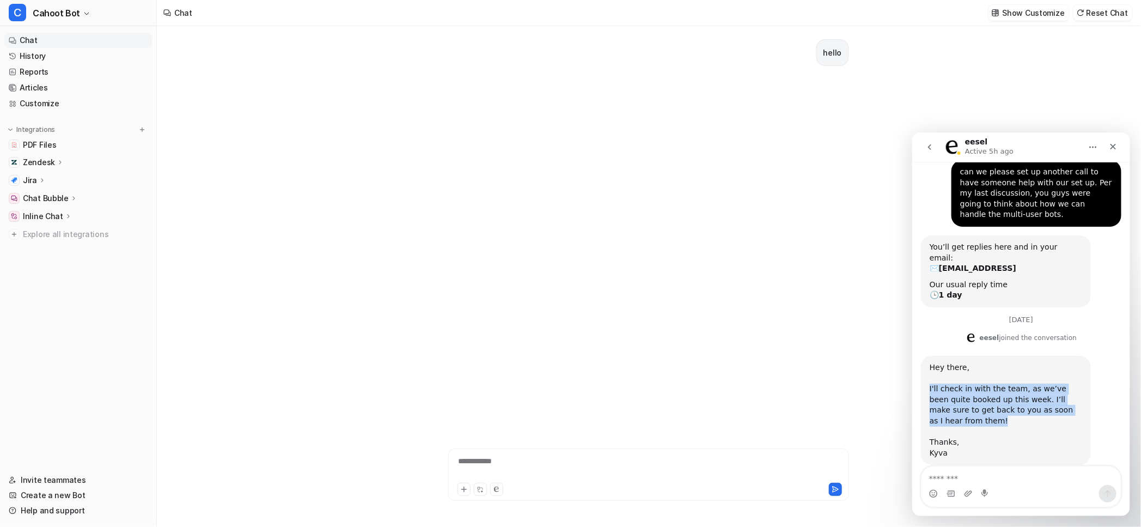
drag, startPoint x: 1081, startPoint y: 398, endPoint x: 914, endPoint y: 379, distance: 168.3
click at [914, 379] on div "September 3 can we please set up another call to have someone help with our set…" at bounding box center [1021, 310] width 218 height 356
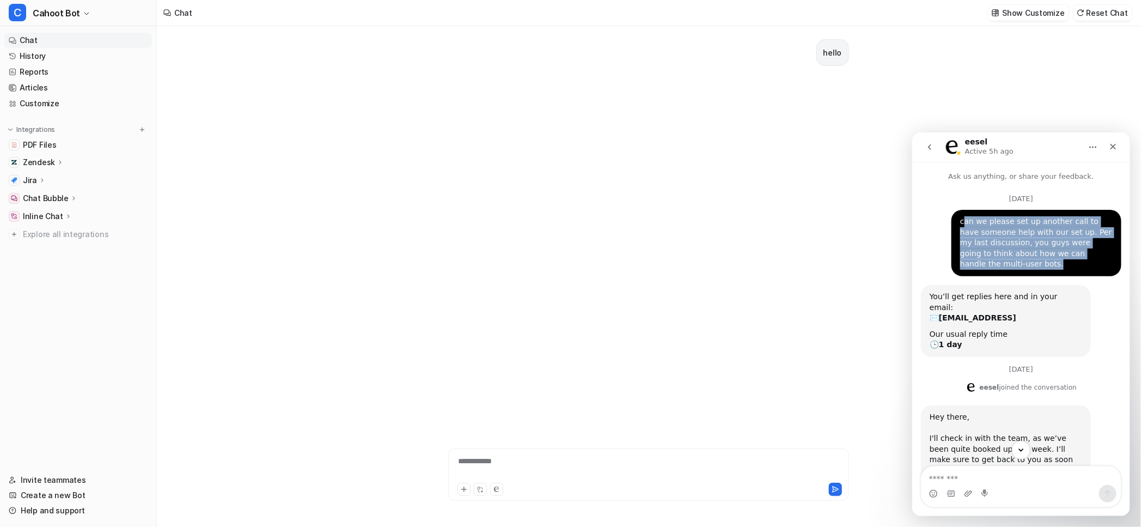
drag, startPoint x: 957, startPoint y: 223, endPoint x: 1014, endPoint y: 262, distance: 68.9
click at [1014, 262] on div "can we please set up another call to have someone help with our set up. Per my …" at bounding box center [1036, 242] width 153 height 53
drag, startPoint x: 983, startPoint y: 265, endPoint x: 945, endPoint y: 227, distance: 53.5
click at [951, 227] on div "can we please set up another call to have someone help with our set up. Per my …" at bounding box center [1036, 242] width 170 height 66
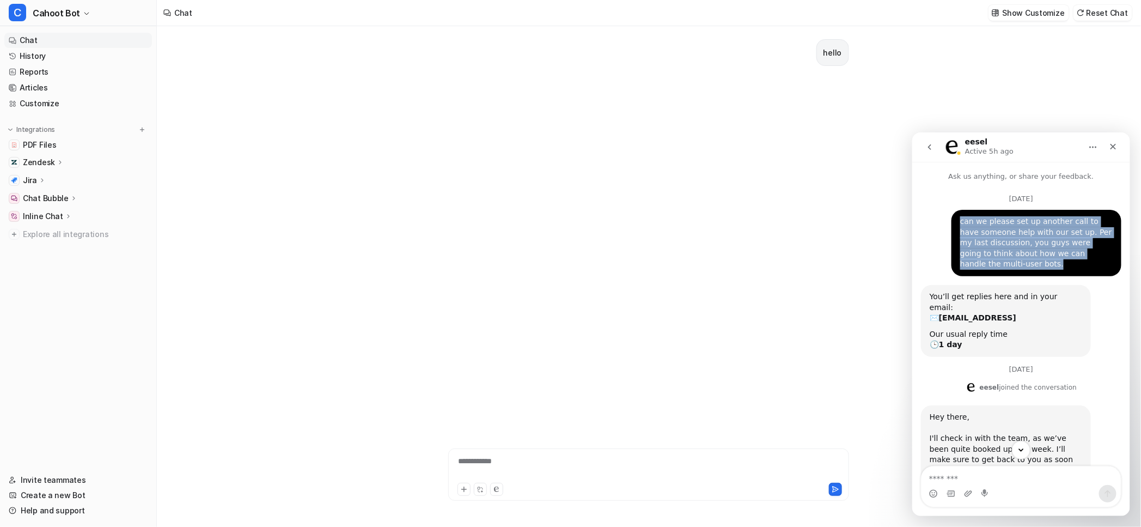
copy div "can we please set up another call to have someone help with our set up. Per my …"
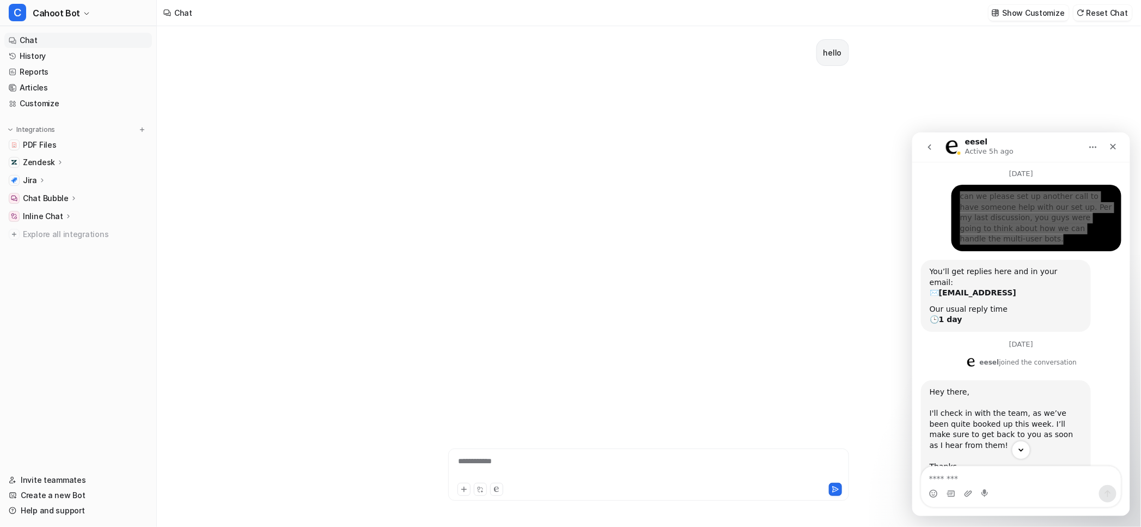
scroll to position [50, 0]
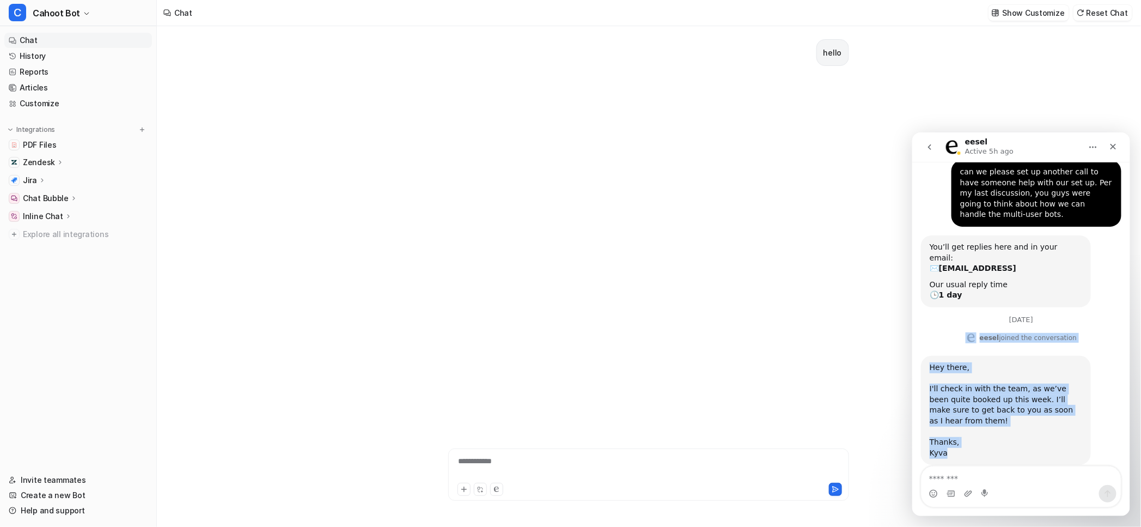
drag, startPoint x: 951, startPoint y: 425, endPoint x: 914, endPoint y: 340, distance: 93.2
click at [914, 340] on div "September 3 can we please set up another call to have someone help with our set…" at bounding box center [1021, 310] width 218 height 356
click at [986, 385] on div "I'll check in with the team, as we’ve been quite booked up this week. I’ll make…" at bounding box center [1005, 409] width 153 height 53
drag, startPoint x: 952, startPoint y: 428, endPoint x: 921, endPoint y: 356, distance: 77.6
click at [921, 356] on div "Hey there, ​ I'll check in with the team, as we’ve been quite booked up this we…" at bounding box center [1006, 409] width 170 height 109
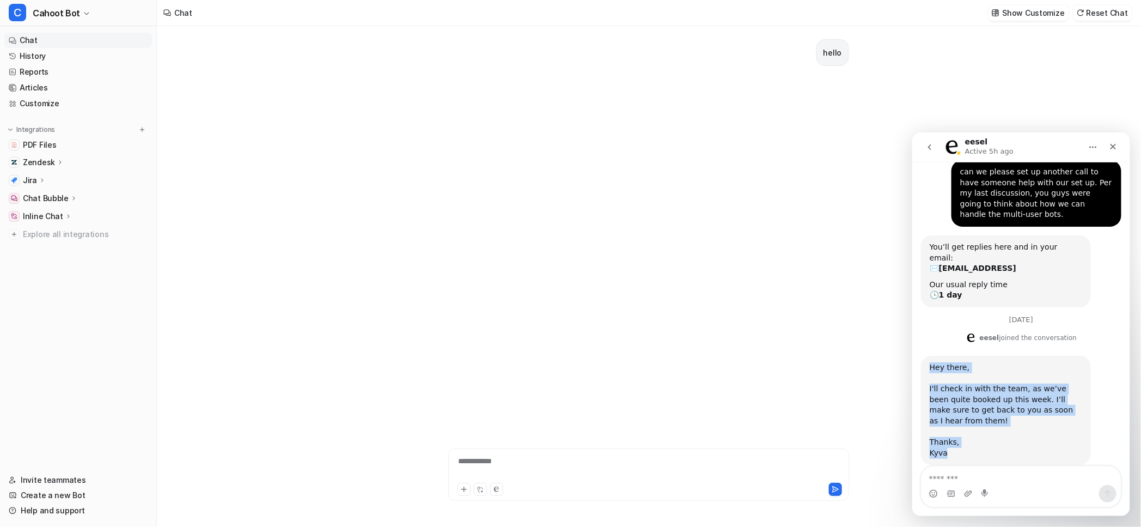
copy div "Hey there, ​ I'll check in with the team, as we’ve been quite booked up this we…"
click at [923, 150] on button "go back" at bounding box center [929, 146] width 21 height 21
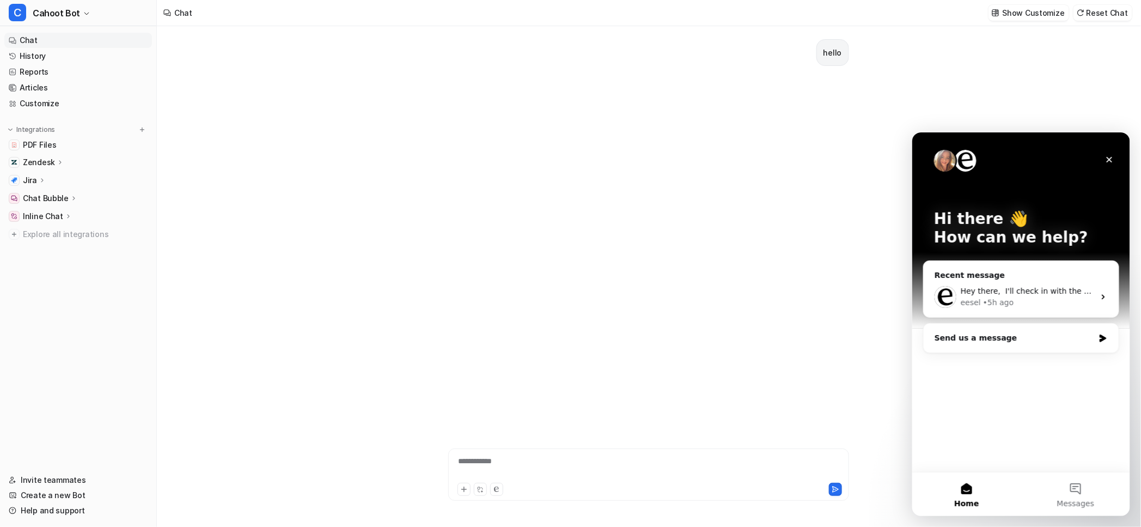
scroll to position [0, 0]
click at [983, 337] on div "Send us a message" at bounding box center [1014, 337] width 160 height 11
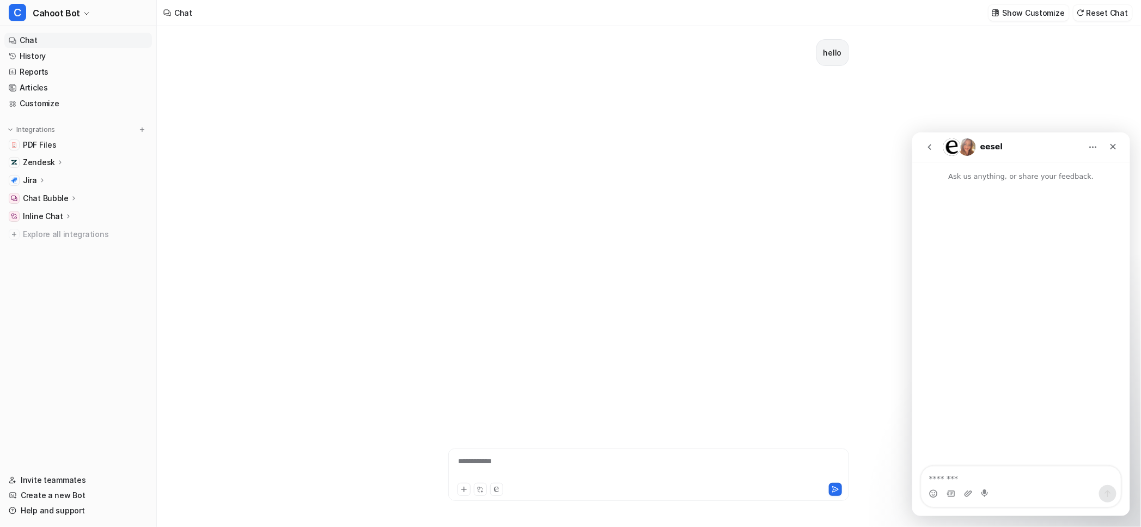
click at [926, 151] on button "go back" at bounding box center [929, 146] width 21 height 21
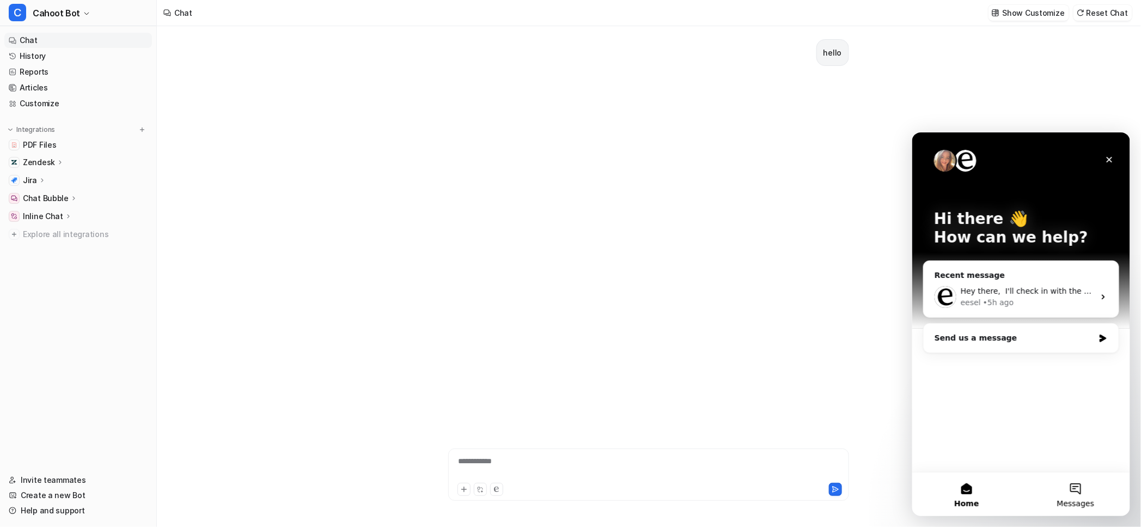
click at [1068, 485] on button "Messages" at bounding box center [1075, 494] width 109 height 44
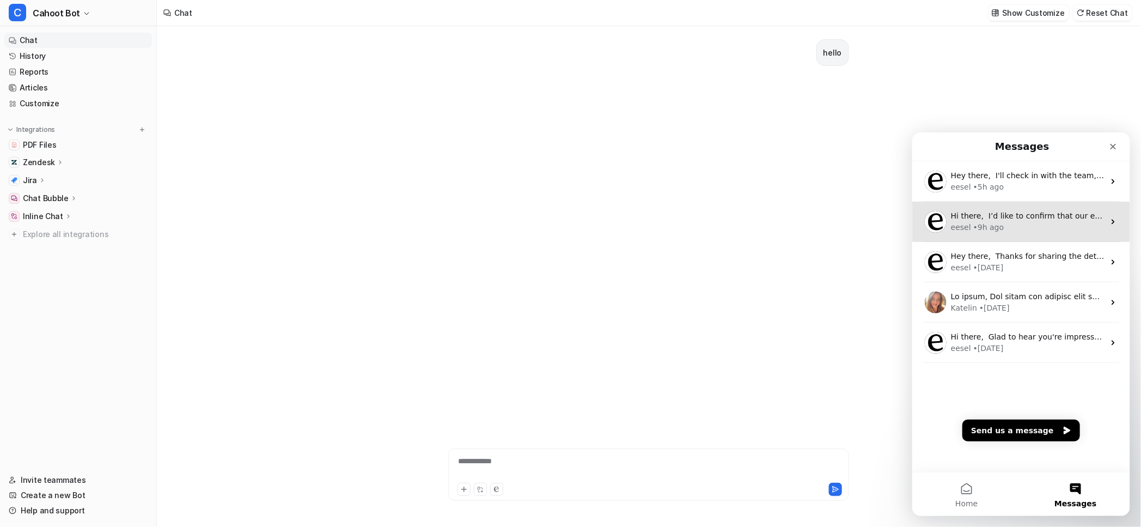
click at [996, 226] on div "• 9h ago" at bounding box center [988, 226] width 31 height 11
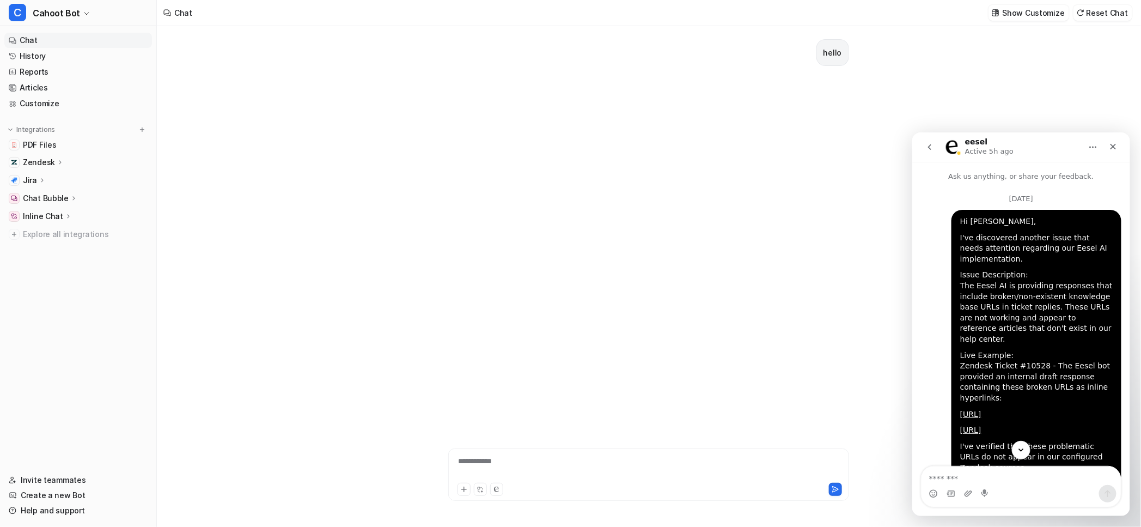
click at [920, 136] on div "Intercom messenger" at bounding box center [930, 146] width 23 height 21
click at [924, 143] on button "go back" at bounding box center [929, 146] width 21 height 21
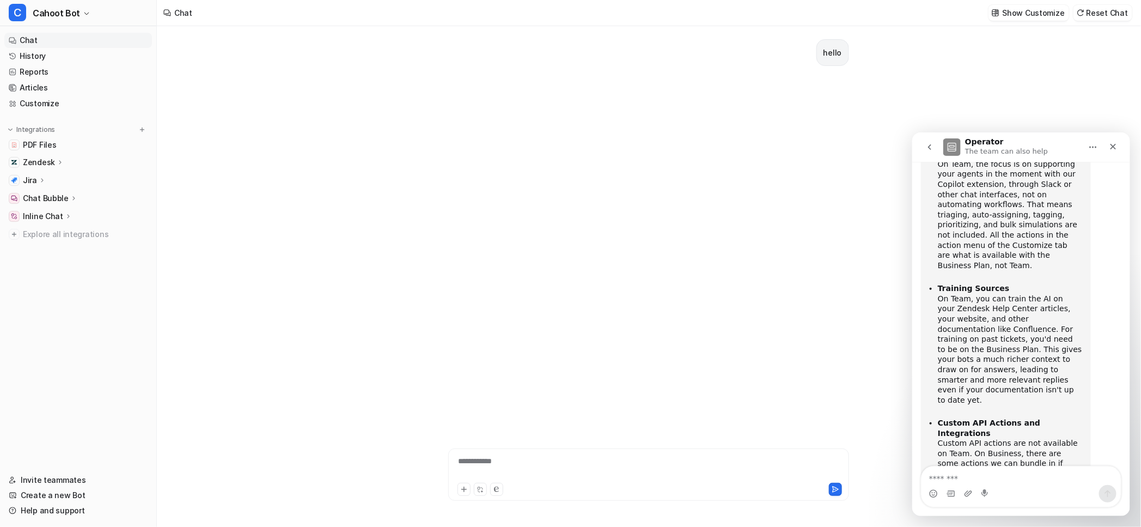
scroll to position [873, 0]
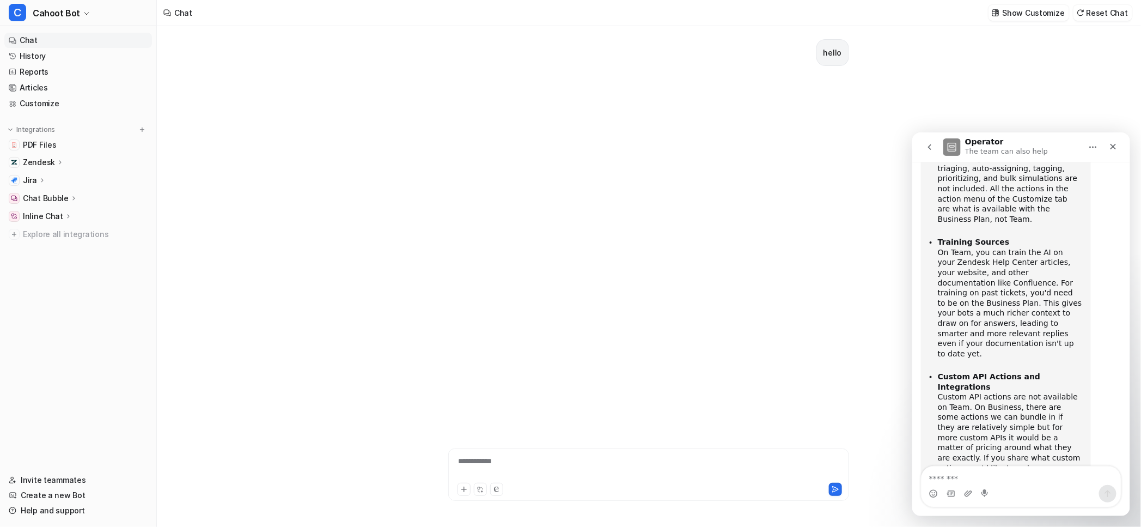
click at [932, 147] on icon "go back" at bounding box center [929, 146] width 9 height 9
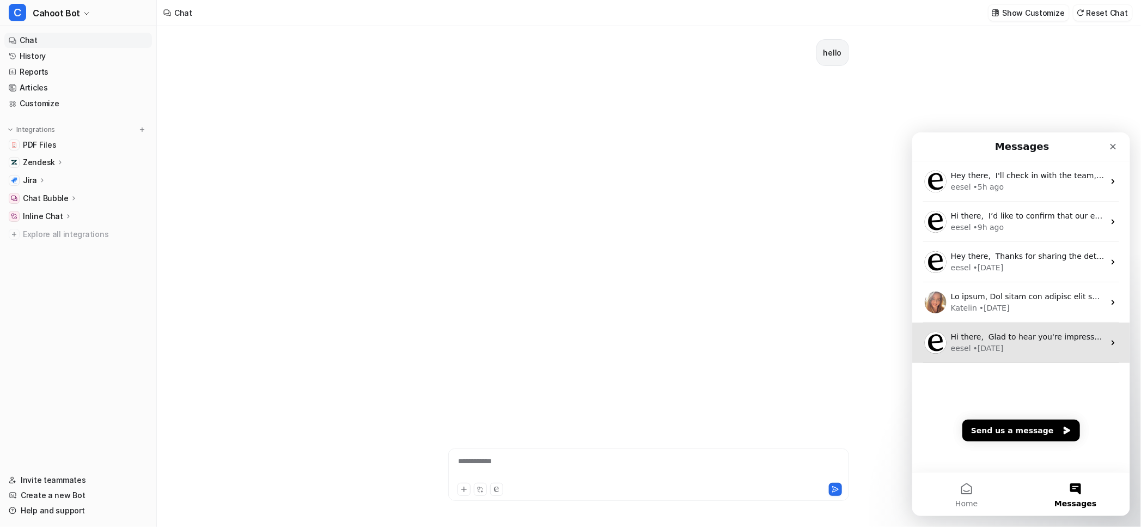
click at [979, 342] on div "• 3w ago" at bounding box center [988, 347] width 31 height 11
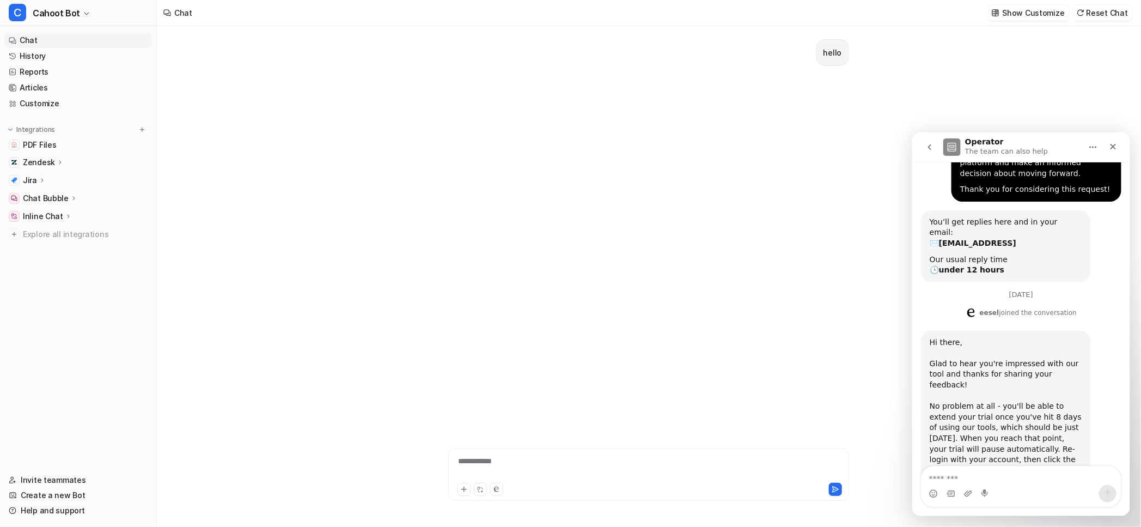
scroll to position [242, 0]
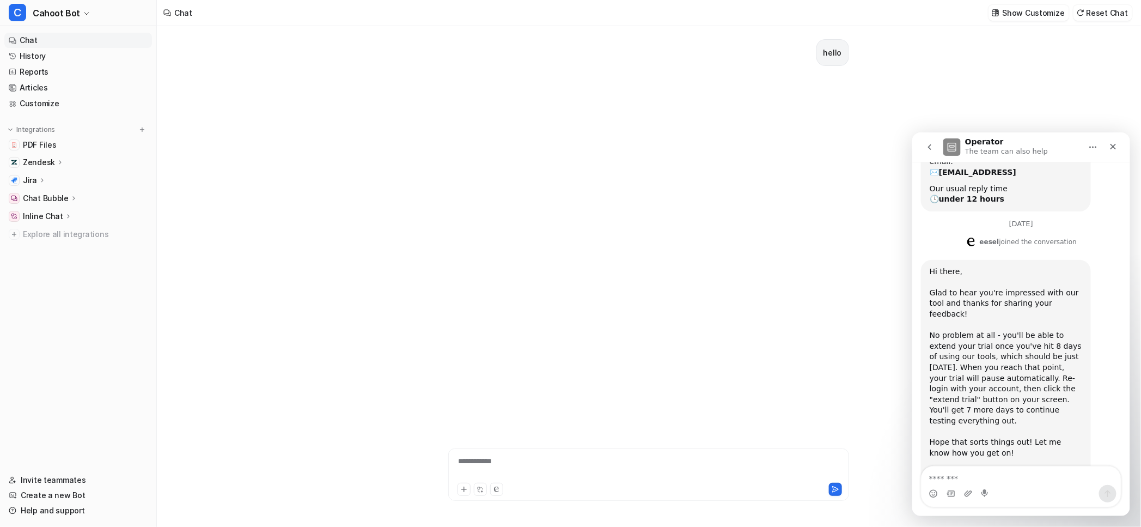
click at [929, 145] on icon "go back" at bounding box center [929, 146] width 3 height 5
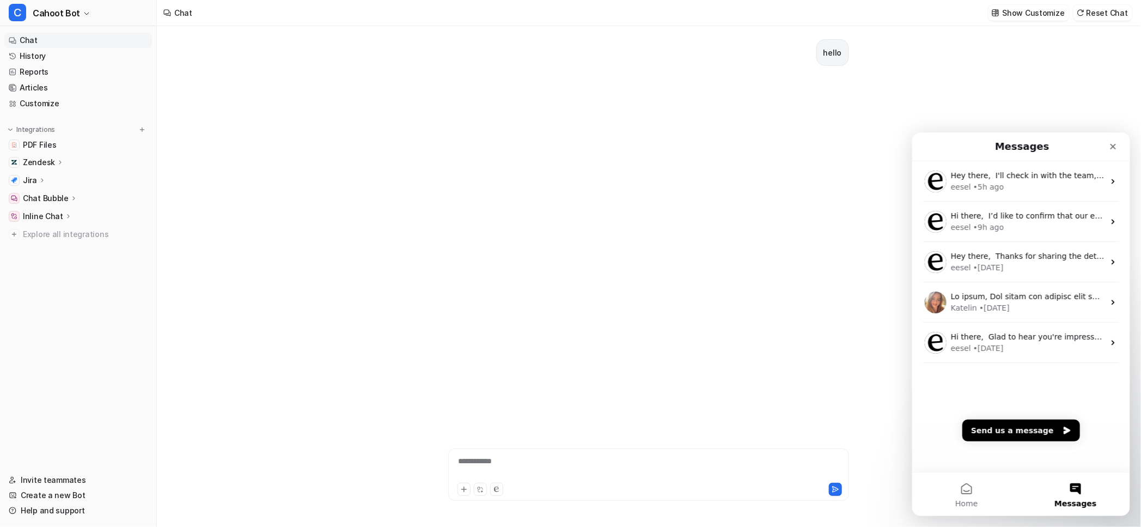
scroll to position [0, 0]
click at [994, 326] on div "Hi there, ​ Glad to hear you're impressed with our tool and thanks for sharing …" at bounding box center [1021, 342] width 218 height 40
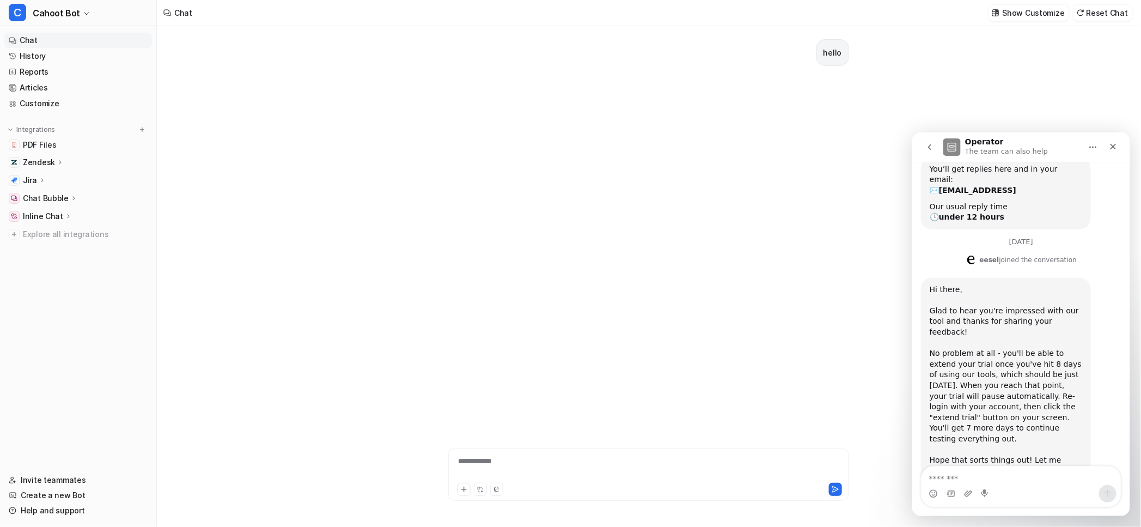
scroll to position [242, 0]
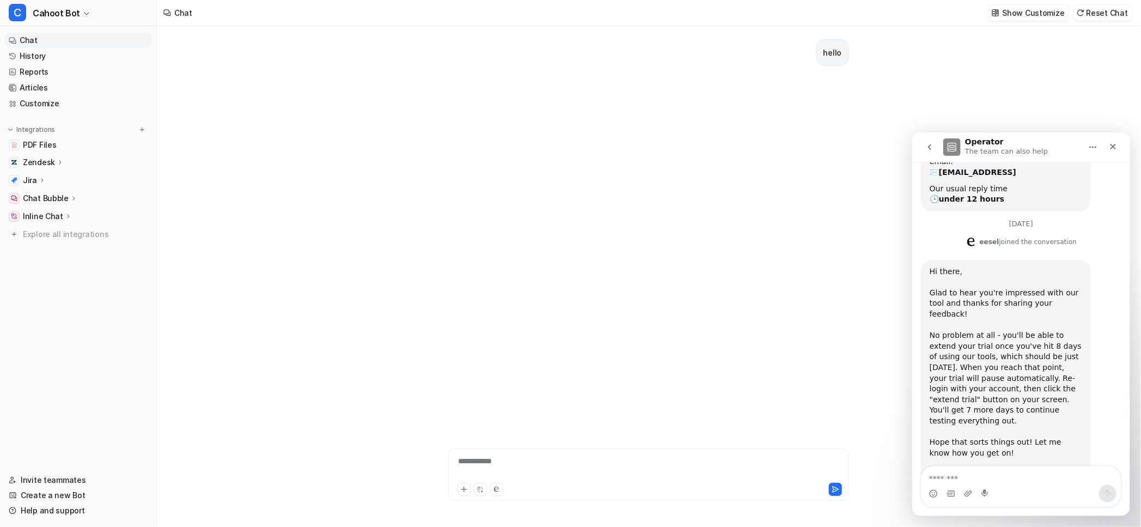
click at [926, 152] on button "go back" at bounding box center [929, 146] width 21 height 21
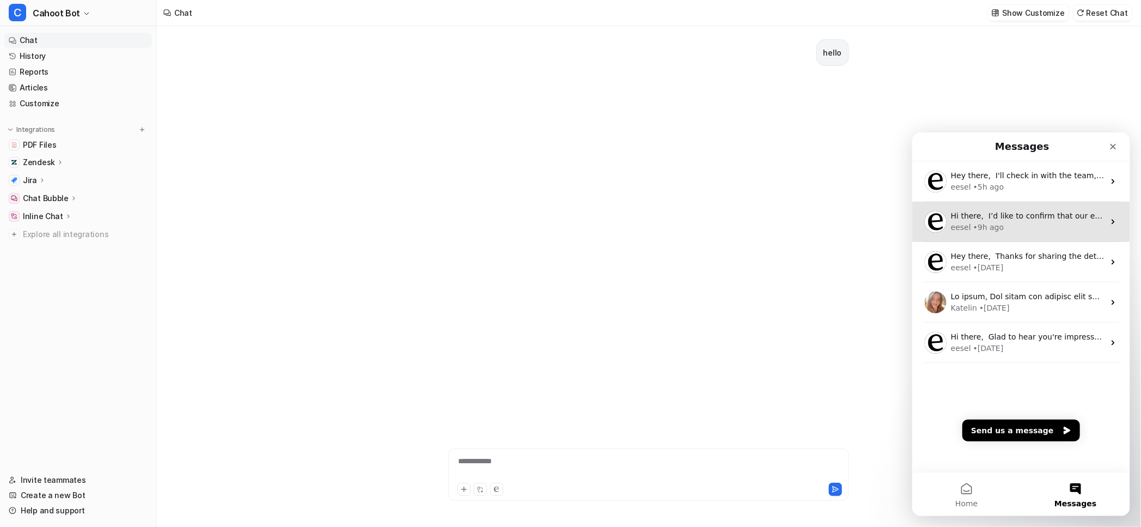
click at [977, 231] on div "• 9h ago" at bounding box center [988, 226] width 31 height 11
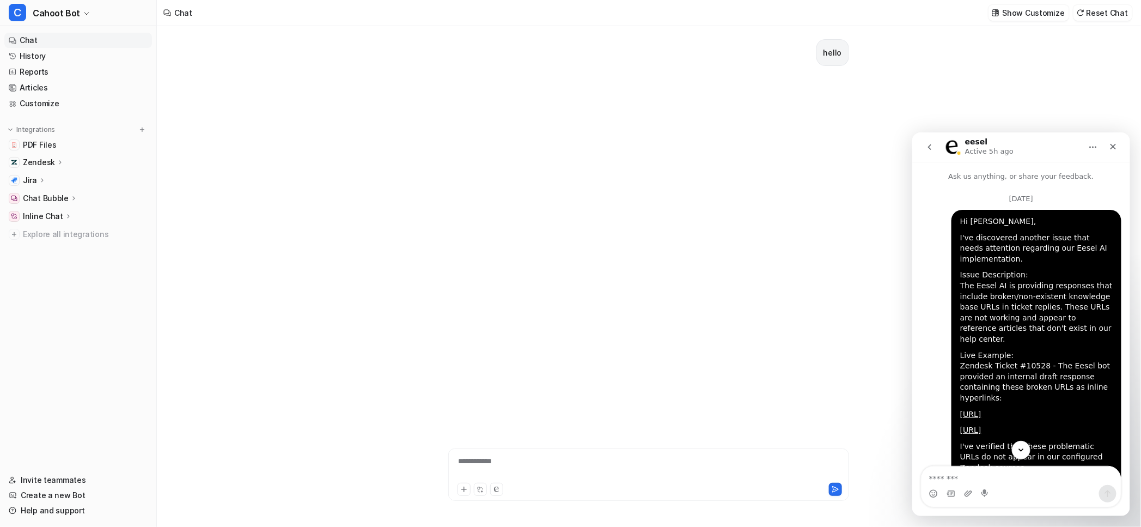
click at [929, 148] on icon "go back" at bounding box center [929, 146] width 9 height 9
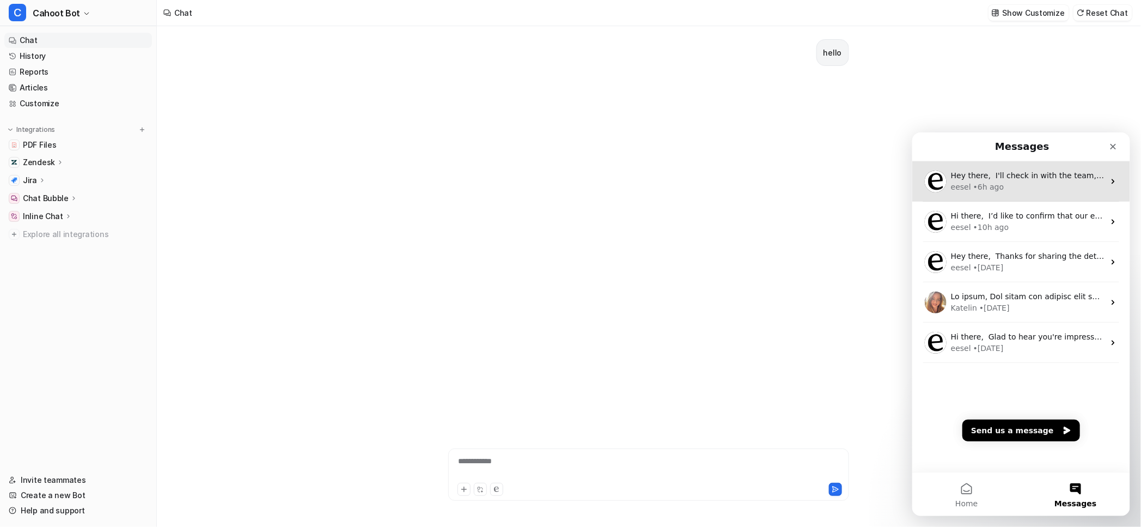
click at [999, 187] on div "eesel • 6h ago" at bounding box center [1028, 186] width 154 height 11
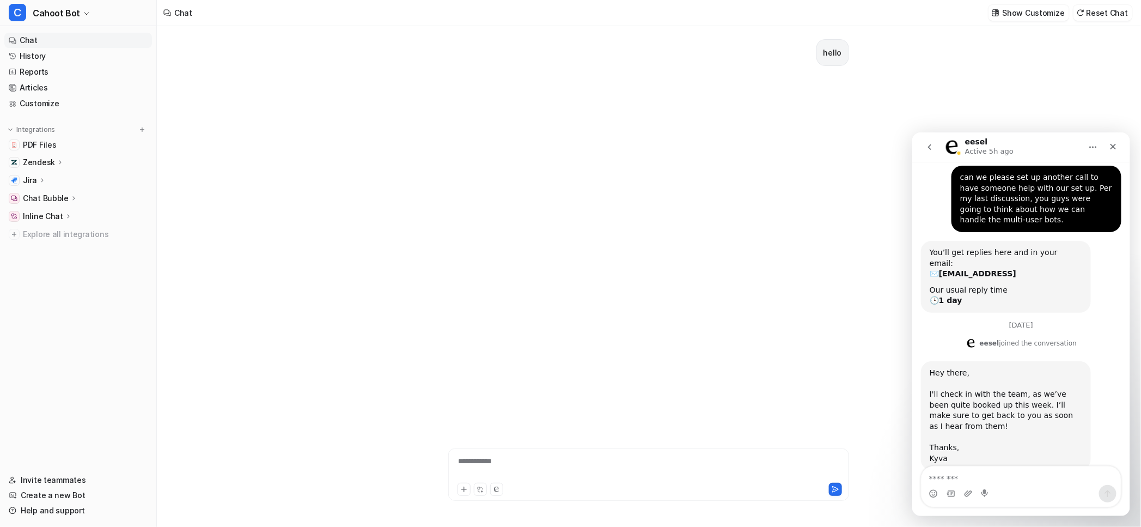
scroll to position [50, 0]
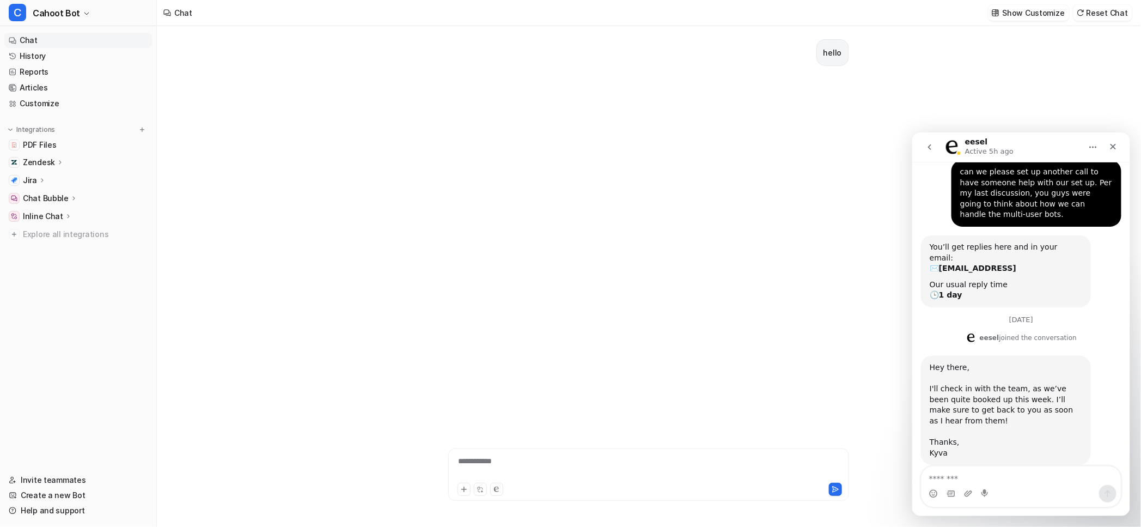
click at [927, 148] on icon "go back" at bounding box center [929, 146] width 9 height 9
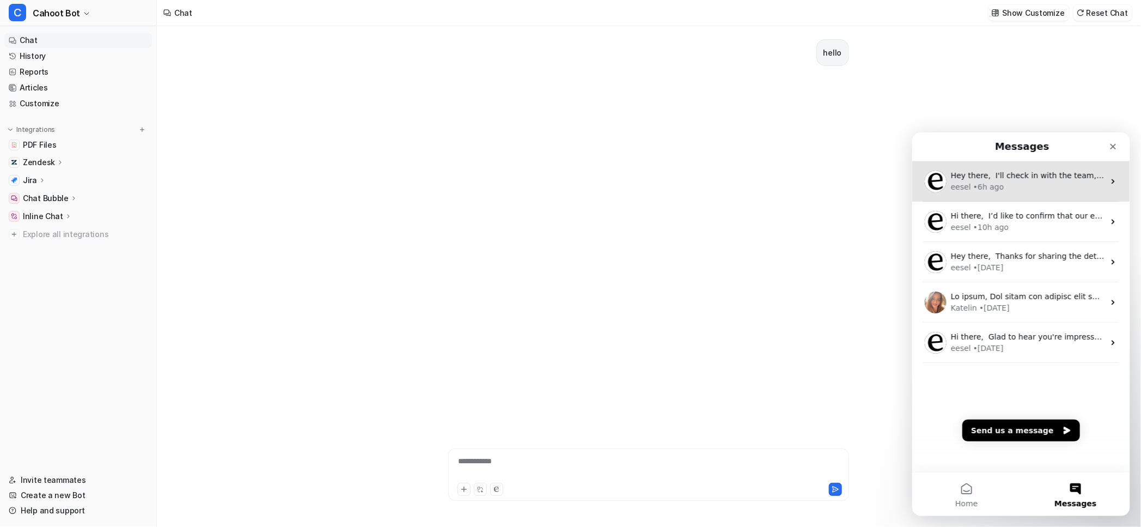
scroll to position [0, 0]
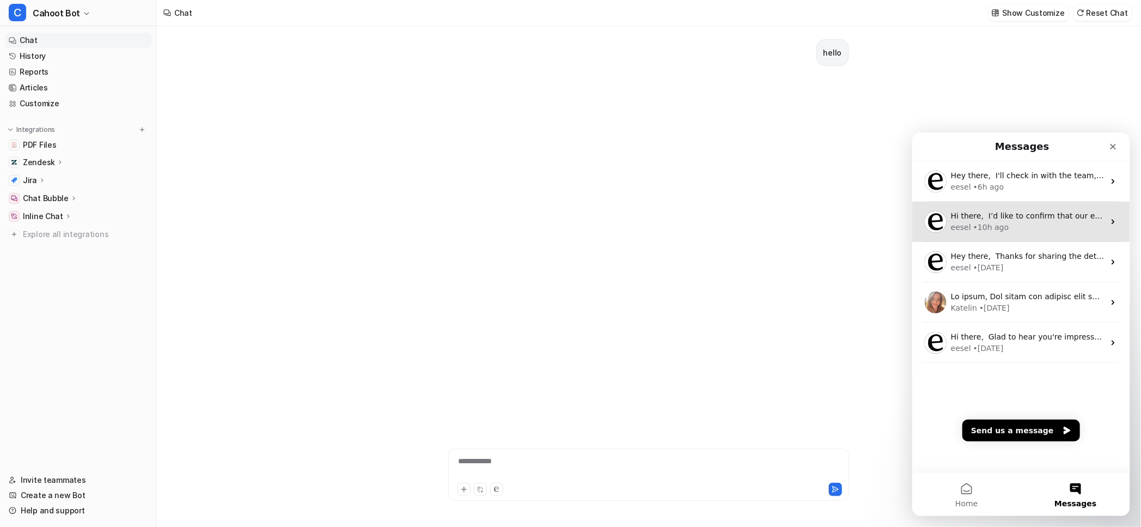
click at [989, 228] on div "• 10h ago" at bounding box center [990, 226] width 35 height 11
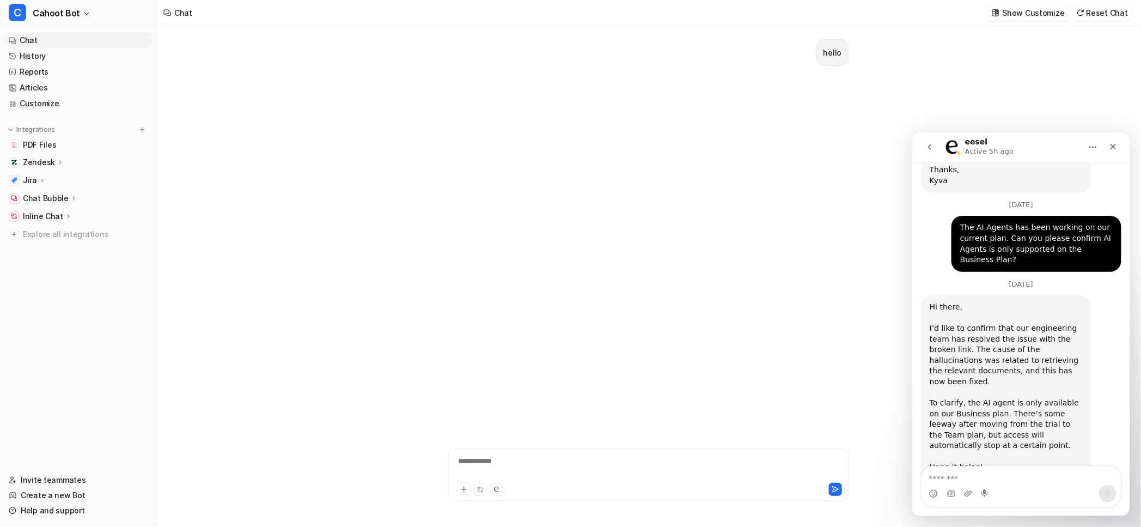
scroll to position [1170, 0]
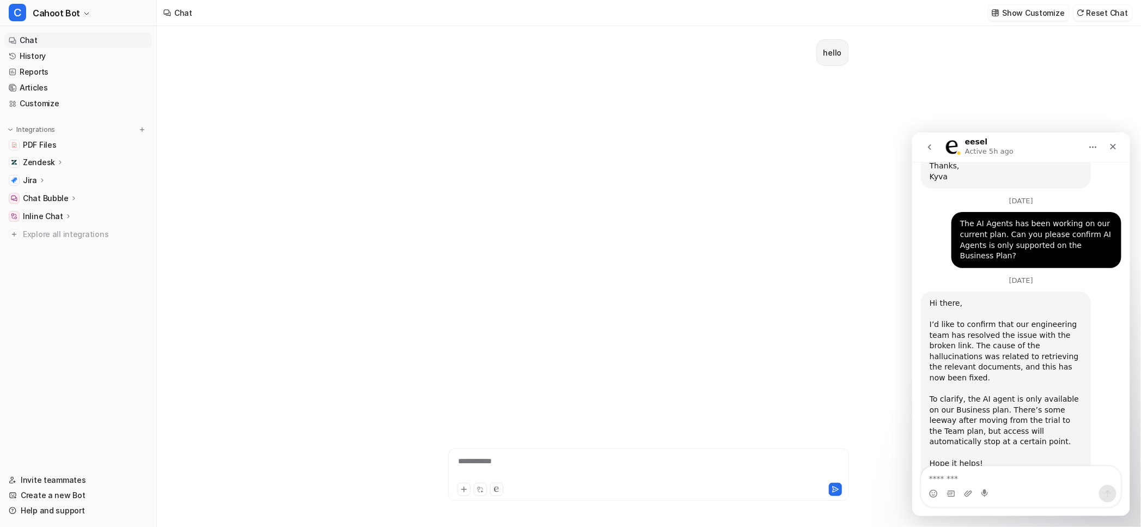
click at [985, 393] on div "To clarify, the AI agent is only available on our Business plan. There’s some l…" at bounding box center [1005, 425] width 153 height 64
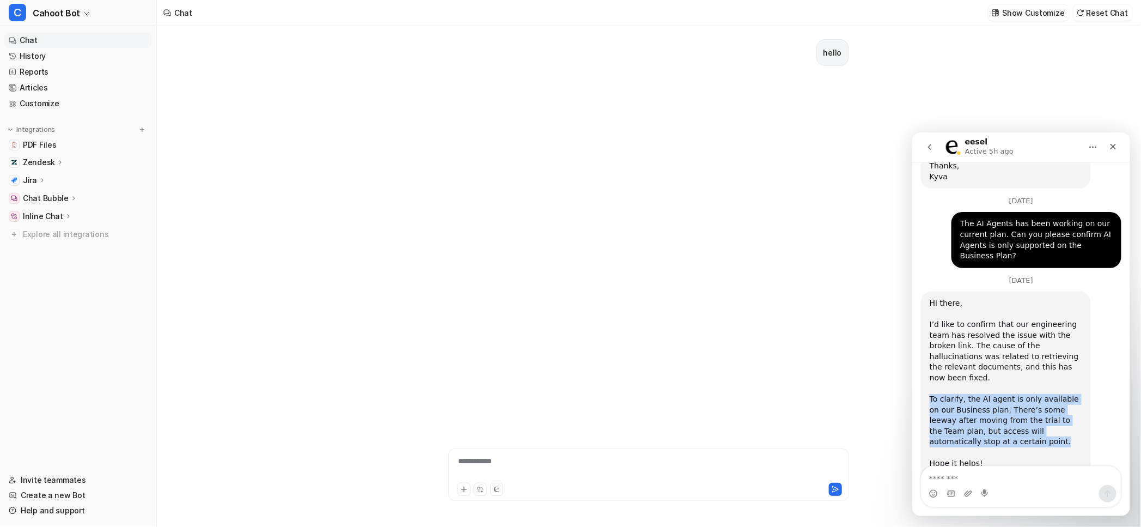
drag, startPoint x: 960, startPoint y: 377, endPoint x: 927, endPoint y: 329, distance: 58.3
click at [927, 329] on div "Hi there, ​ I’d like to confirm that our engineering team has resolved the issu…" at bounding box center [1006, 399] width 170 height 216
copy div "To clarify, the AI agent is only available on our Business plan. There’s some l…"
click at [318, 53] on div "**********" at bounding box center [648, 276] width 983 height 501
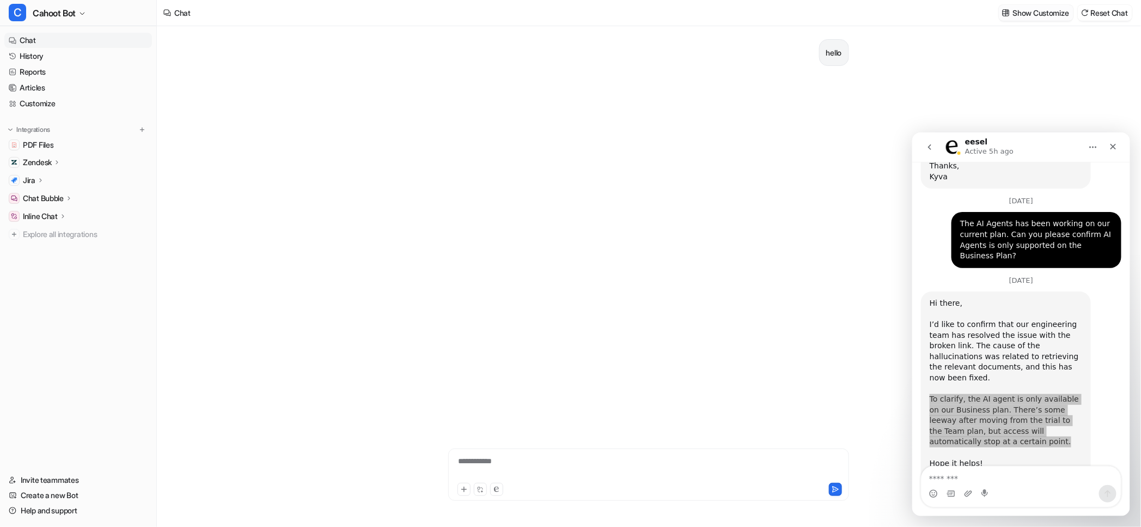
click at [1030, 8] on p "Show Customize" at bounding box center [1041, 12] width 56 height 11
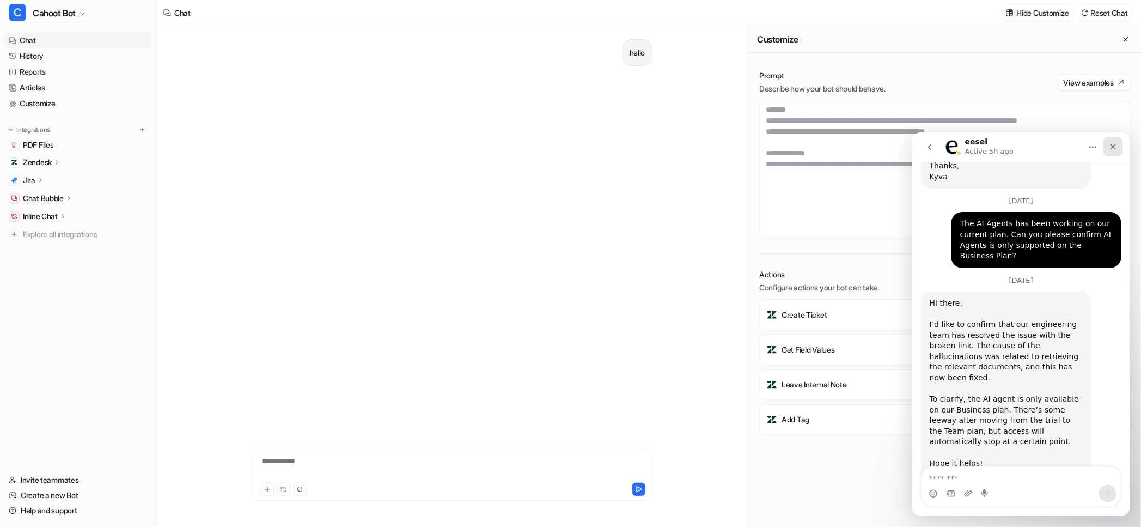
click at [1117, 147] on div "Close" at bounding box center [1113, 146] width 20 height 20
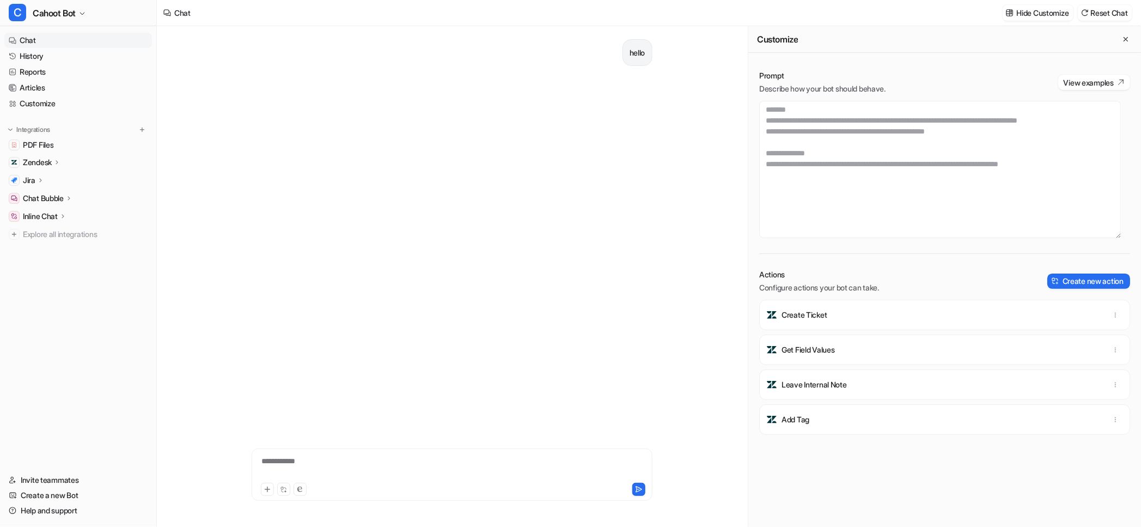
scroll to position [242, 0]
click at [840, 122] on textarea at bounding box center [940, 169] width 362 height 137
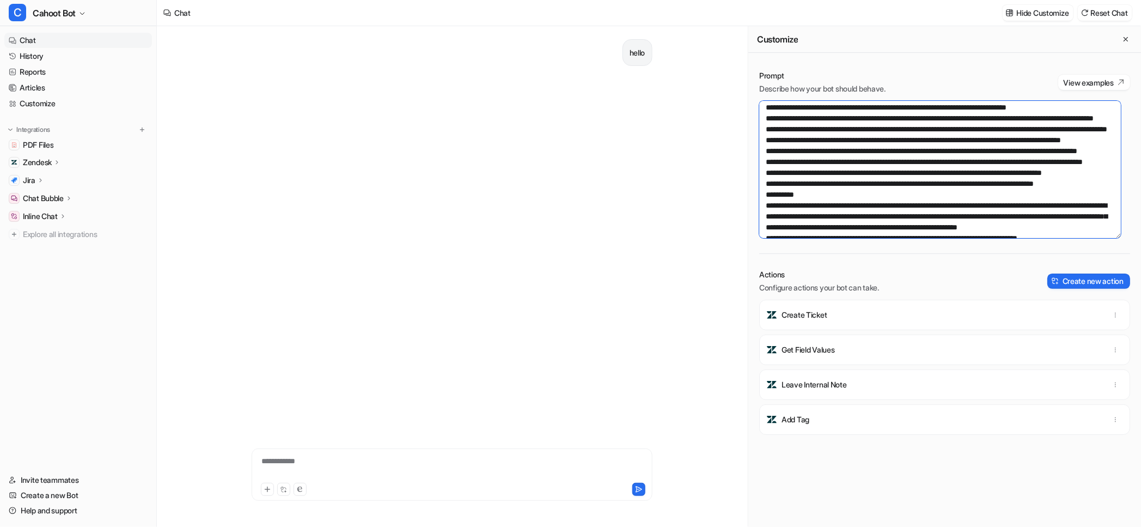
paste textarea "**********"
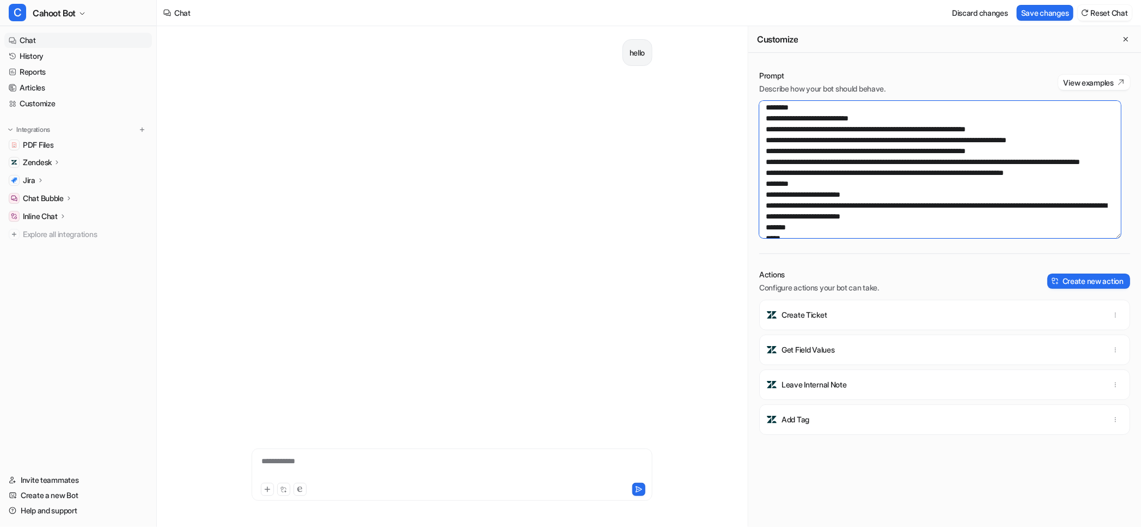
scroll to position [998, 0]
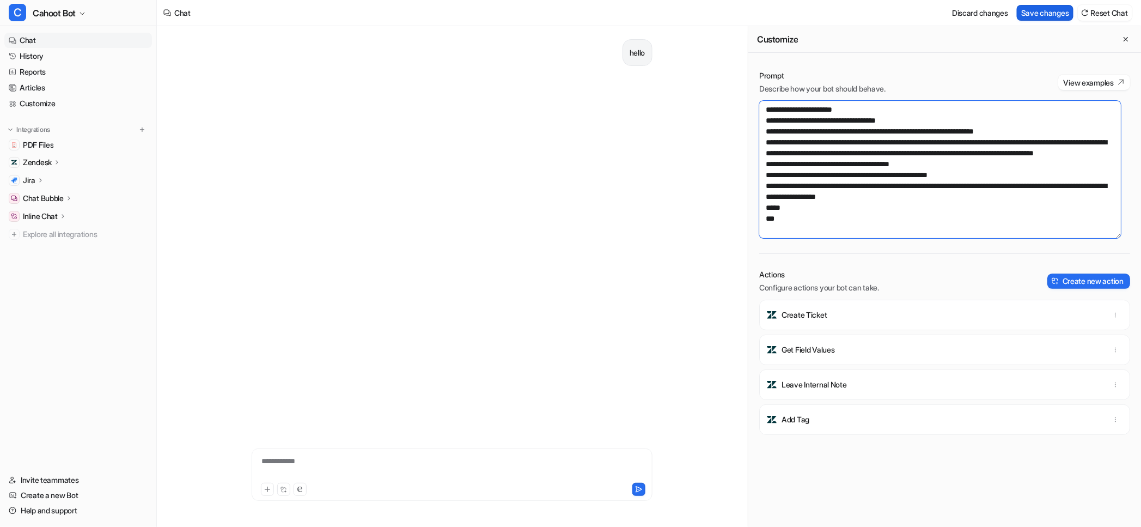
type textarea "**********"
click button "Save changes"
click div "**********"
click button "Reset Chat"
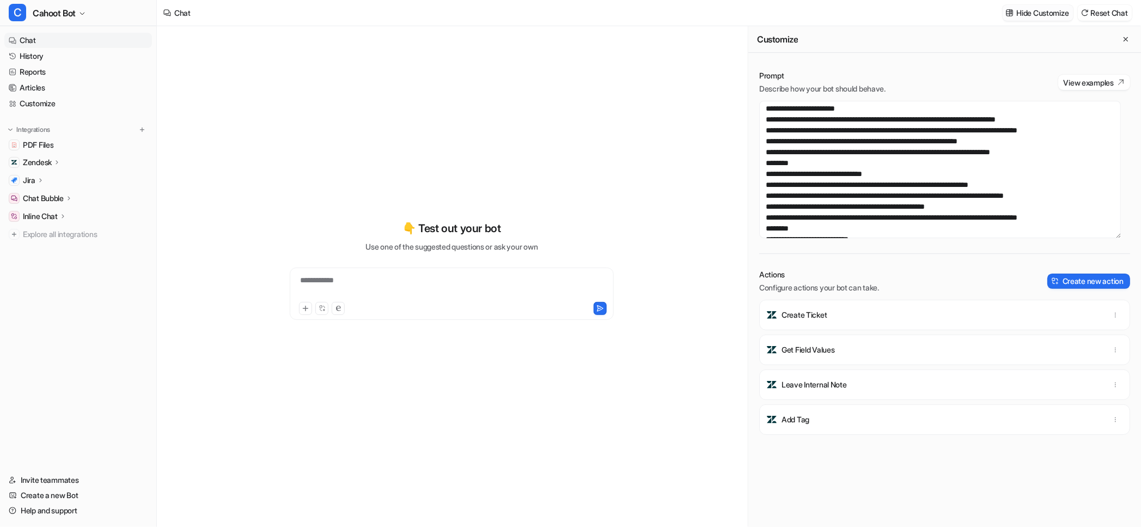
click p "Hide Customize"
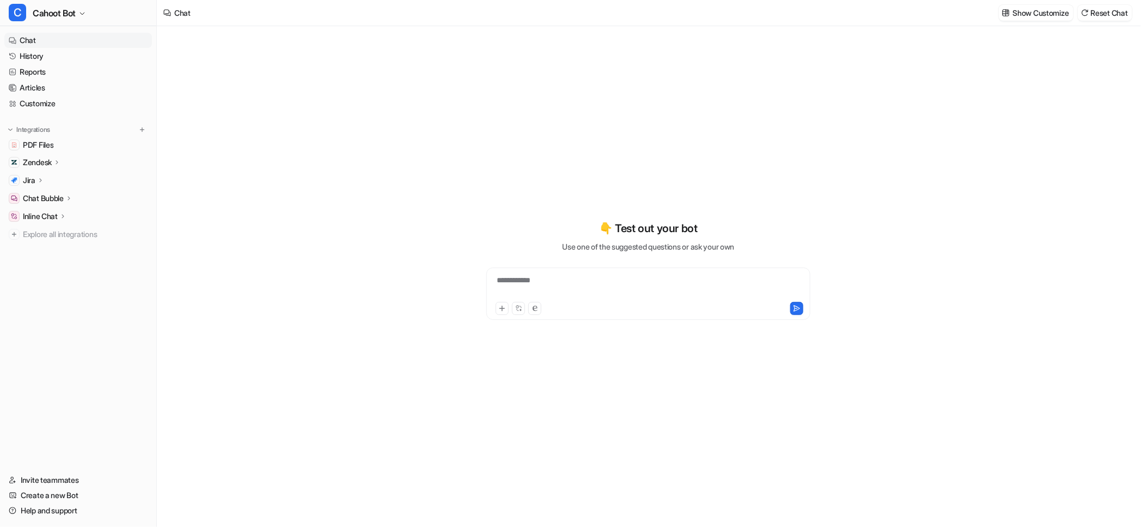
scroll to position [3095, 0]
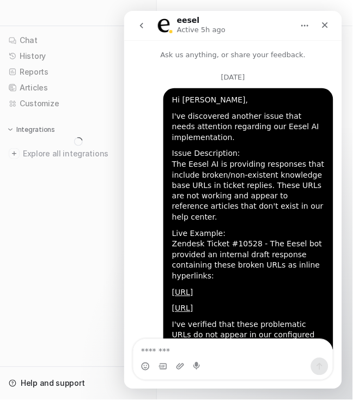
scroll to position [1175, 0]
